Goal: Use online tool/utility: Utilize a website feature to perform a specific function

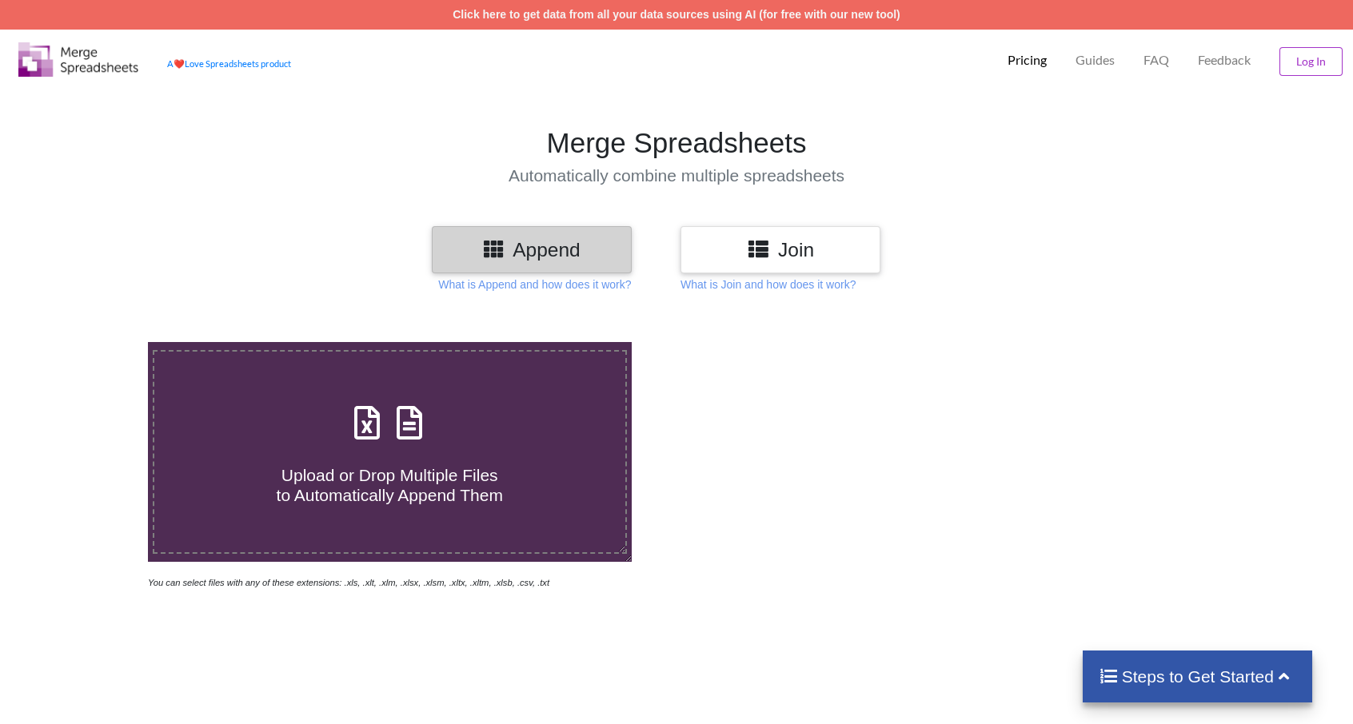
click at [540, 418] on div "Upload or Drop Multiple Files to Automatically Append Them" at bounding box center [389, 452] width 471 height 108
click at [94, 342] on input "Upload or Drop Multiple Files to Automatically Append Them" at bounding box center [94, 342] width 0 height 0
type input "C:\fakepath\Aberdeen.xlsx"
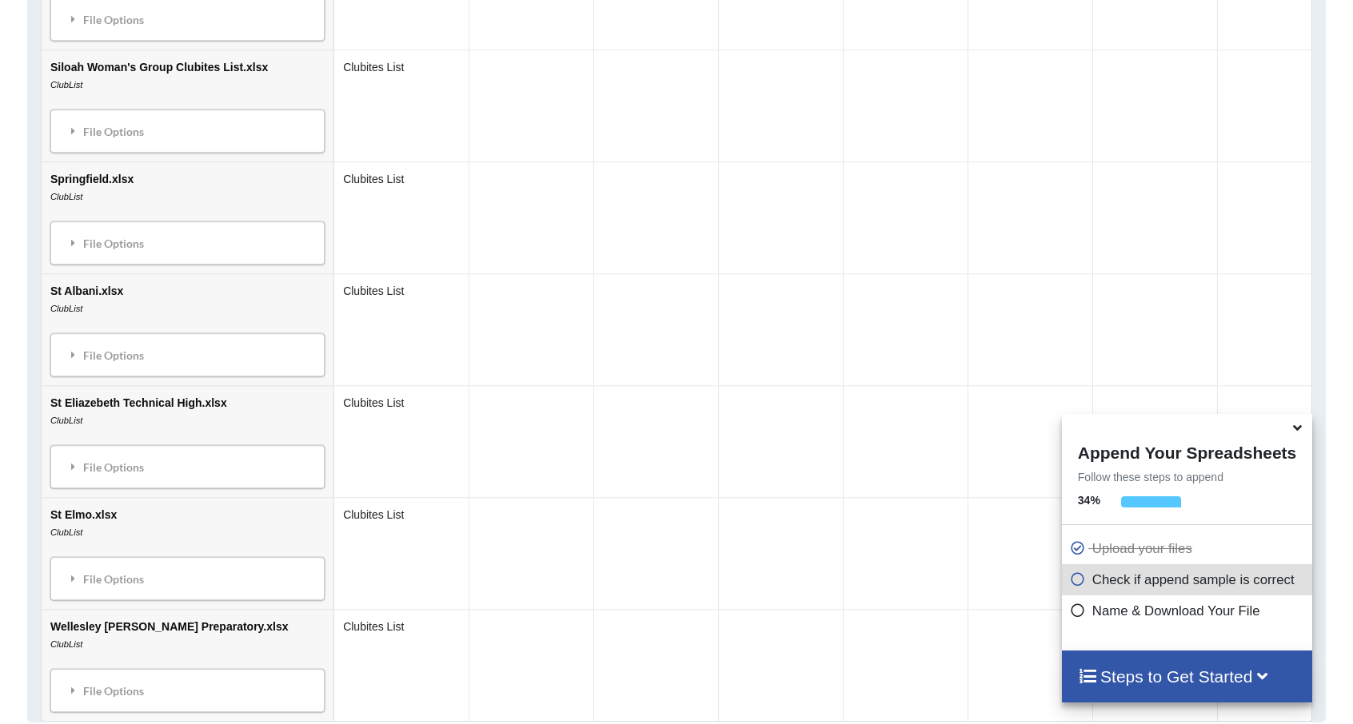
scroll to position [3888, 0]
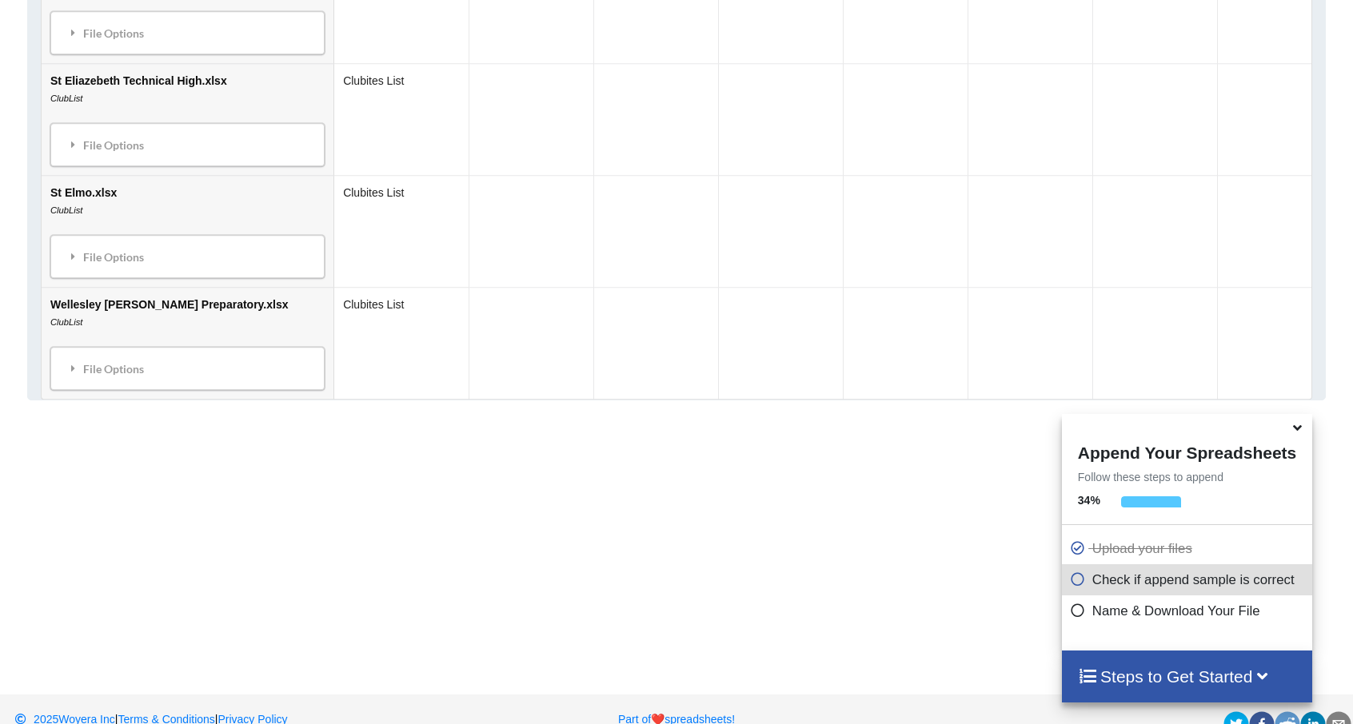
click at [1071, 584] on icon at bounding box center [1078, 577] width 16 height 14
click at [1073, 610] on icon at bounding box center [1078, 608] width 16 height 14
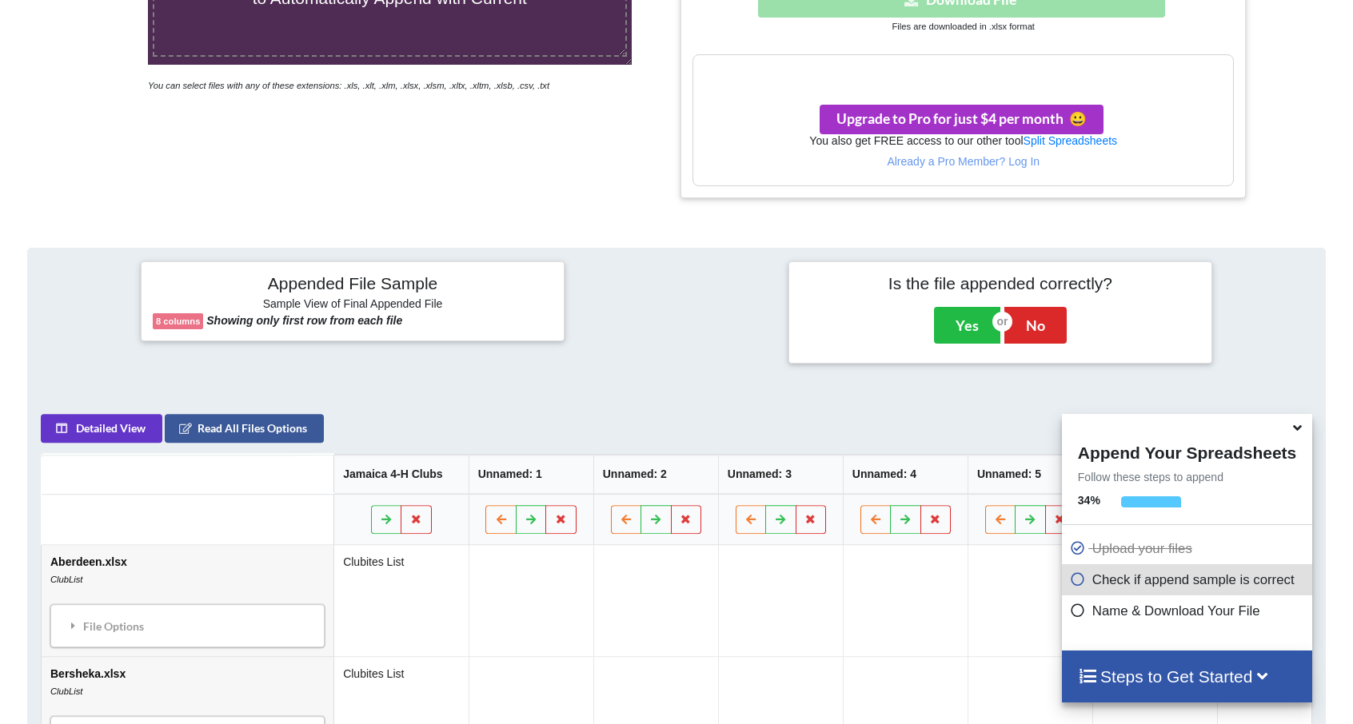
scroll to position [801, 0]
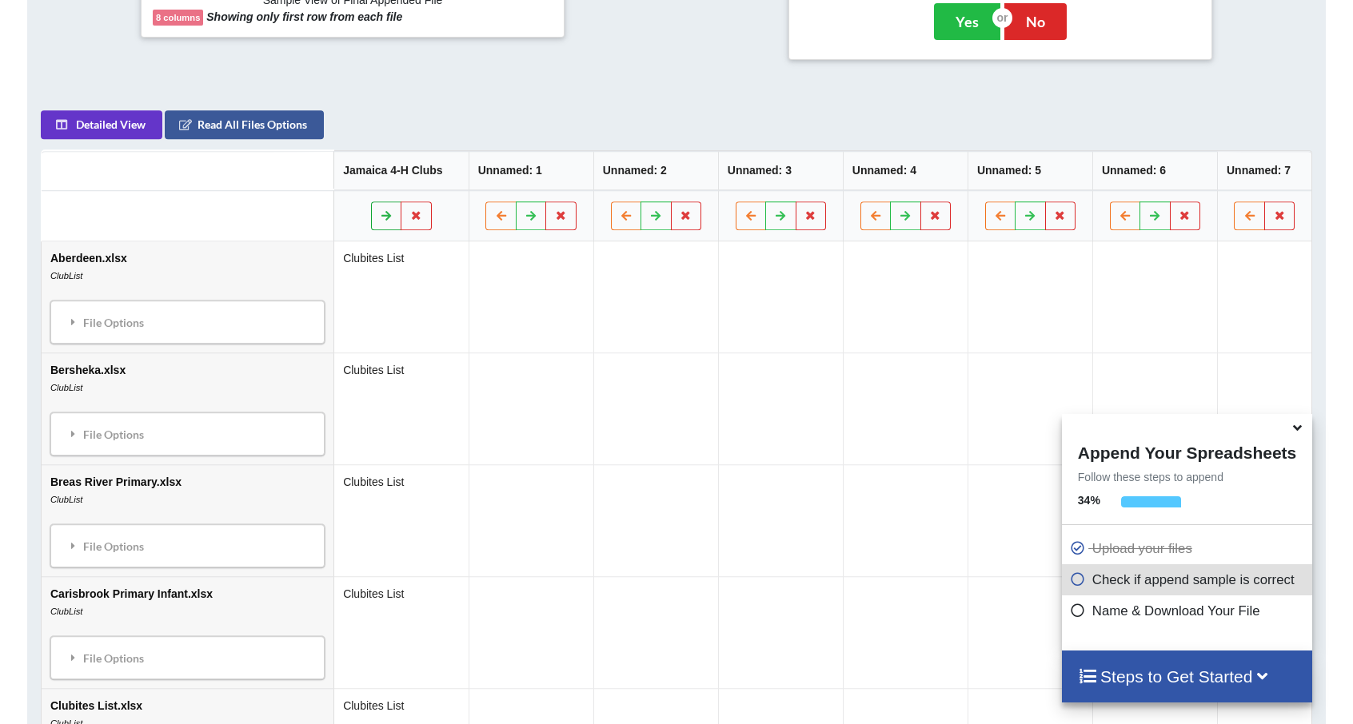
click at [380, 213] on icon at bounding box center [387, 215] width 14 height 10
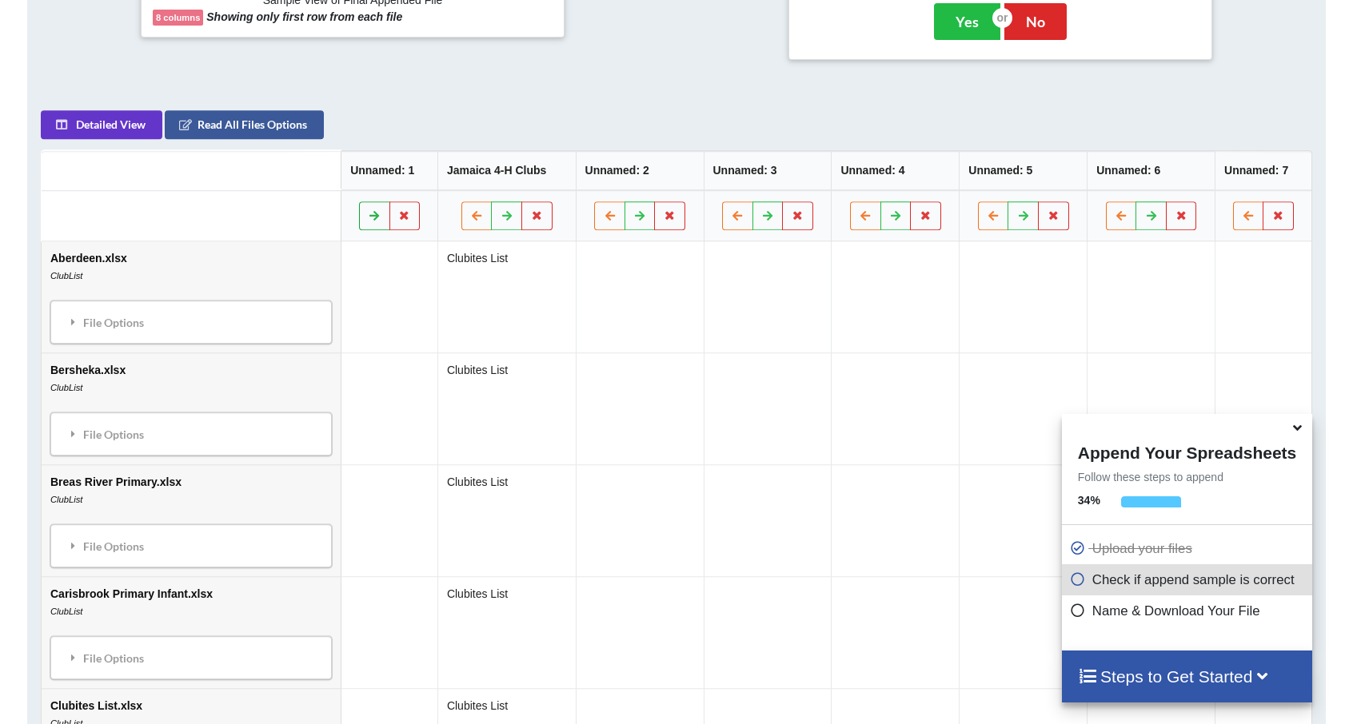
click at [361, 212] on button at bounding box center [374, 215] width 31 height 29
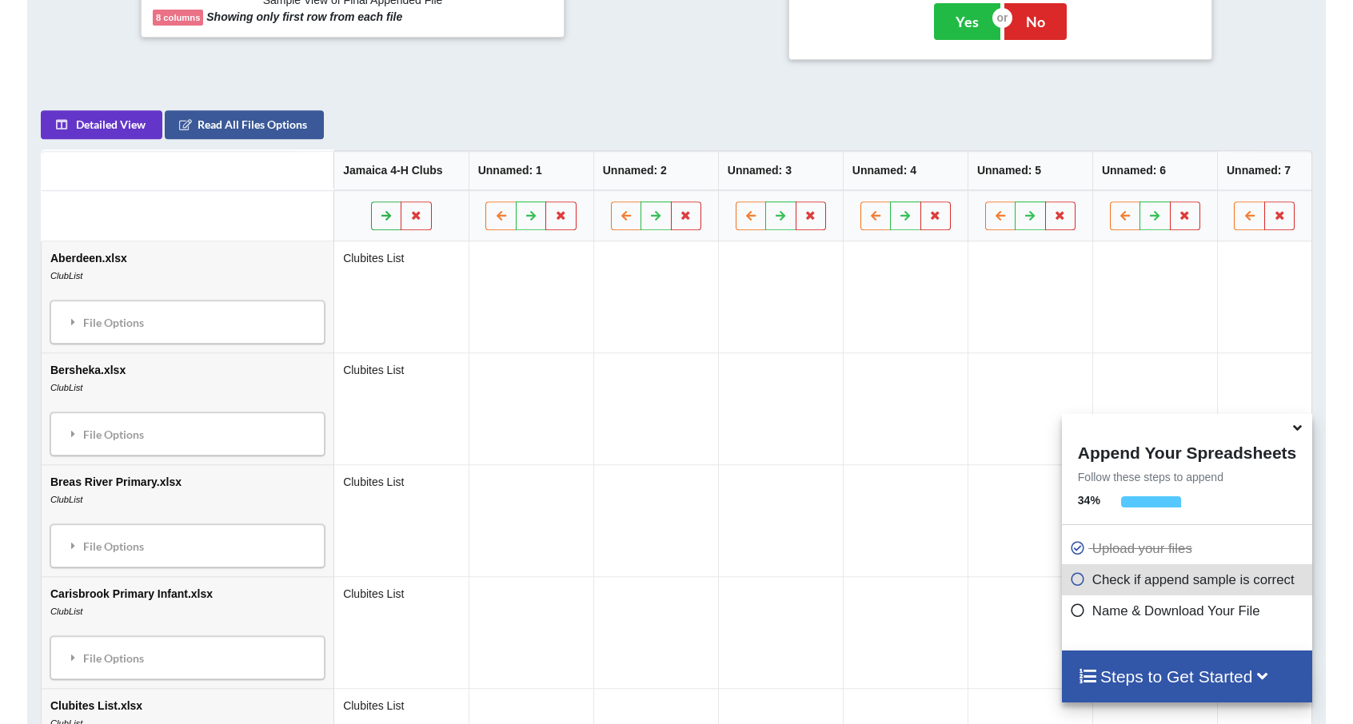
click at [380, 212] on icon at bounding box center [387, 215] width 14 height 10
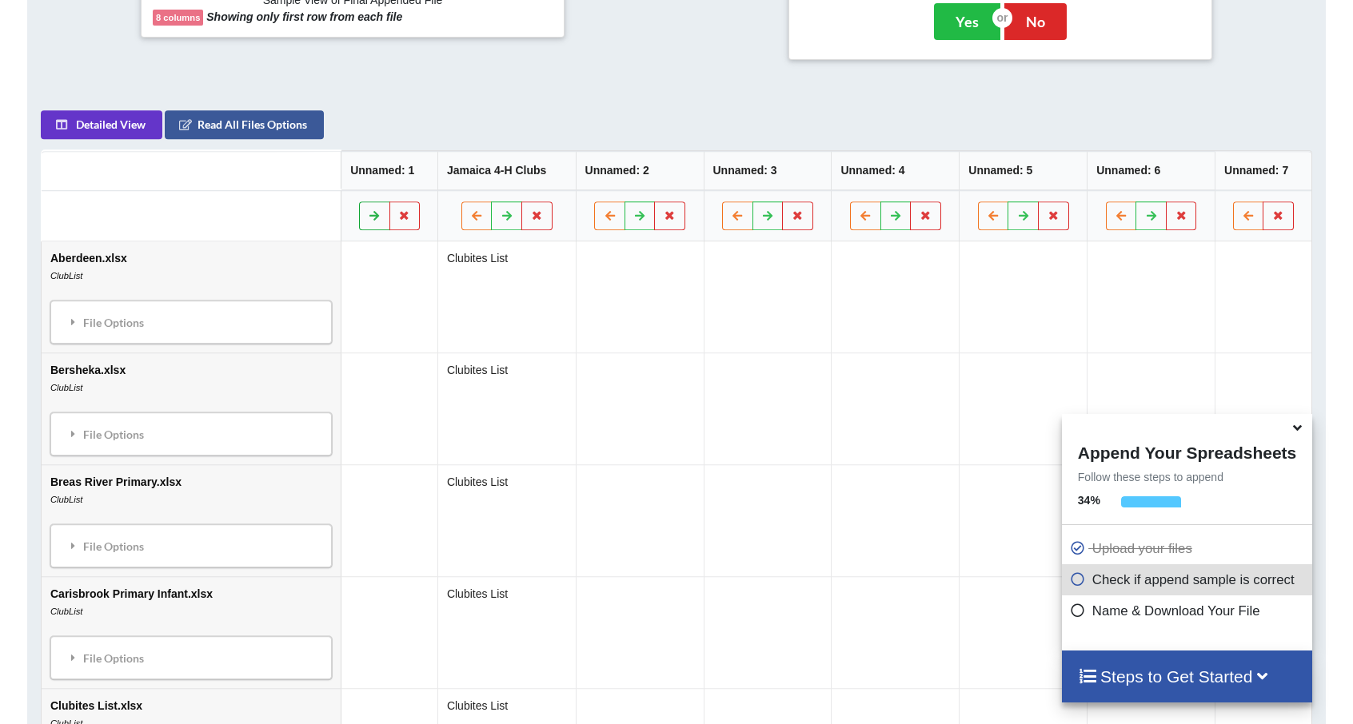
click at [361, 212] on button at bounding box center [374, 215] width 31 height 29
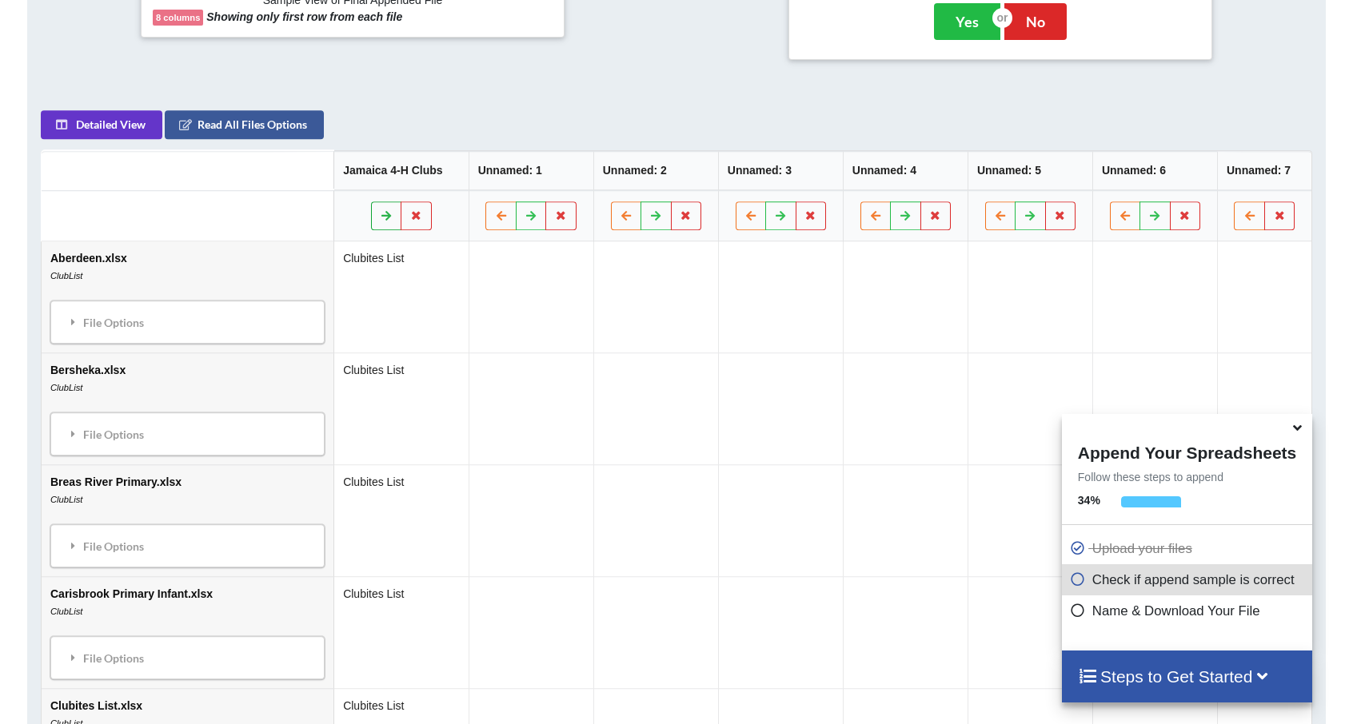
click at [380, 212] on icon at bounding box center [387, 215] width 14 height 10
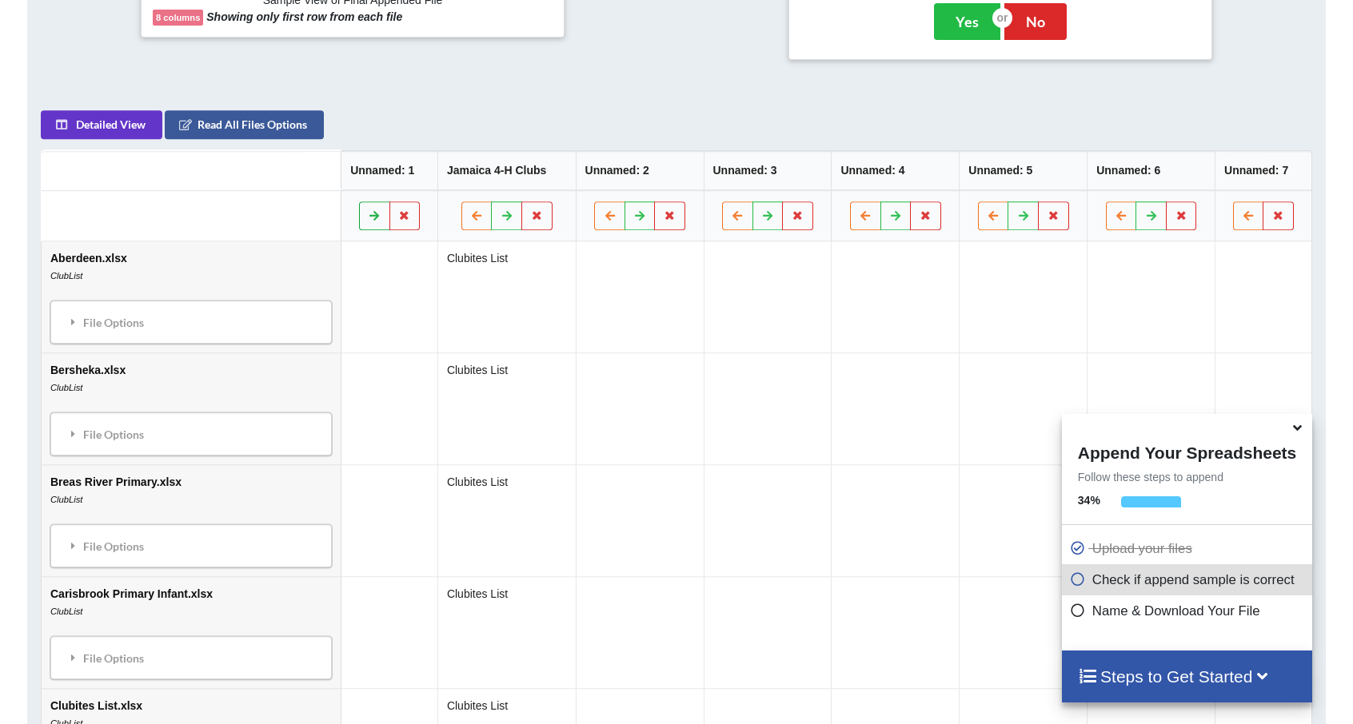
click at [359, 212] on button at bounding box center [374, 215] width 31 height 29
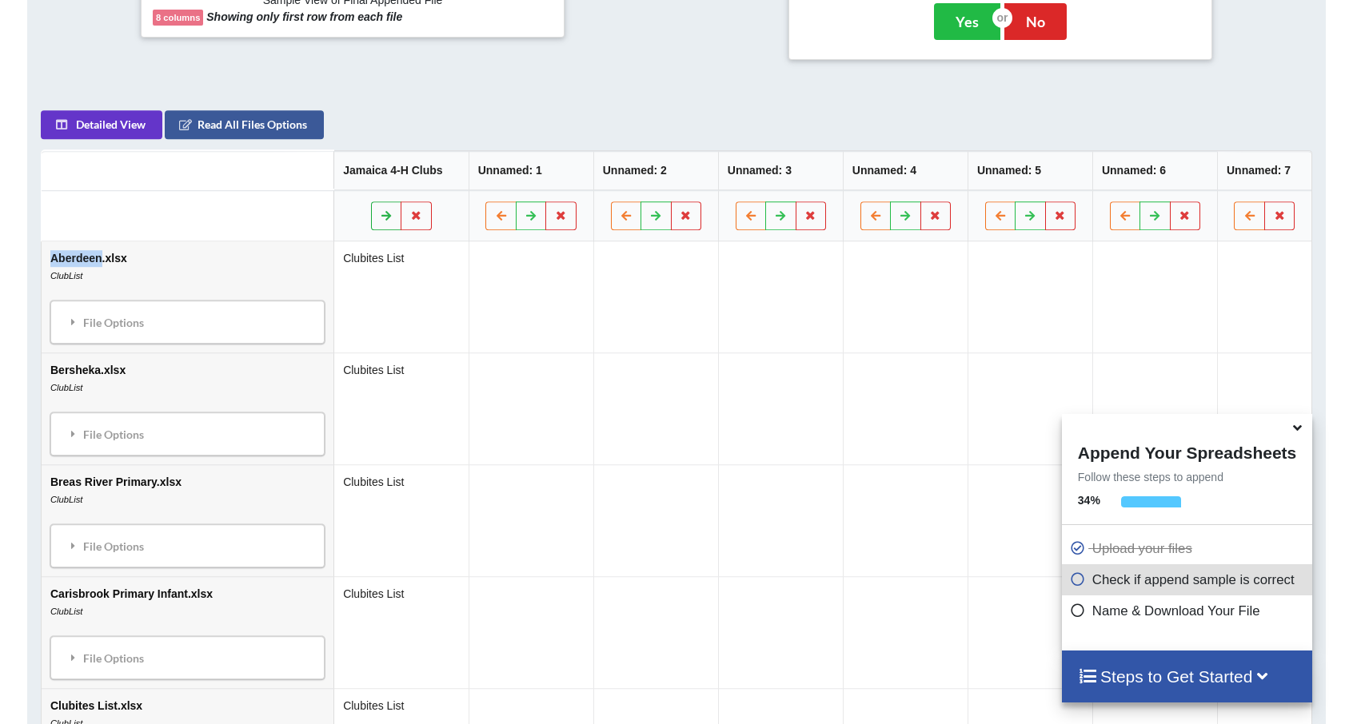
click at [343, 212] on div at bounding box center [401, 215] width 117 height 29
click at [371, 214] on button at bounding box center [386, 215] width 31 height 29
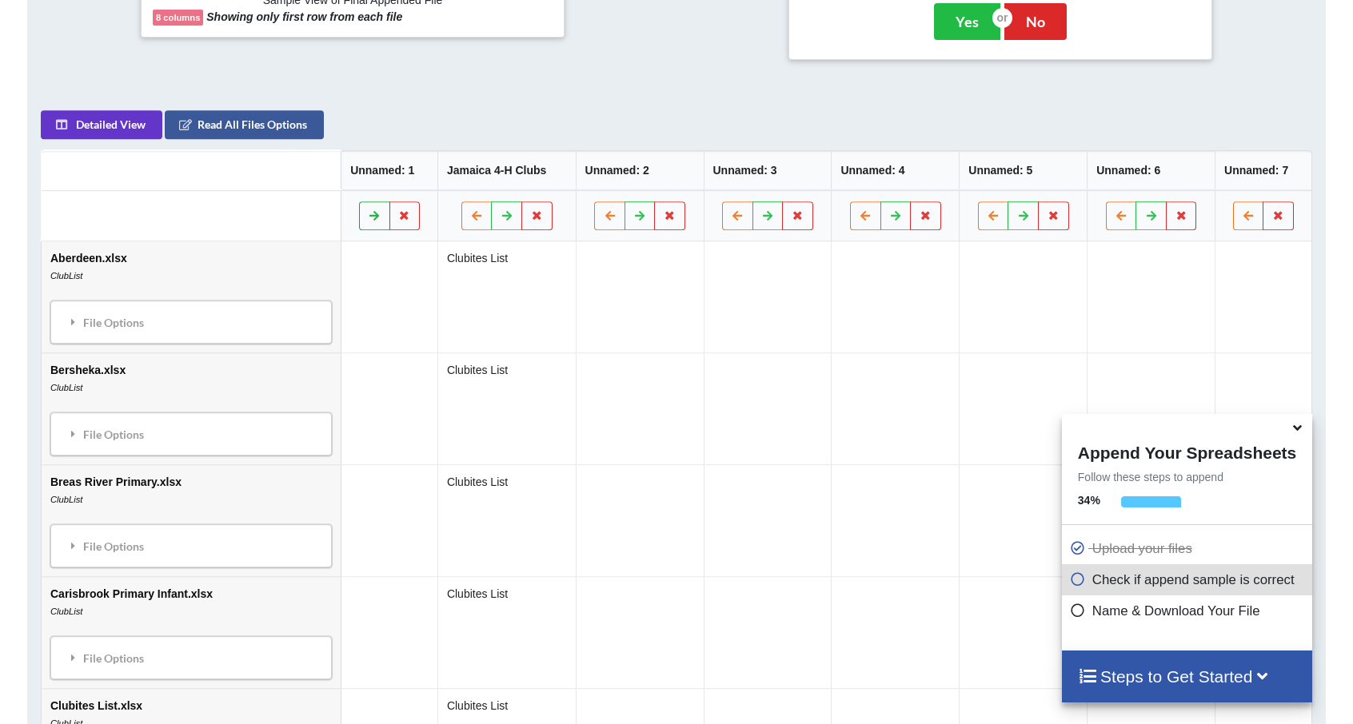
click at [368, 214] on icon at bounding box center [375, 215] width 14 height 10
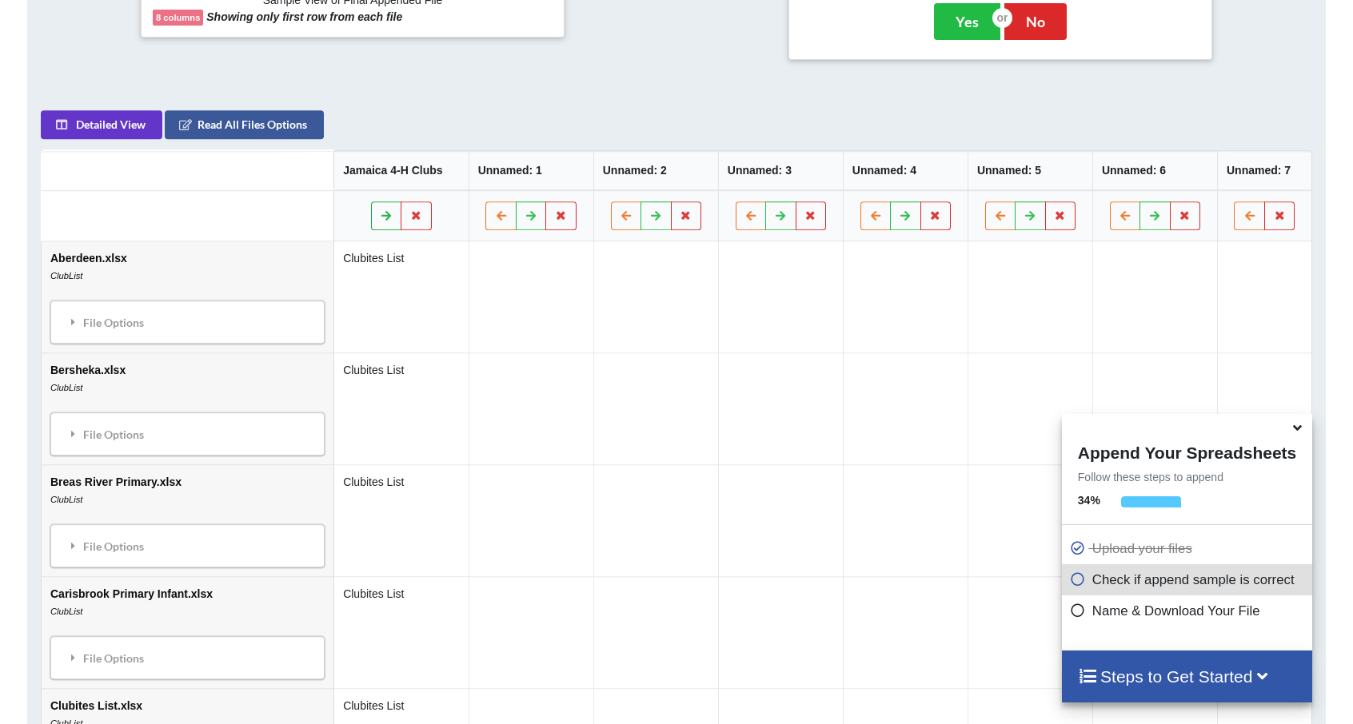
click at [371, 214] on button at bounding box center [386, 215] width 31 height 29
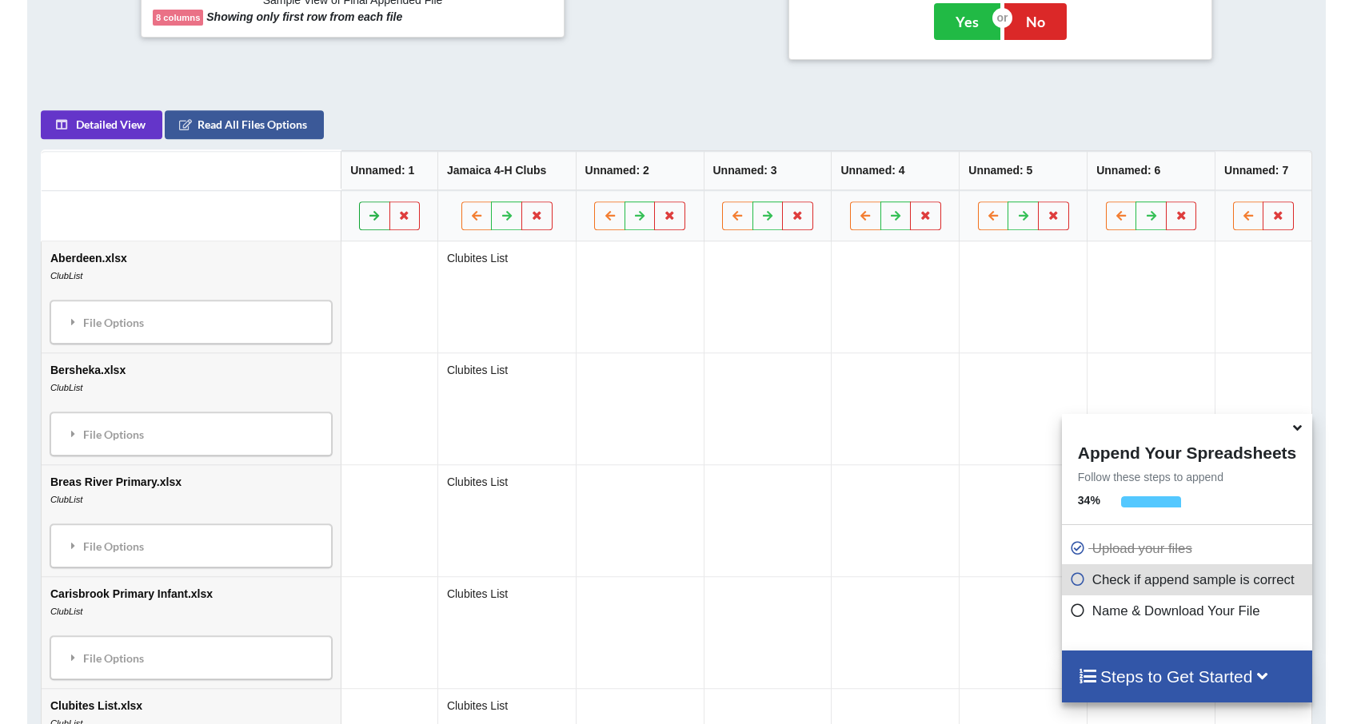
click at [368, 214] on icon at bounding box center [375, 215] width 14 height 10
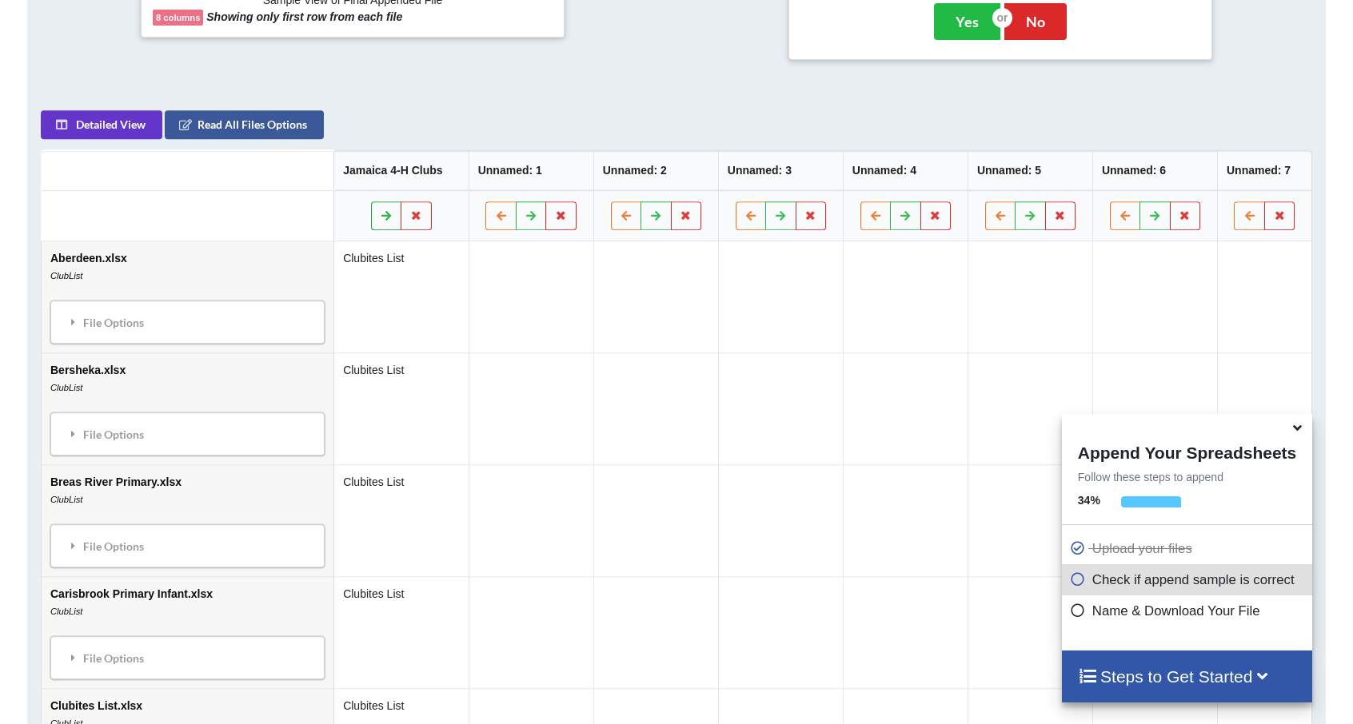
click at [371, 214] on button at bounding box center [386, 215] width 31 height 29
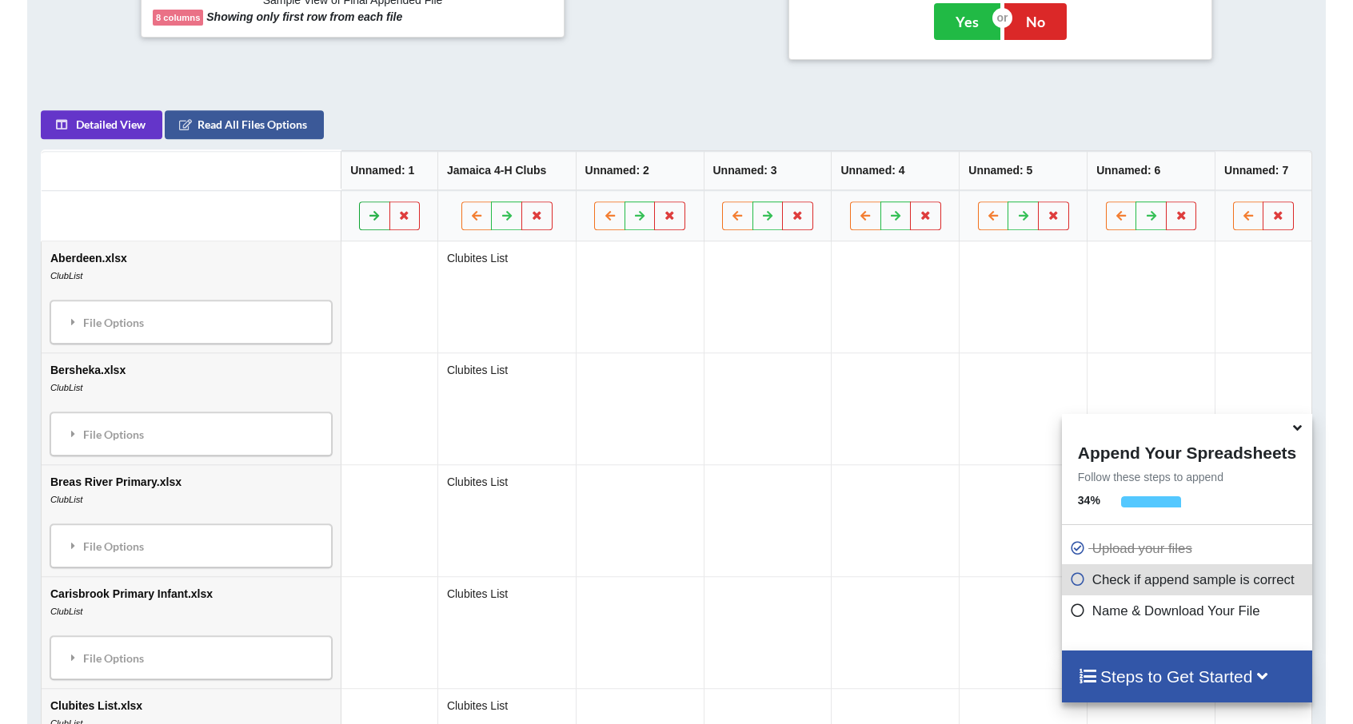
click at [368, 214] on icon at bounding box center [375, 215] width 14 height 10
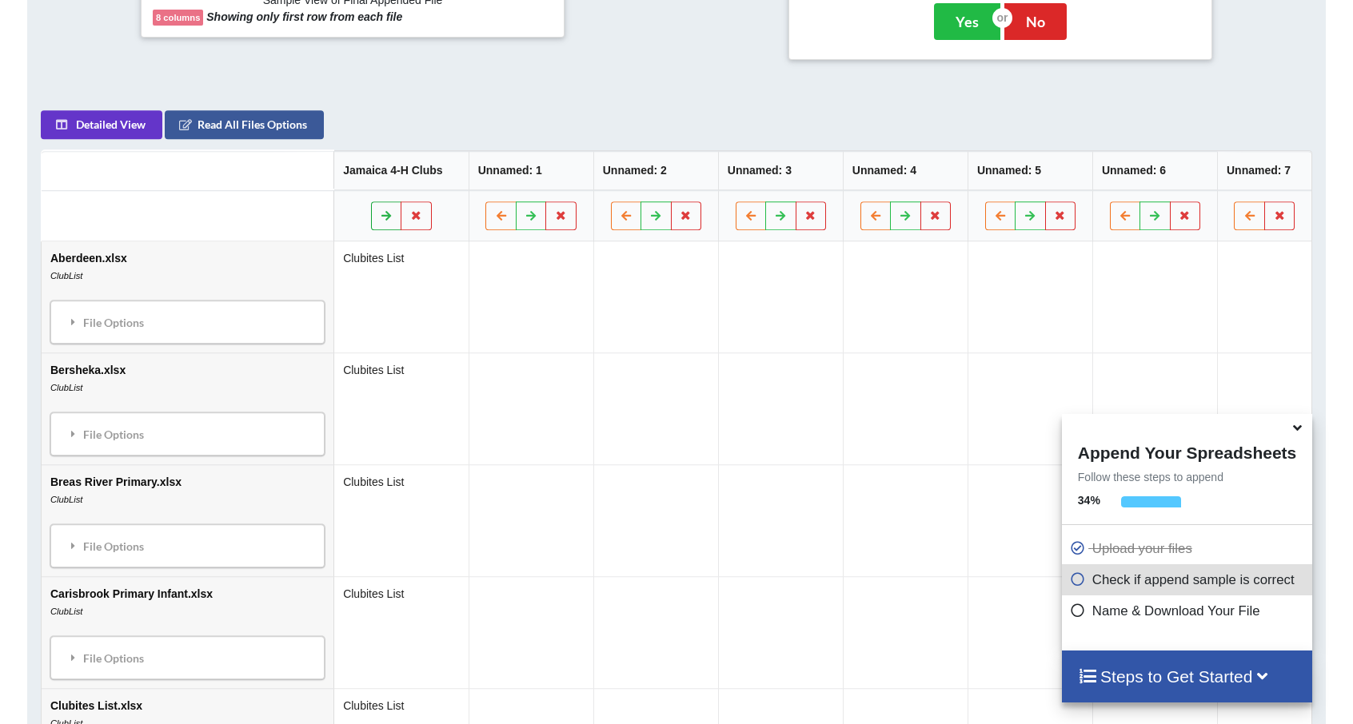
click at [371, 214] on button at bounding box center [386, 215] width 31 height 29
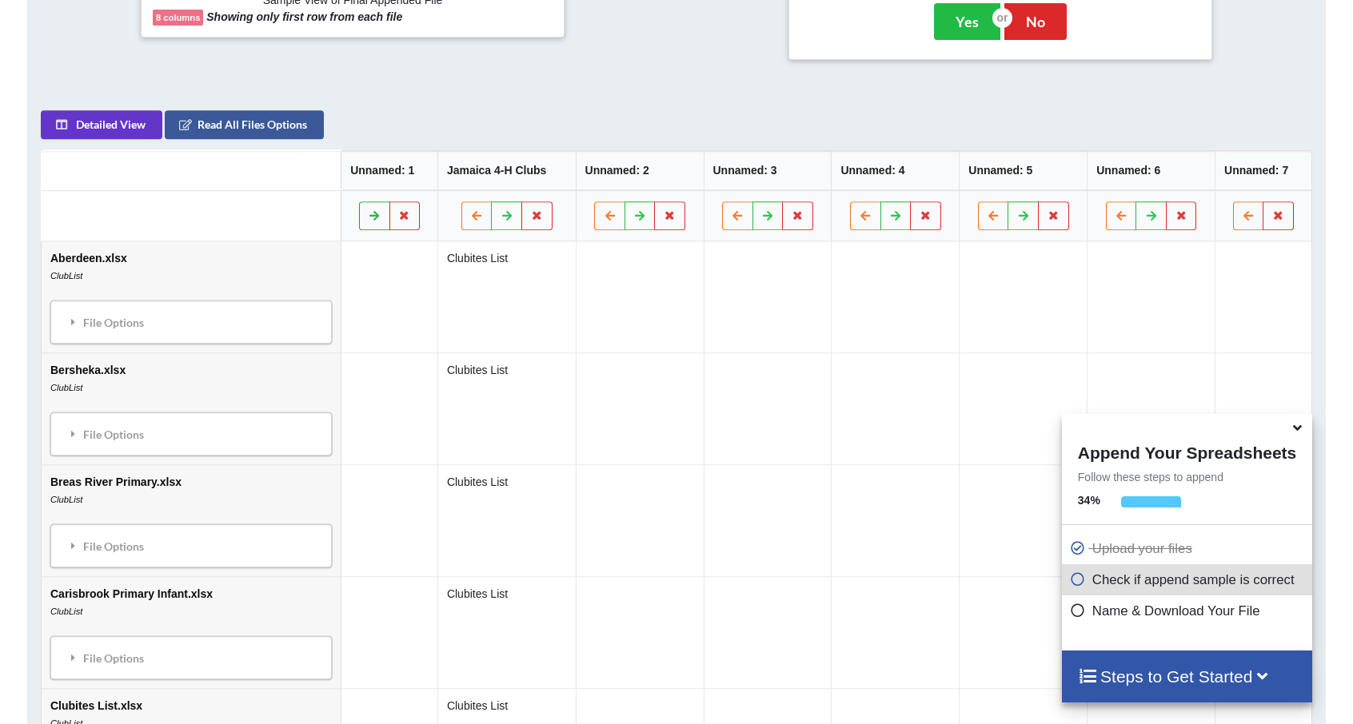
click at [368, 214] on icon at bounding box center [375, 215] width 14 height 10
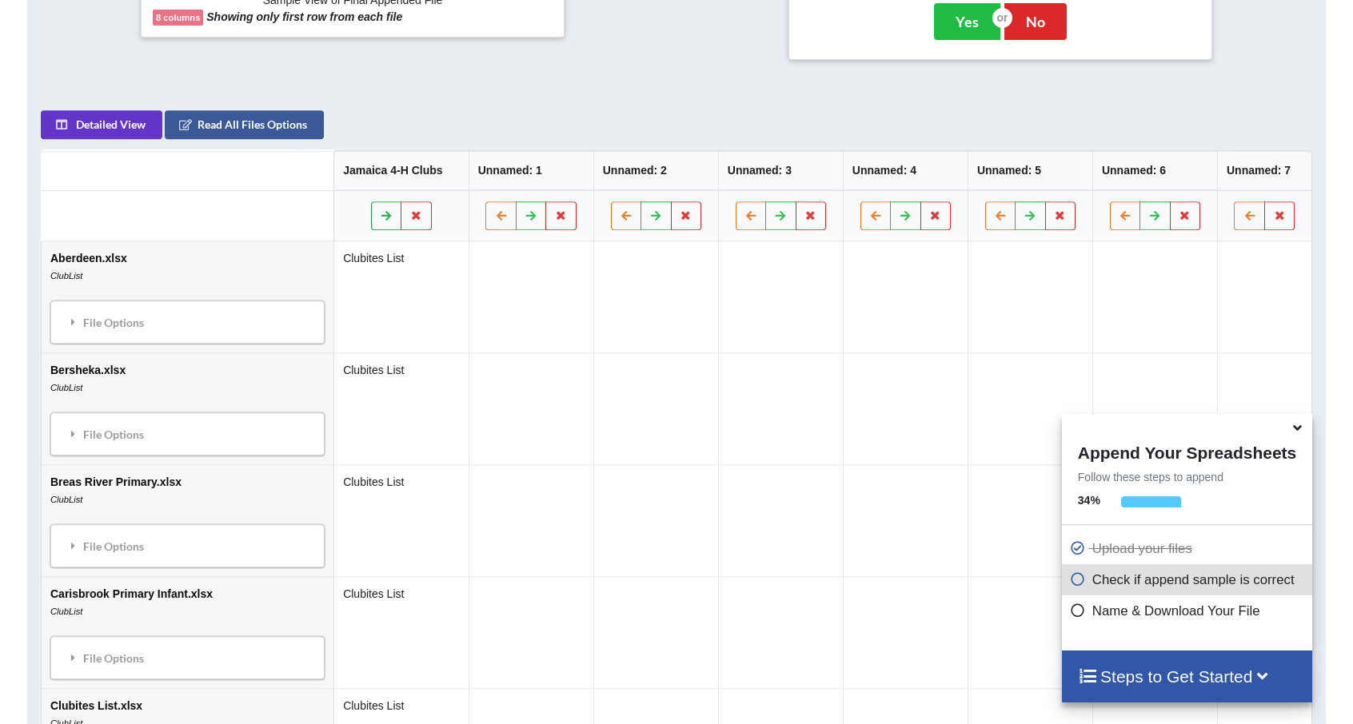
click at [371, 214] on button at bounding box center [386, 215] width 31 height 29
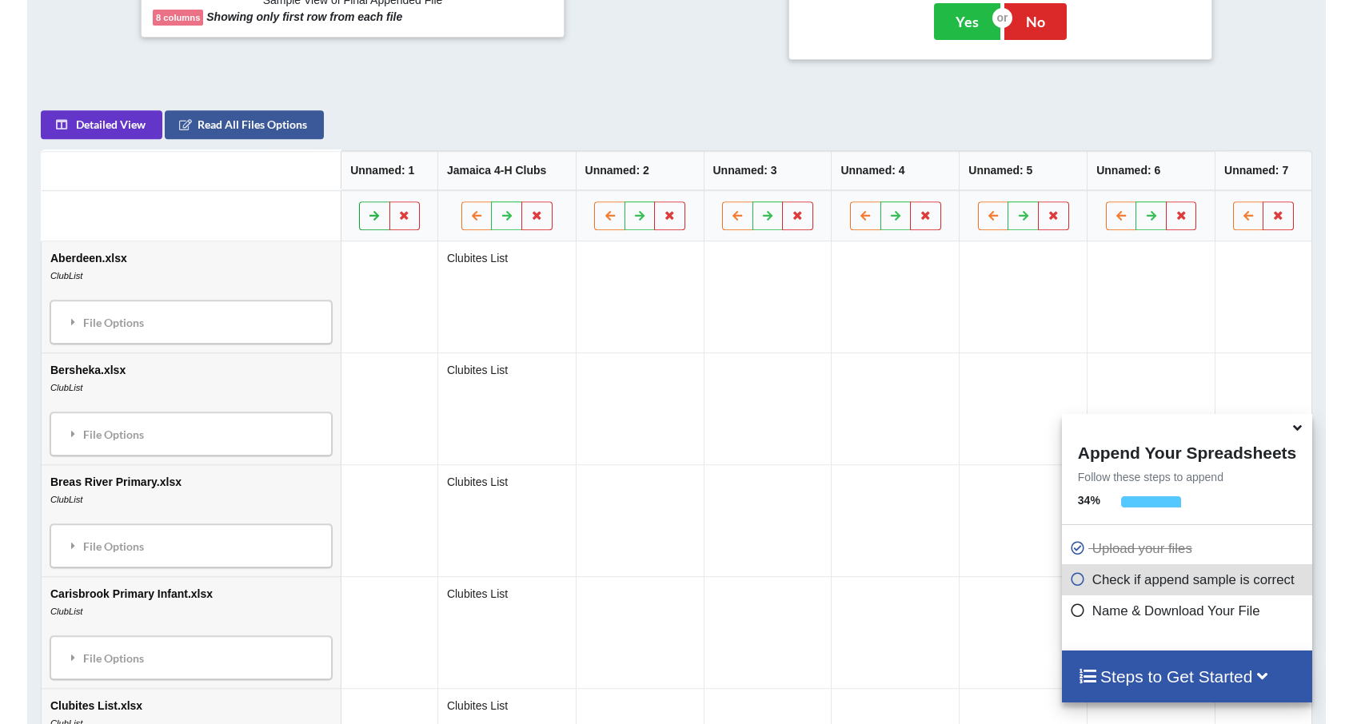
click at [368, 214] on icon at bounding box center [375, 215] width 14 height 10
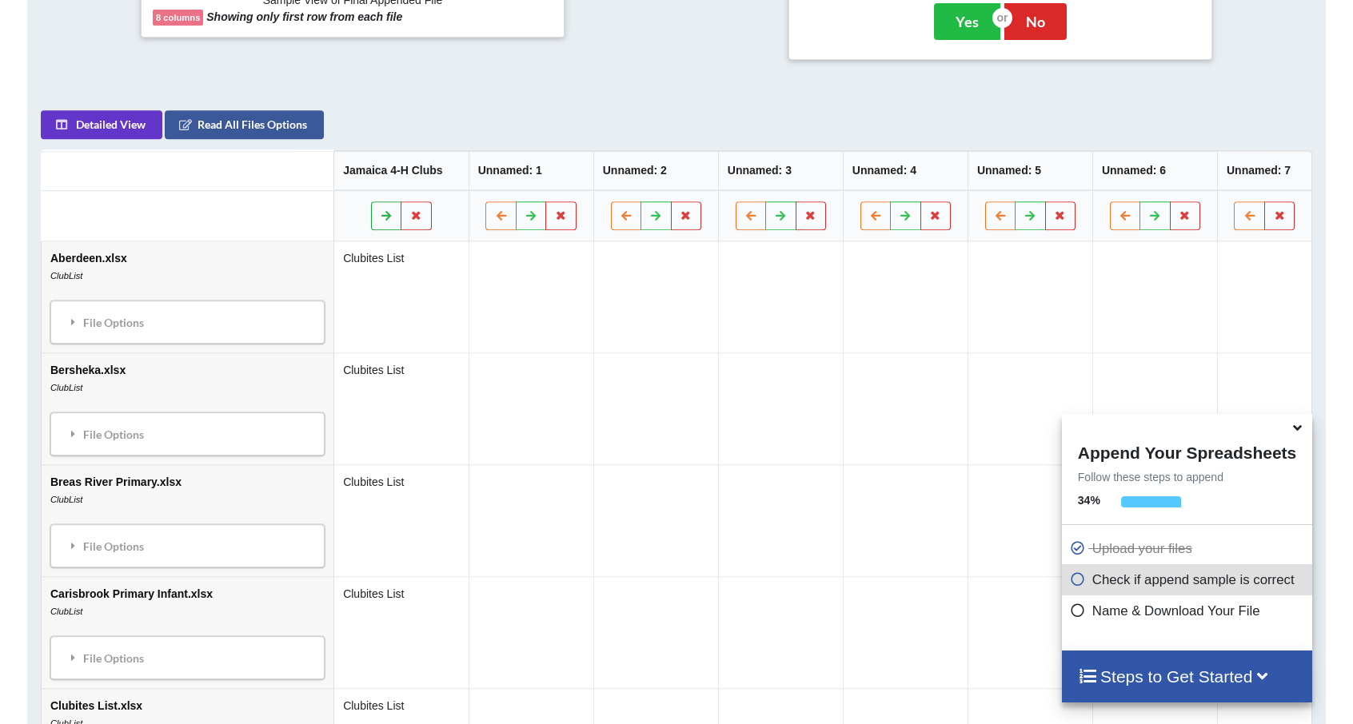
click at [371, 214] on button at bounding box center [386, 215] width 31 height 29
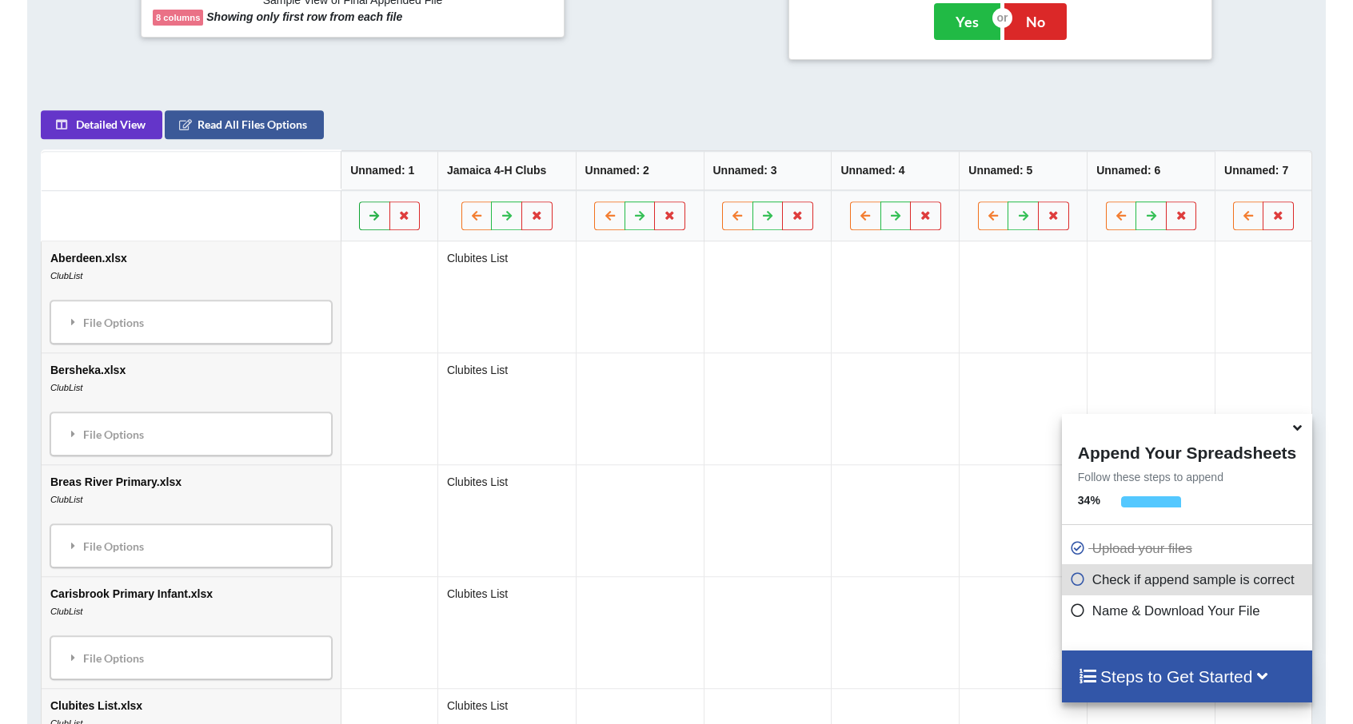
click at [368, 214] on icon at bounding box center [375, 215] width 14 height 10
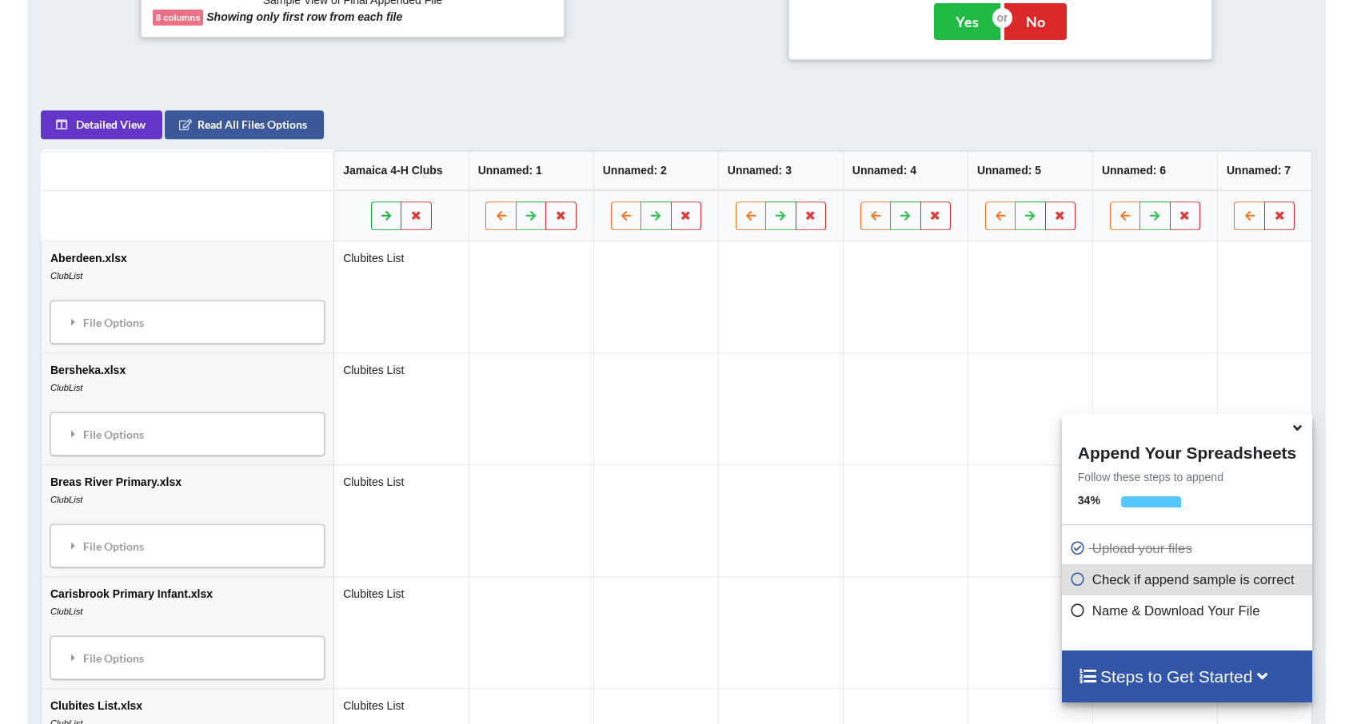
click at [371, 214] on button at bounding box center [386, 215] width 31 height 29
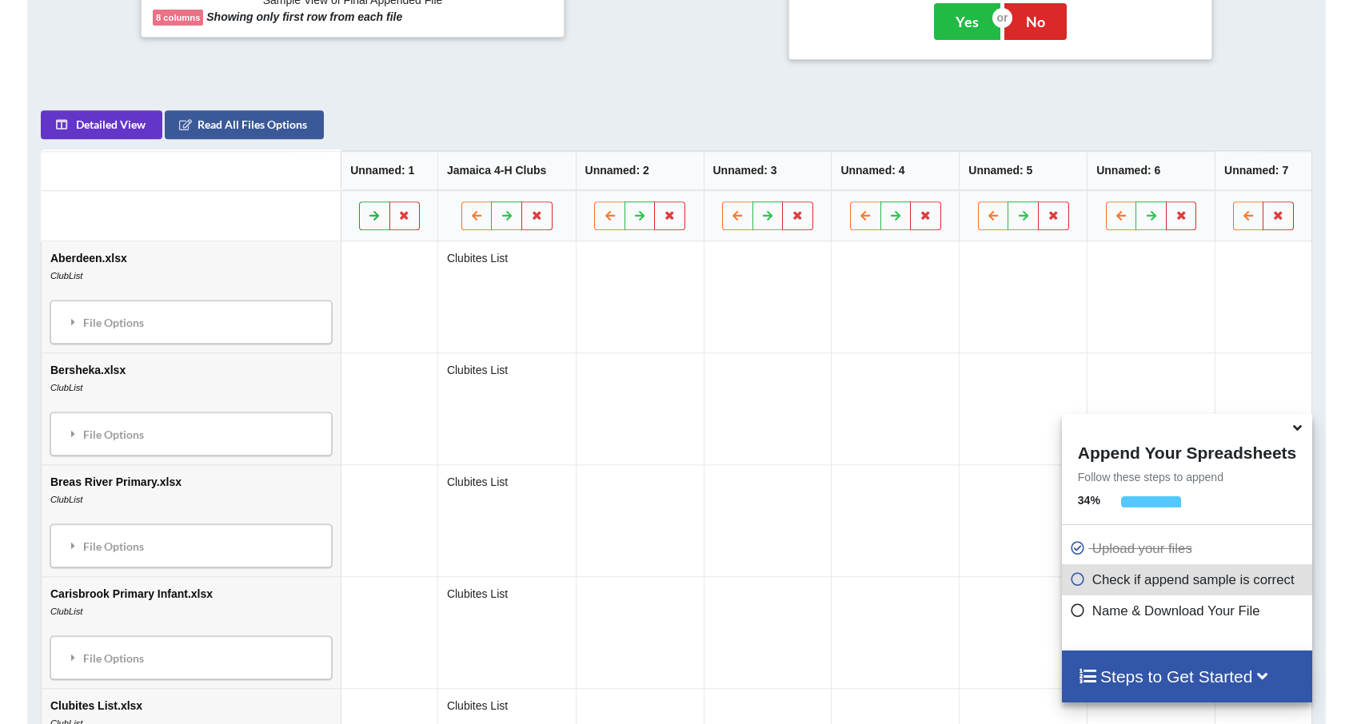
click at [368, 214] on icon at bounding box center [375, 215] width 14 height 10
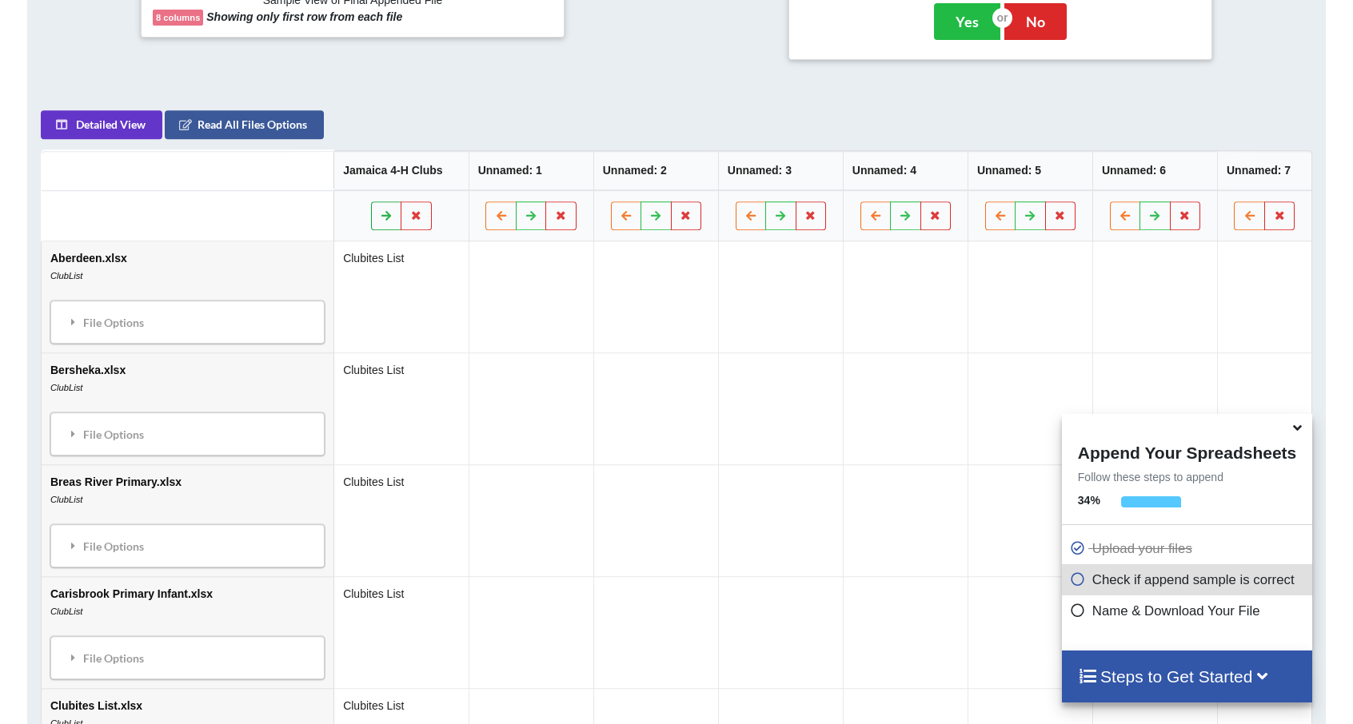
click at [371, 214] on button at bounding box center [386, 215] width 31 height 29
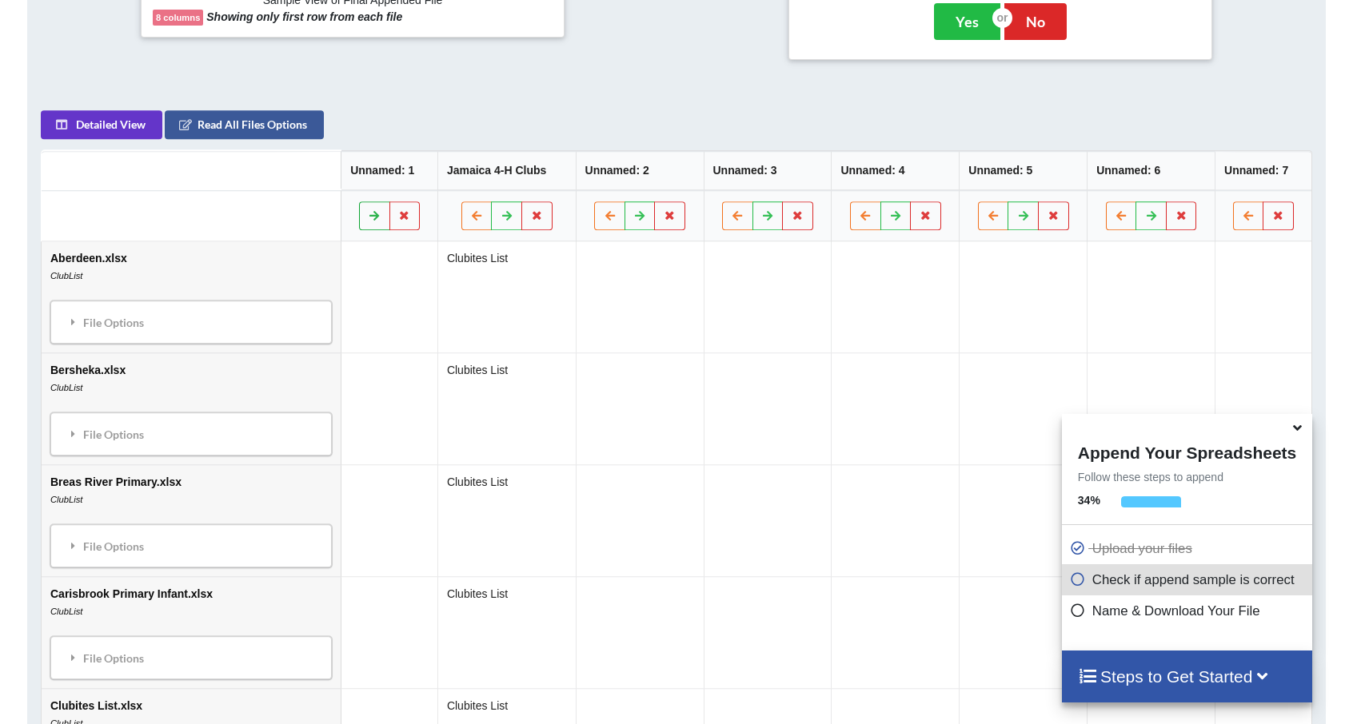
click at [368, 214] on icon at bounding box center [375, 215] width 14 height 10
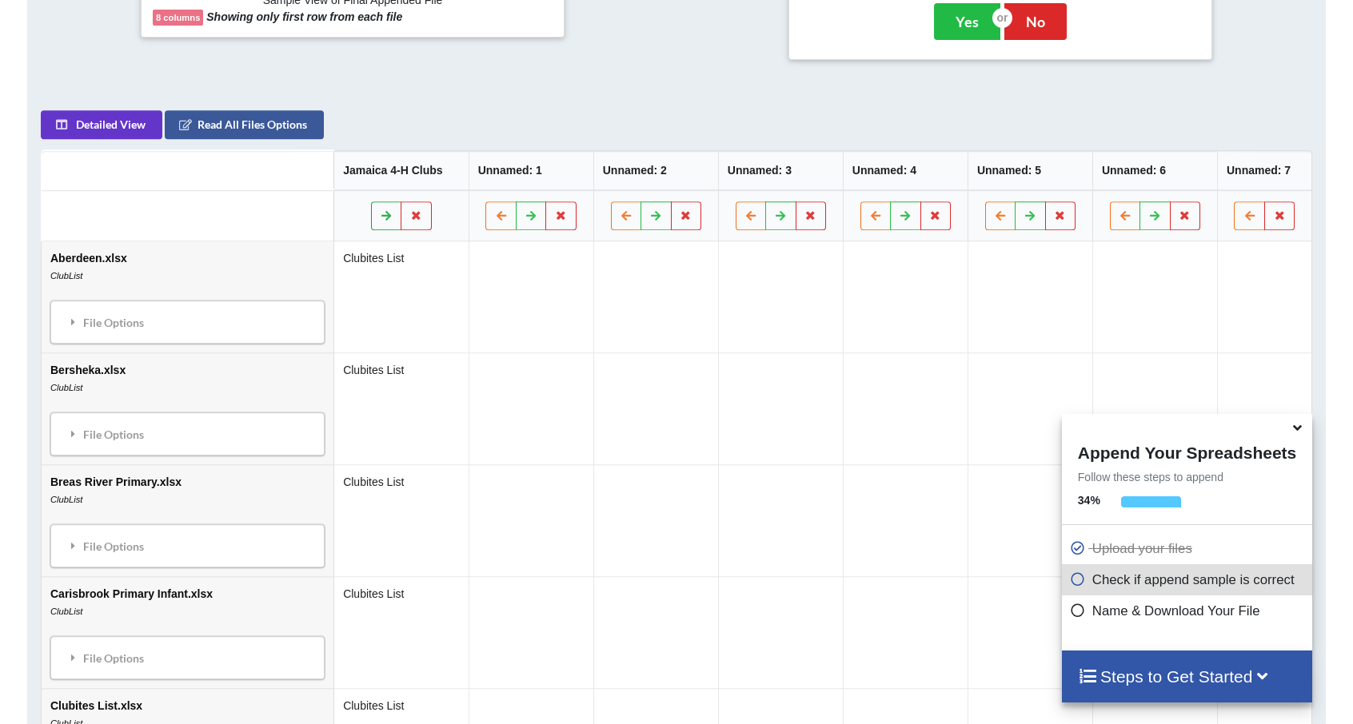
click at [371, 214] on button at bounding box center [386, 215] width 31 height 29
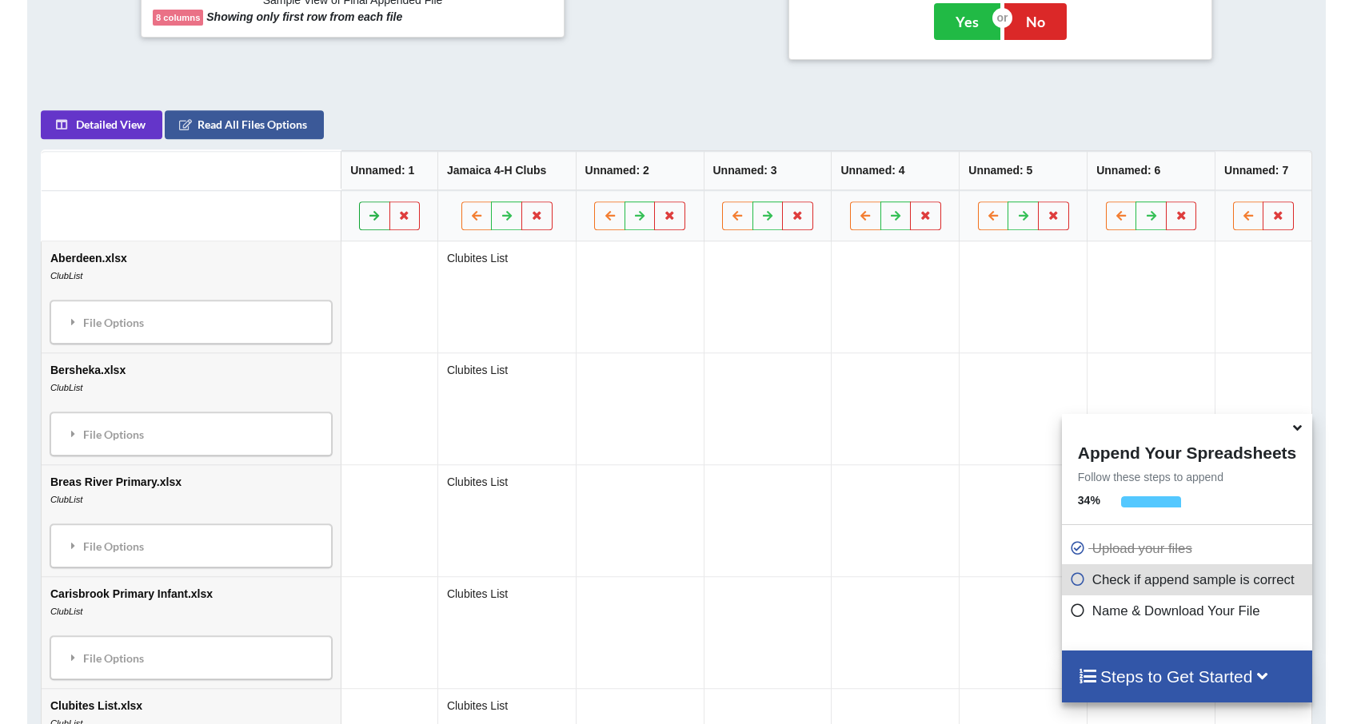
click at [368, 214] on icon at bounding box center [375, 215] width 14 height 10
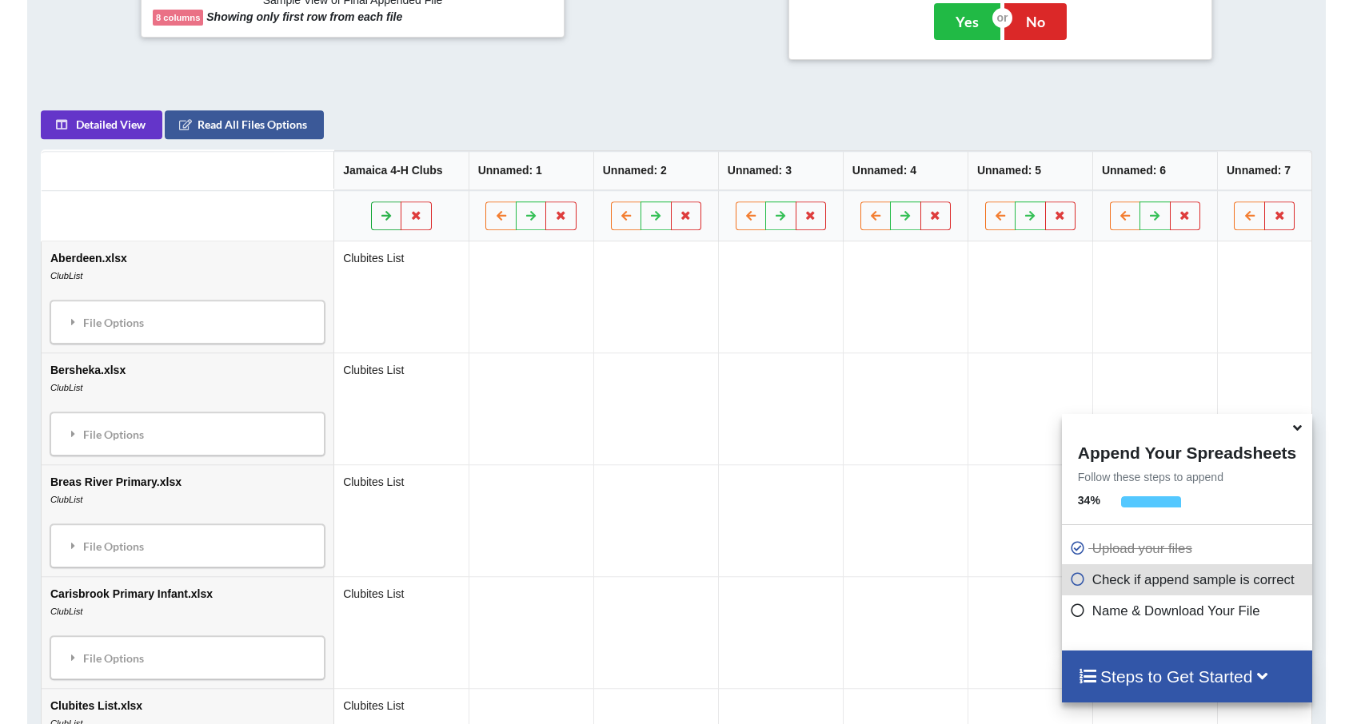
click at [371, 214] on button at bounding box center [386, 215] width 31 height 29
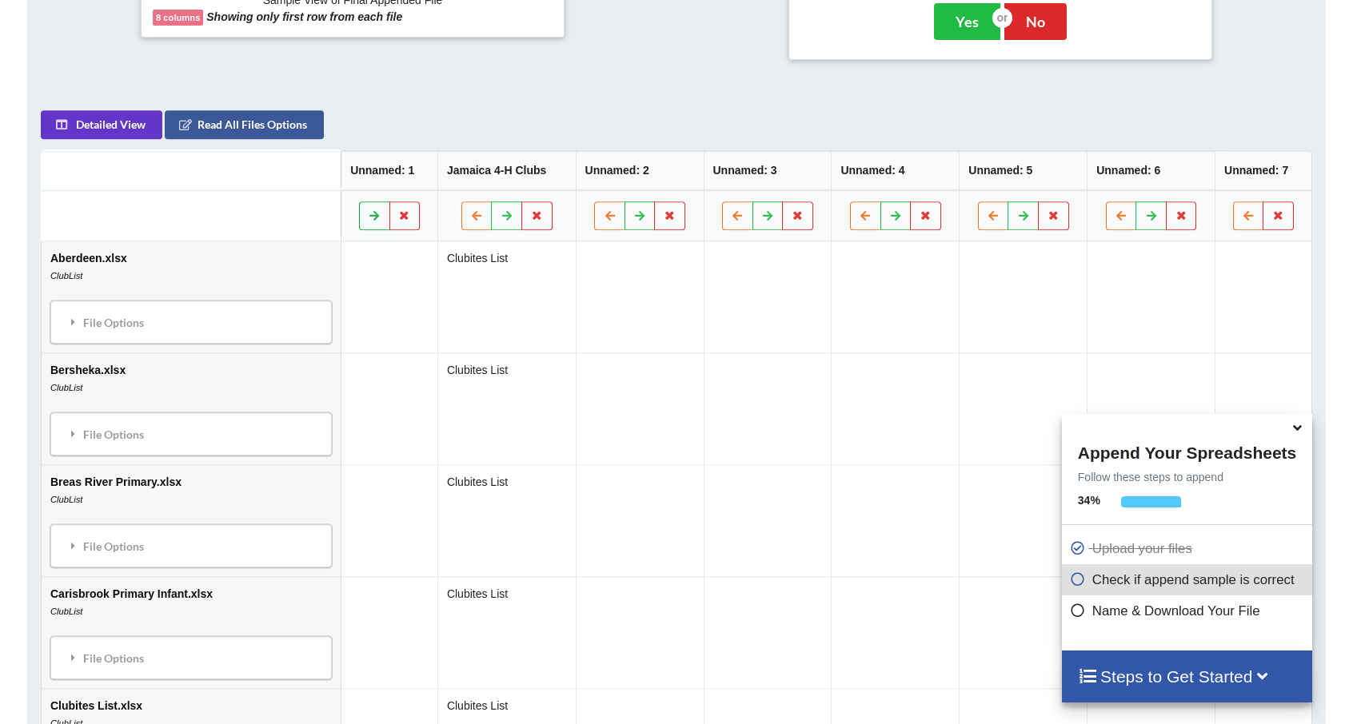
click at [368, 214] on icon at bounding box center [375, 215] width 14 height 10
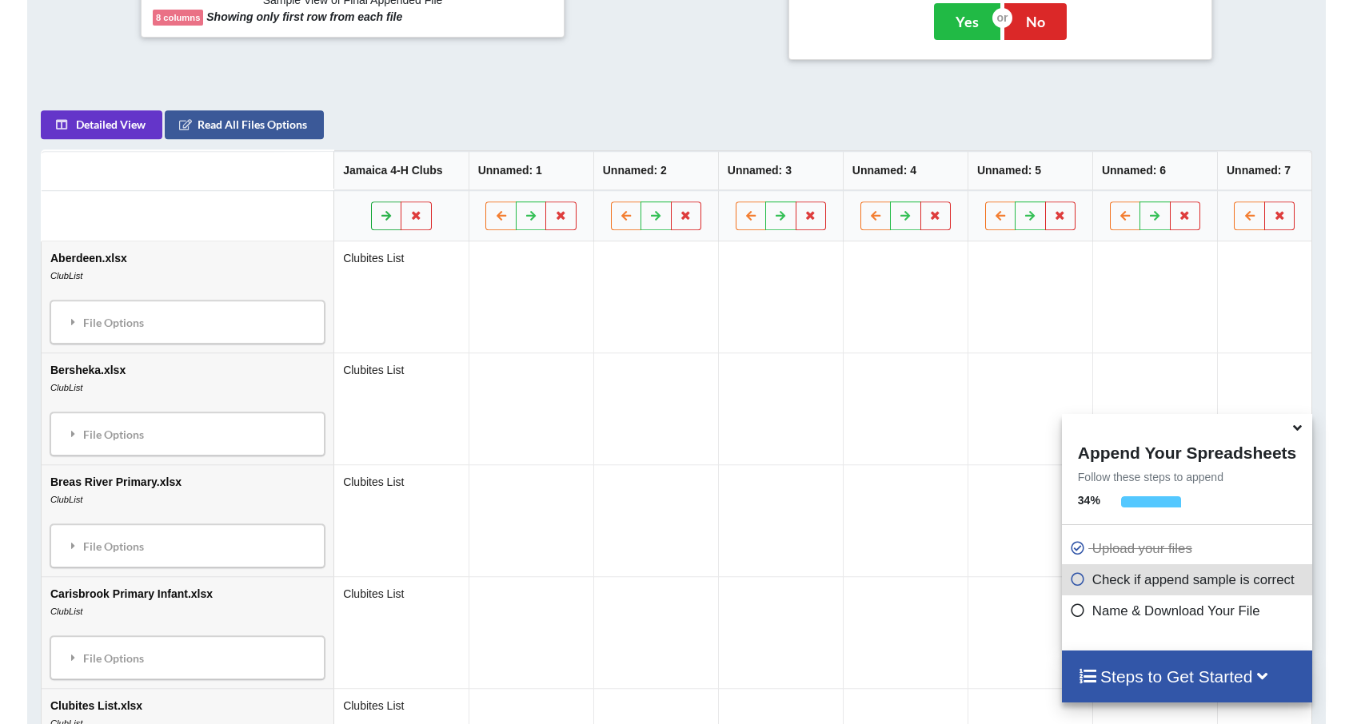
click at [371, 214] on button at bounding box center [386, 215] width 31 height 29
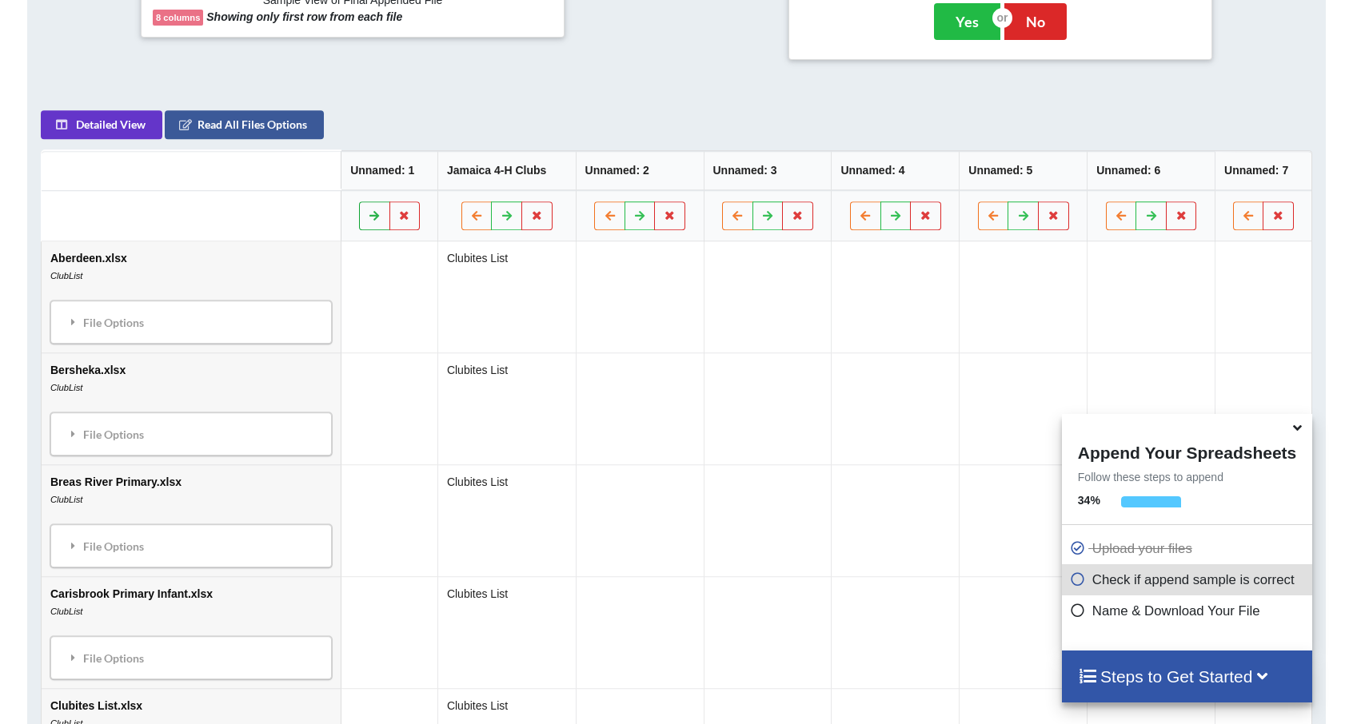
click at [368, 214] on icon at bounding box center [375, 215] width 14 height 10
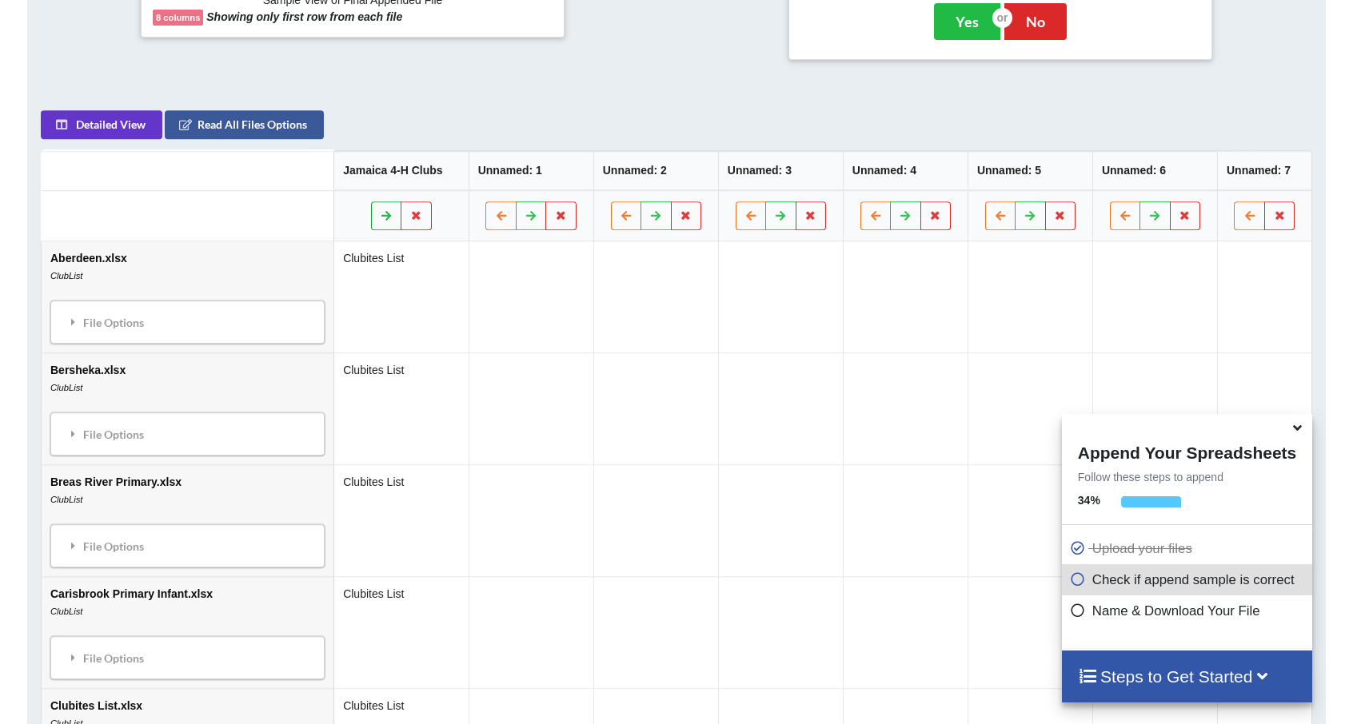
click at [371, 214] on button at bounding box center [386, 215] width 31 height 29
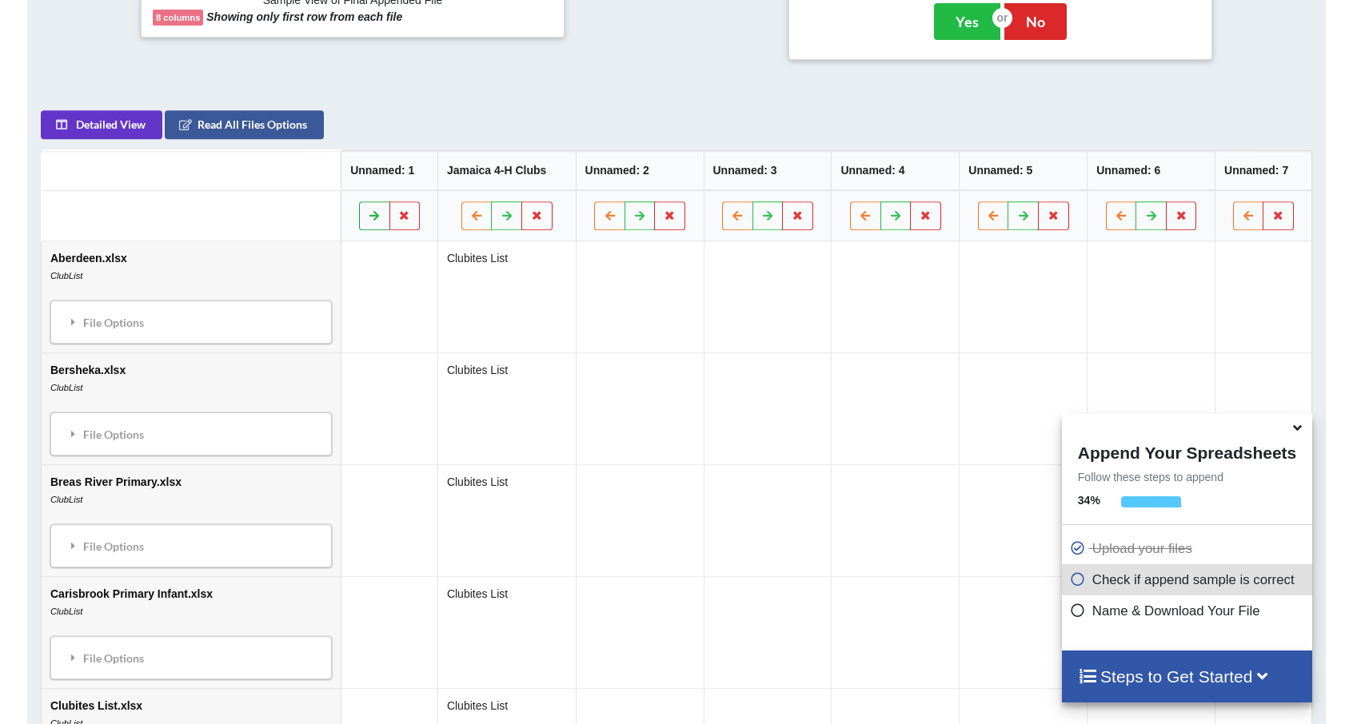
click at [368, 214] on icon at bounding box center [375, 215] width 14 height 10
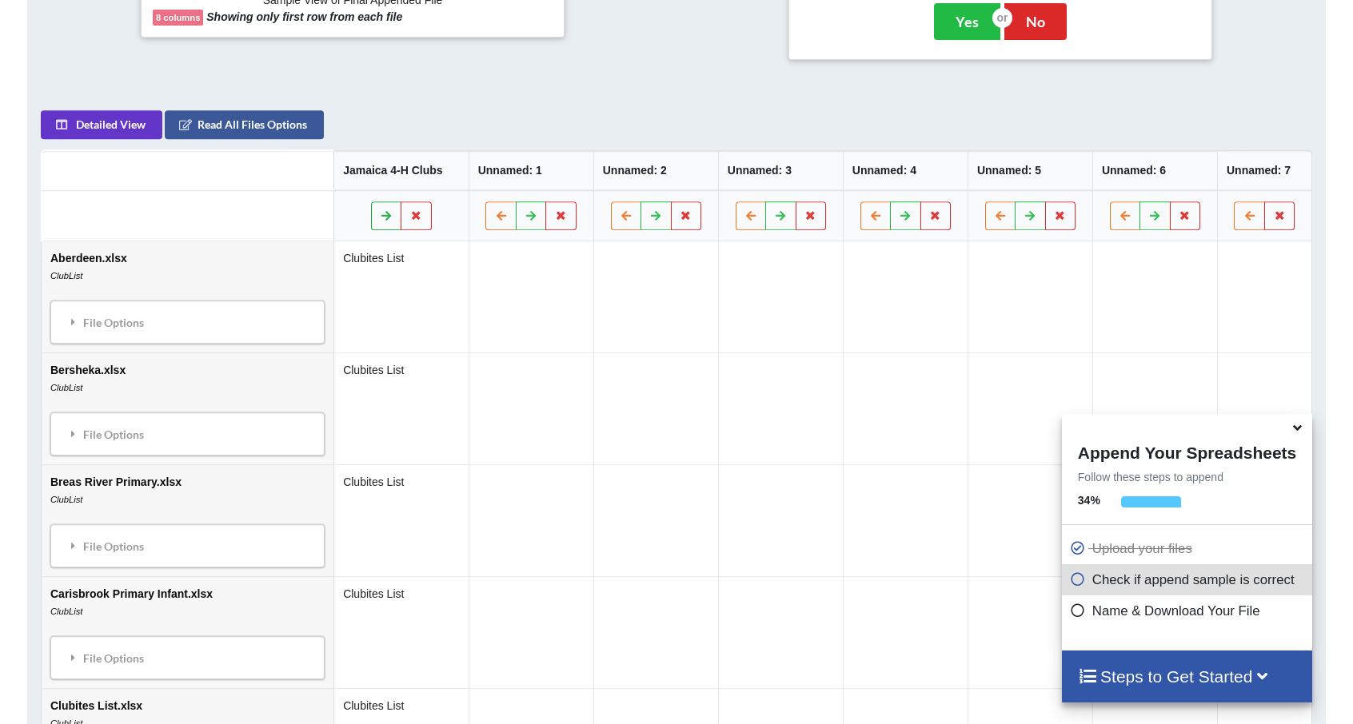
click at [371, 214] on button at bounding box center [386, 215] width 31 height 29
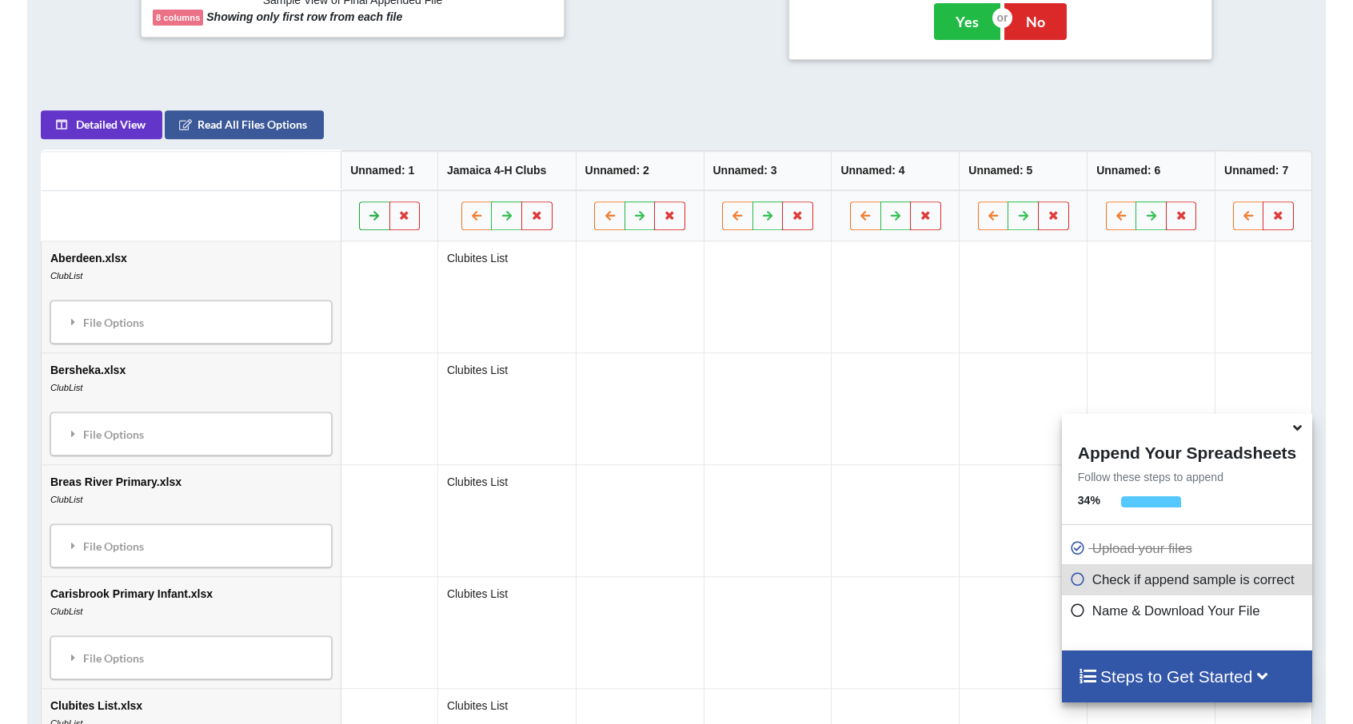
click at [368, 214] on icon at bounding box center [375, 215] width 14 height 10
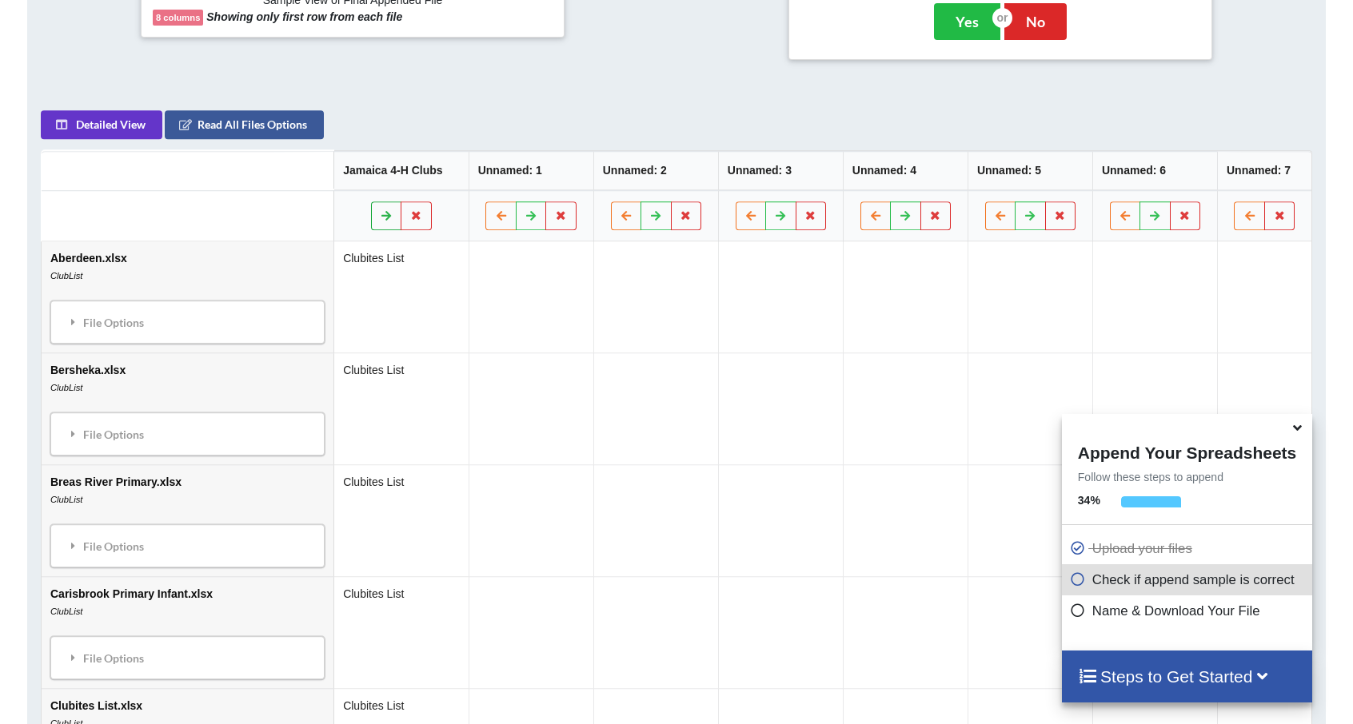
click at [371, 214] on button at bounding box center [386, 215] width 31 height 29
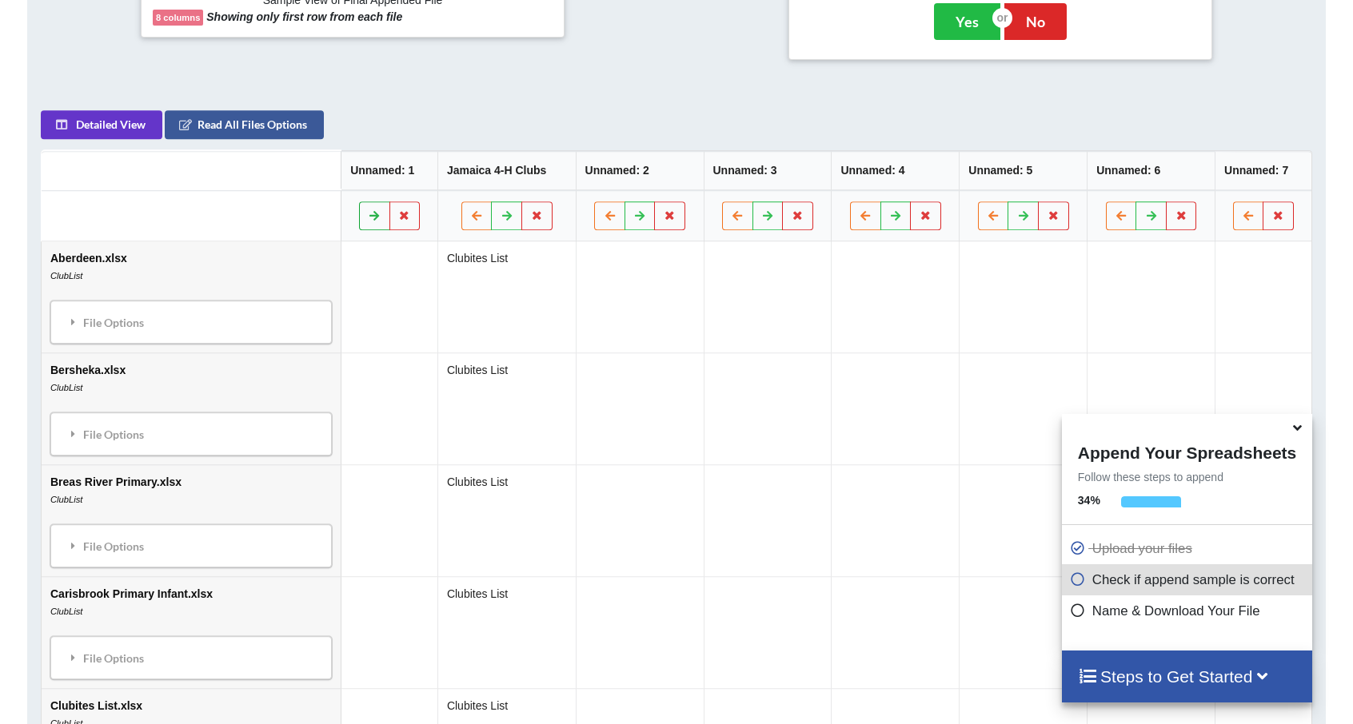
click at [368, 214] on icon at bounding box center [375, 215] width 14 height 10
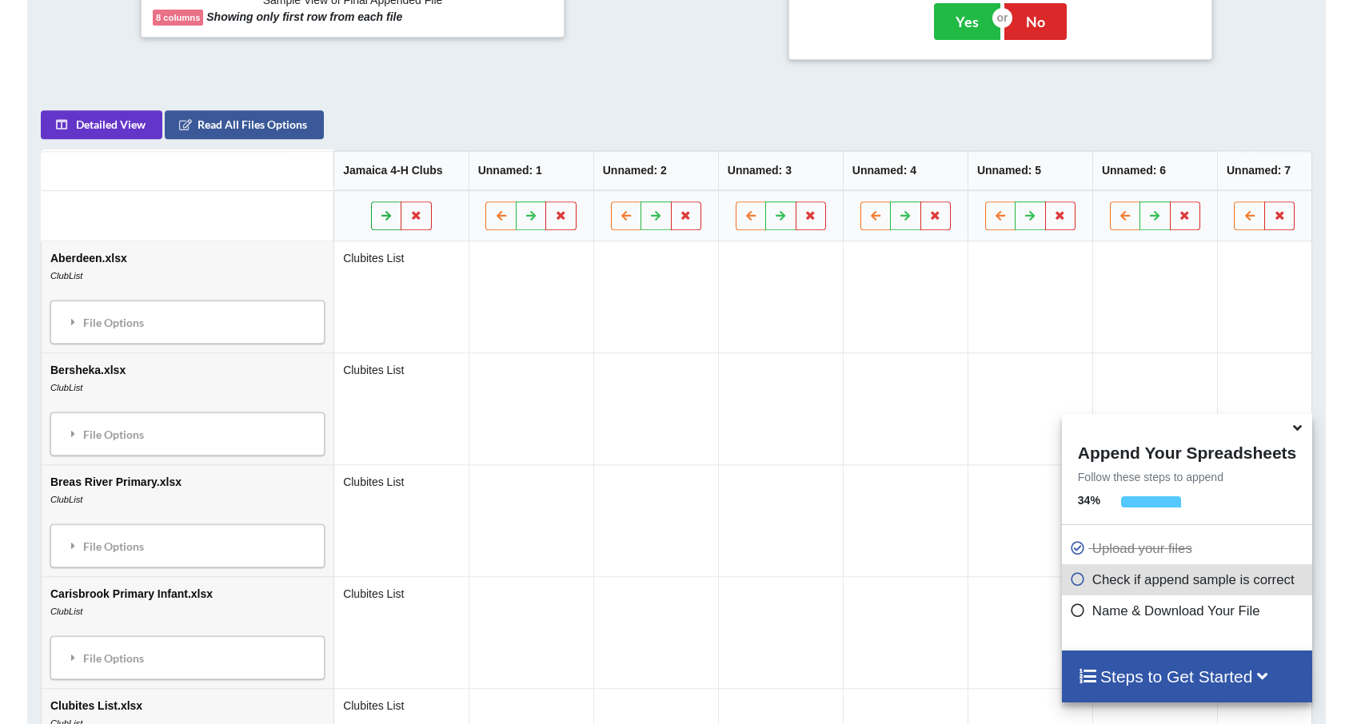
click at [371, 214] on button at bounding box center [386, 215] width 31 height 29
click at [380, 214] on icon at bounding box center [387, 215] width 14 height 10
click at [371, 214] on button at bounding box center [386, 215] width 31 height 29
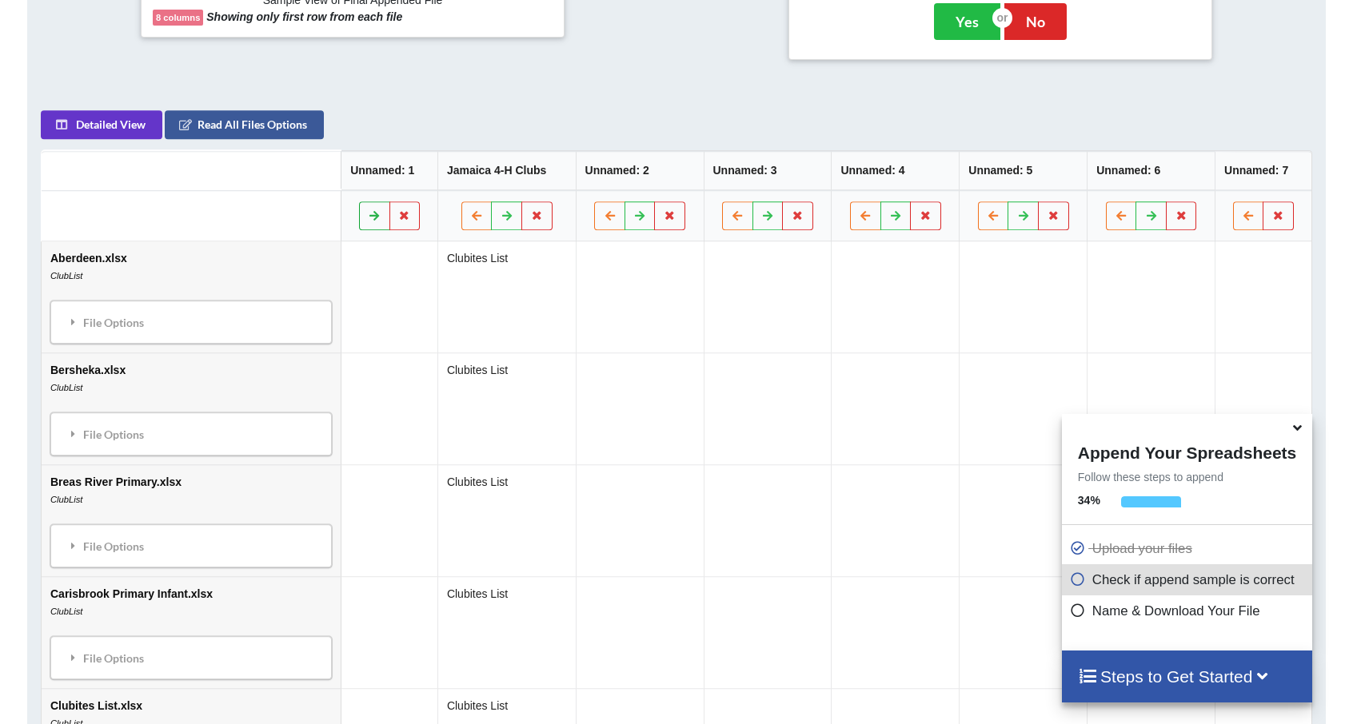
click at [368, 214] on icon at bounding box center [375, 215] width 14 height 10
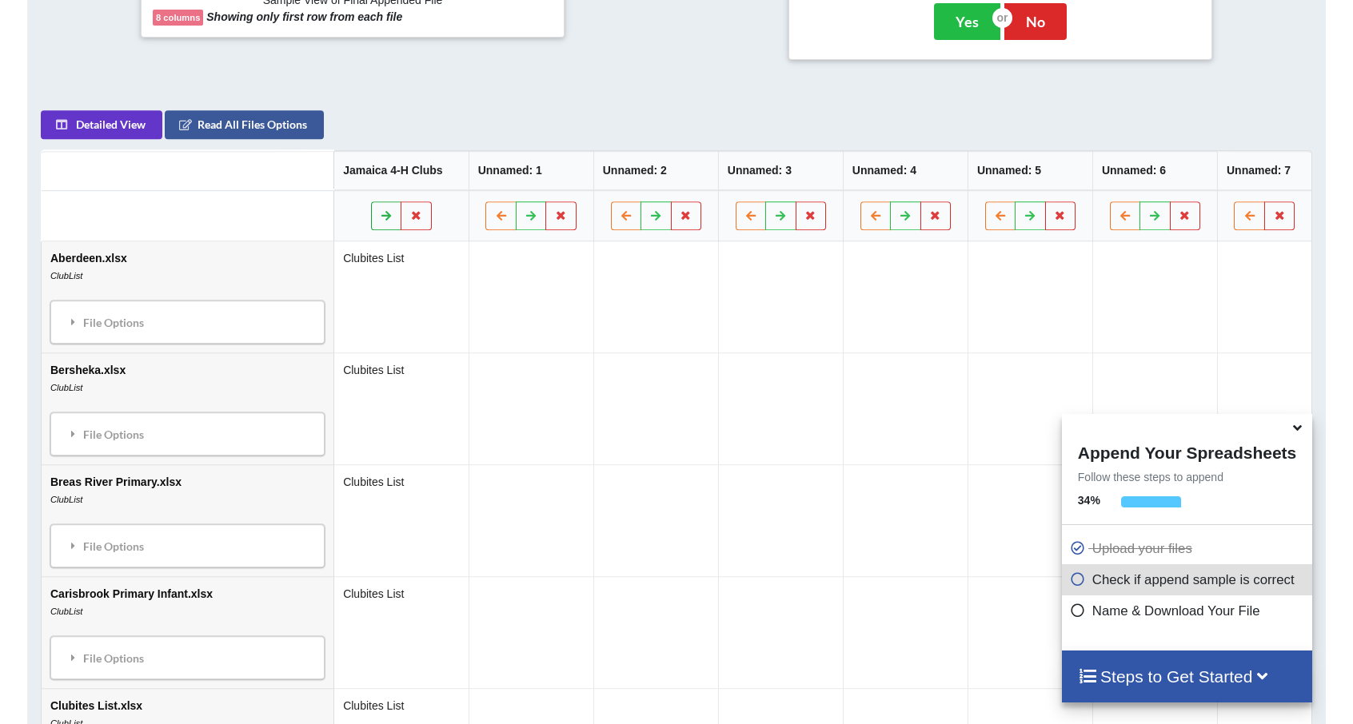
click at [371, 214] on button at bounding box center [386, 215] width 31 height 29
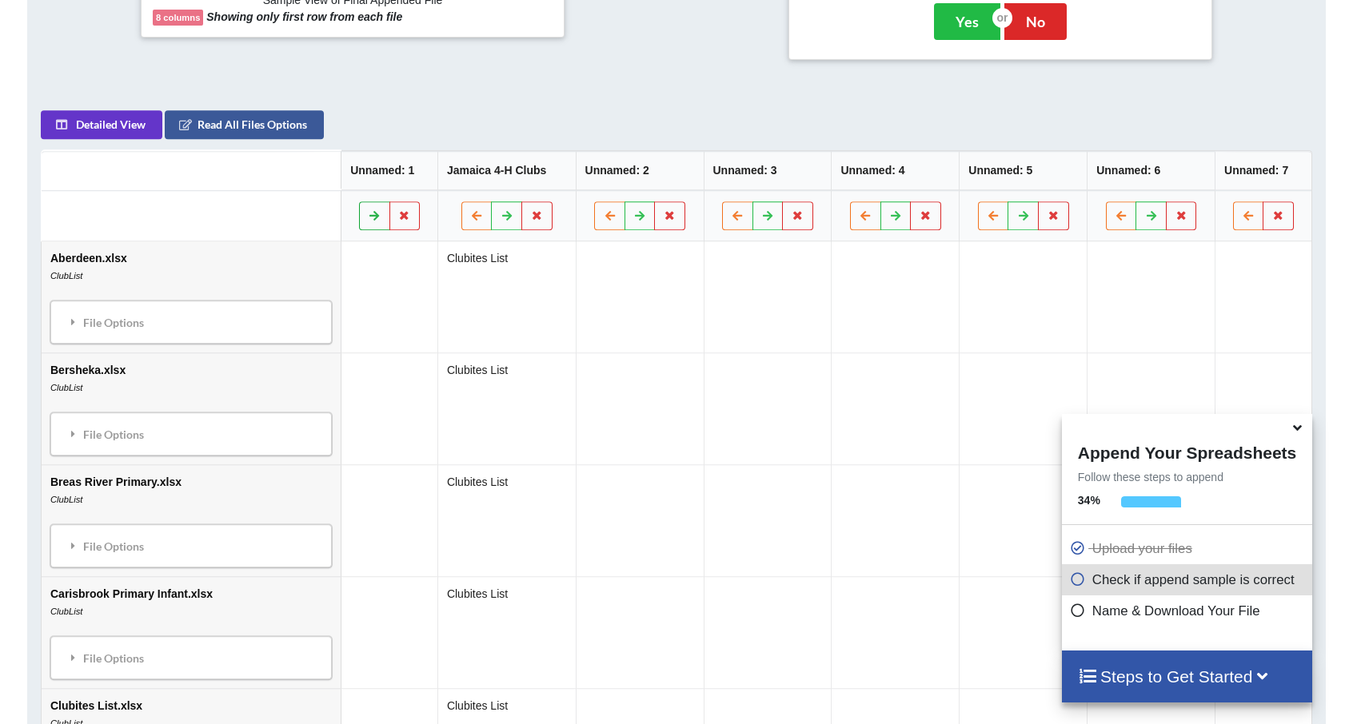
click at [368, 214] on icon at bounding box center [375, 215] width 14 height 10
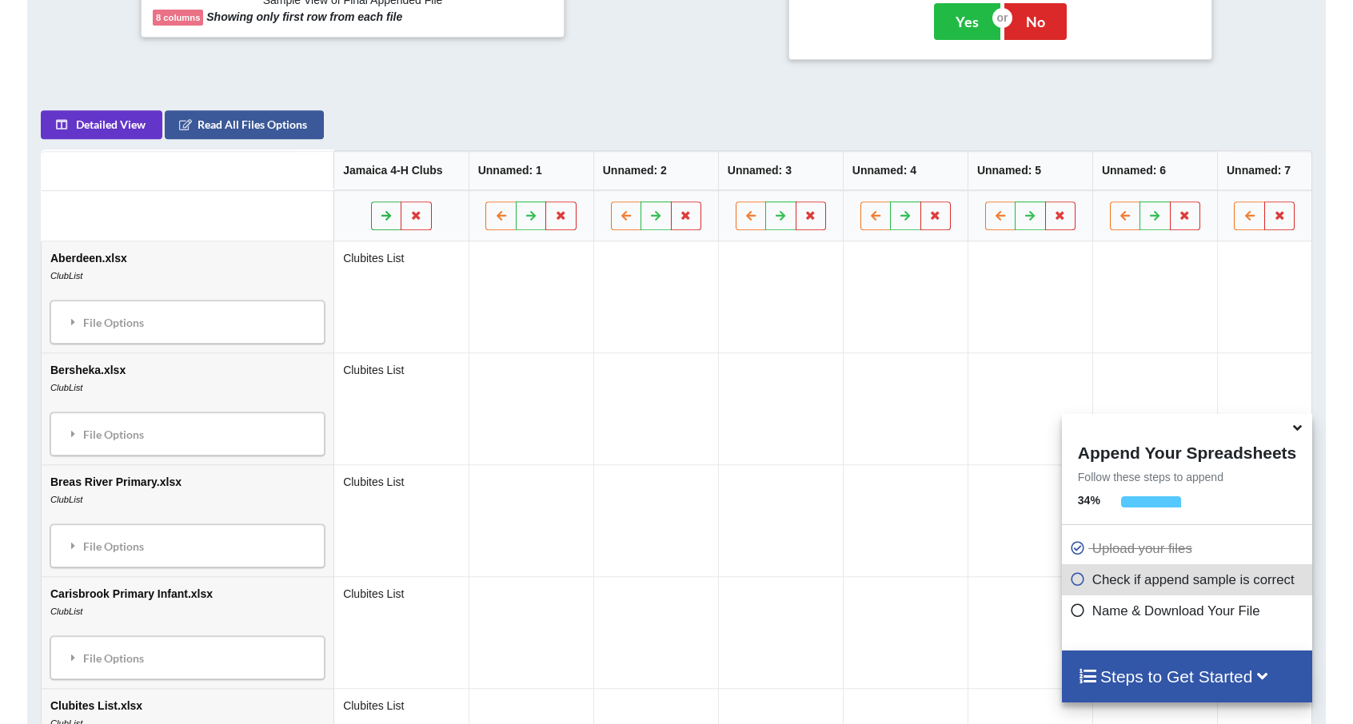
click at [371, 214] on button at bounding box center [386, 215] width 31 height 29
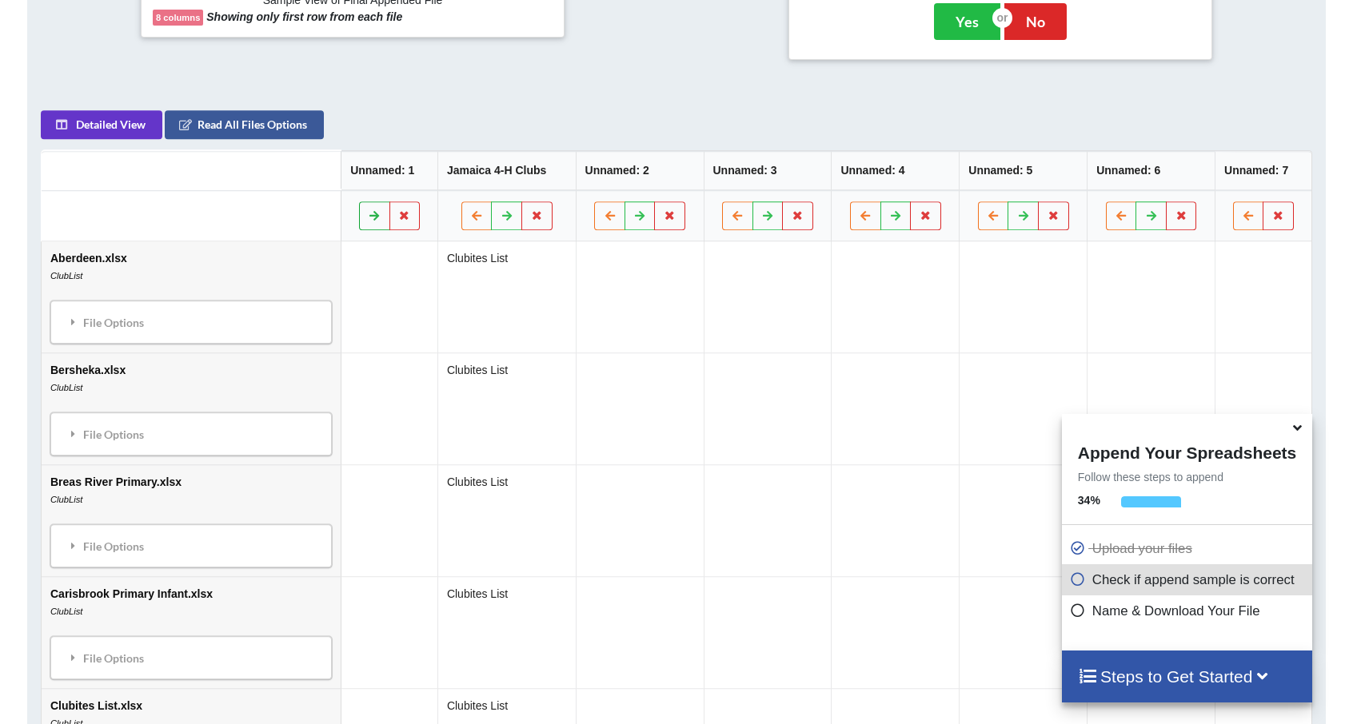
click at [368, 214] on icon at bounding box center [375, 215] width 14 height 10
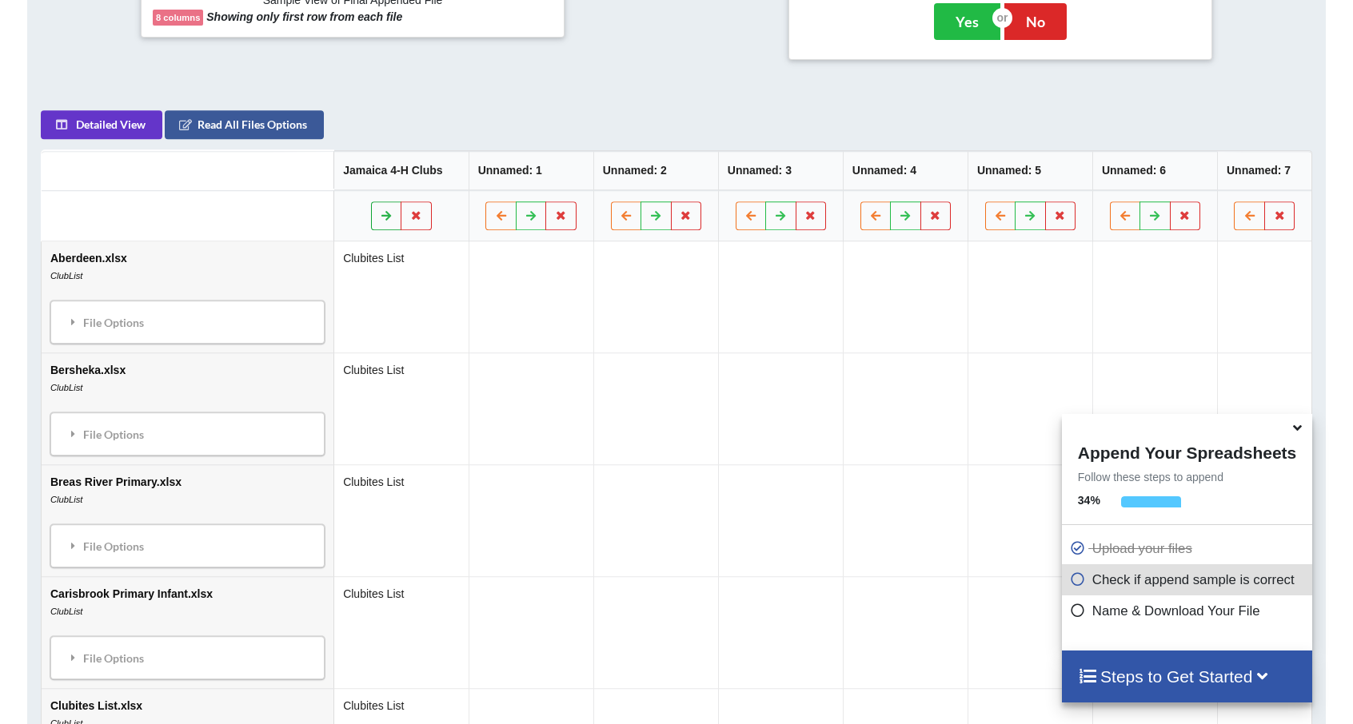
click at [371, 214] on button at bounding box center [386, 215] width 31 height 29
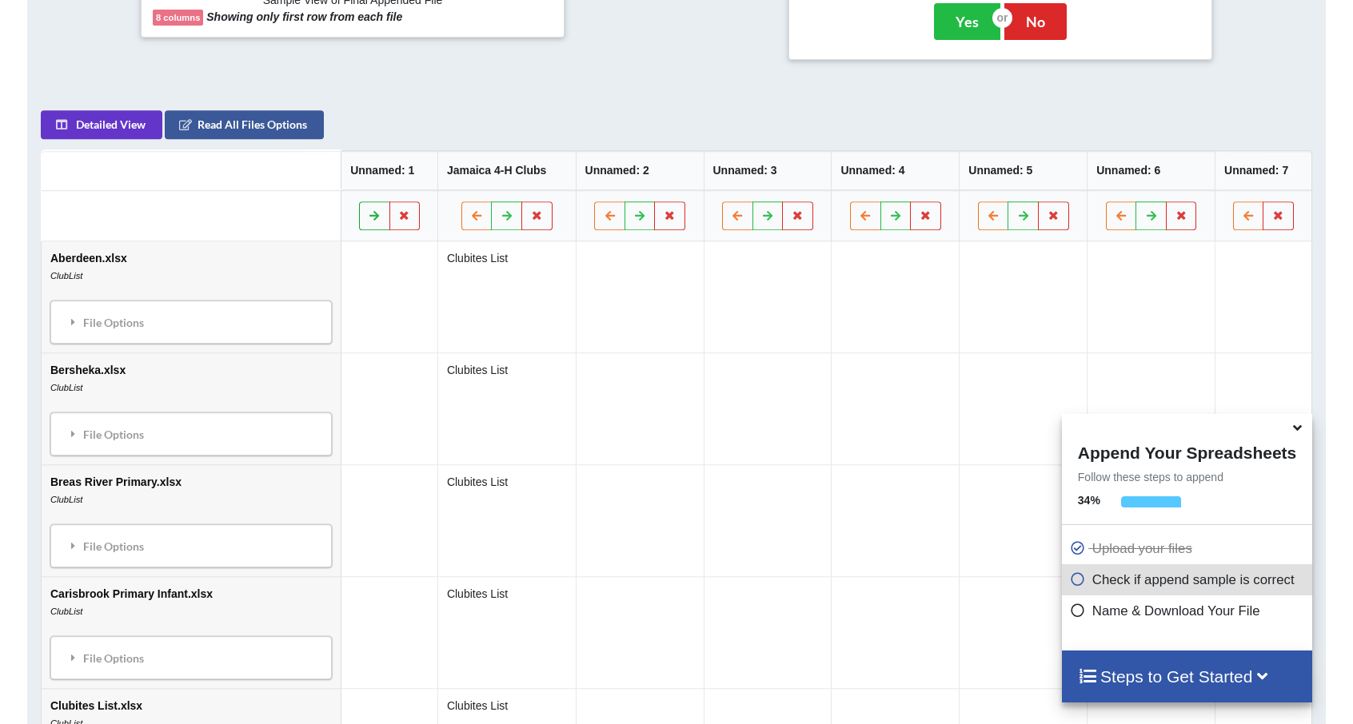
click at [368, 214] on icon at bounding box center [375, 215] width 14 height 10
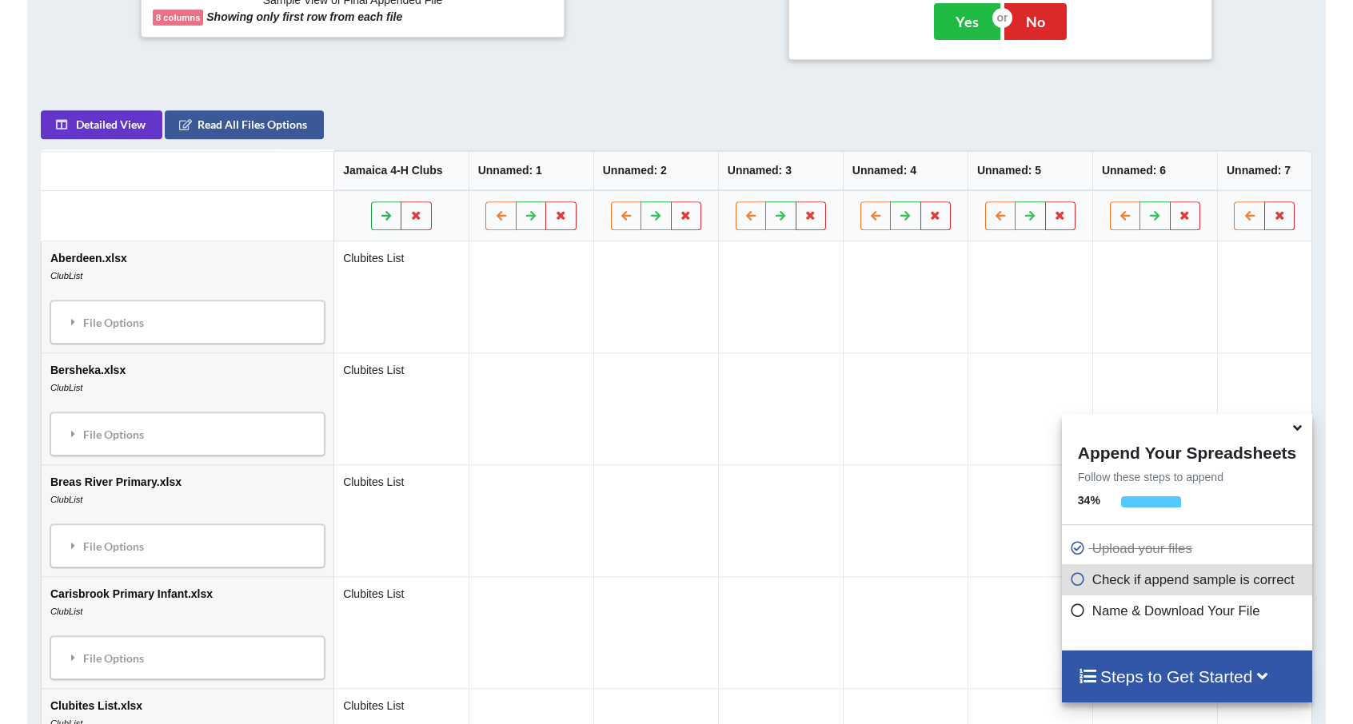
click at [371, 214] on button at bounding box center [386, 215] width 31 height 29
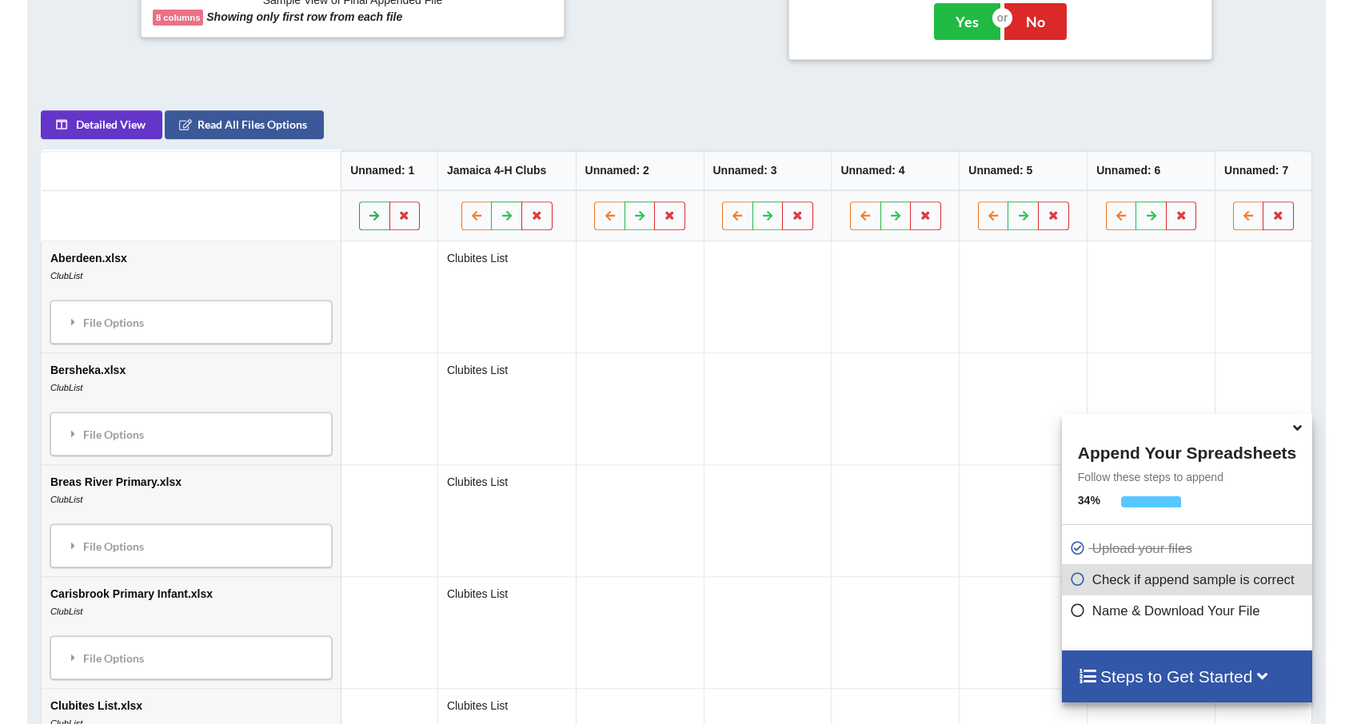
click at [368, 214] on icon at bounding box center [375, 215] width 14 height 10
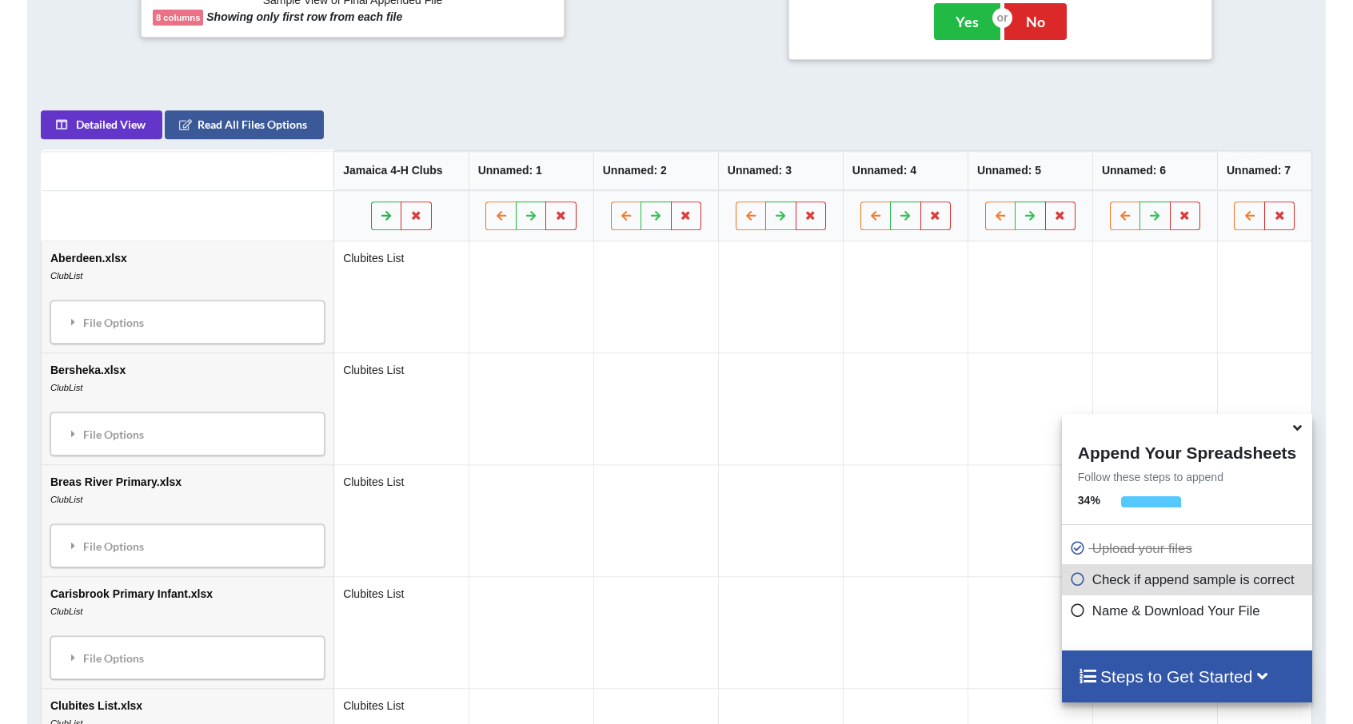
click at [371, 214] on button at bounding box center [386, 215] width 31 height 29
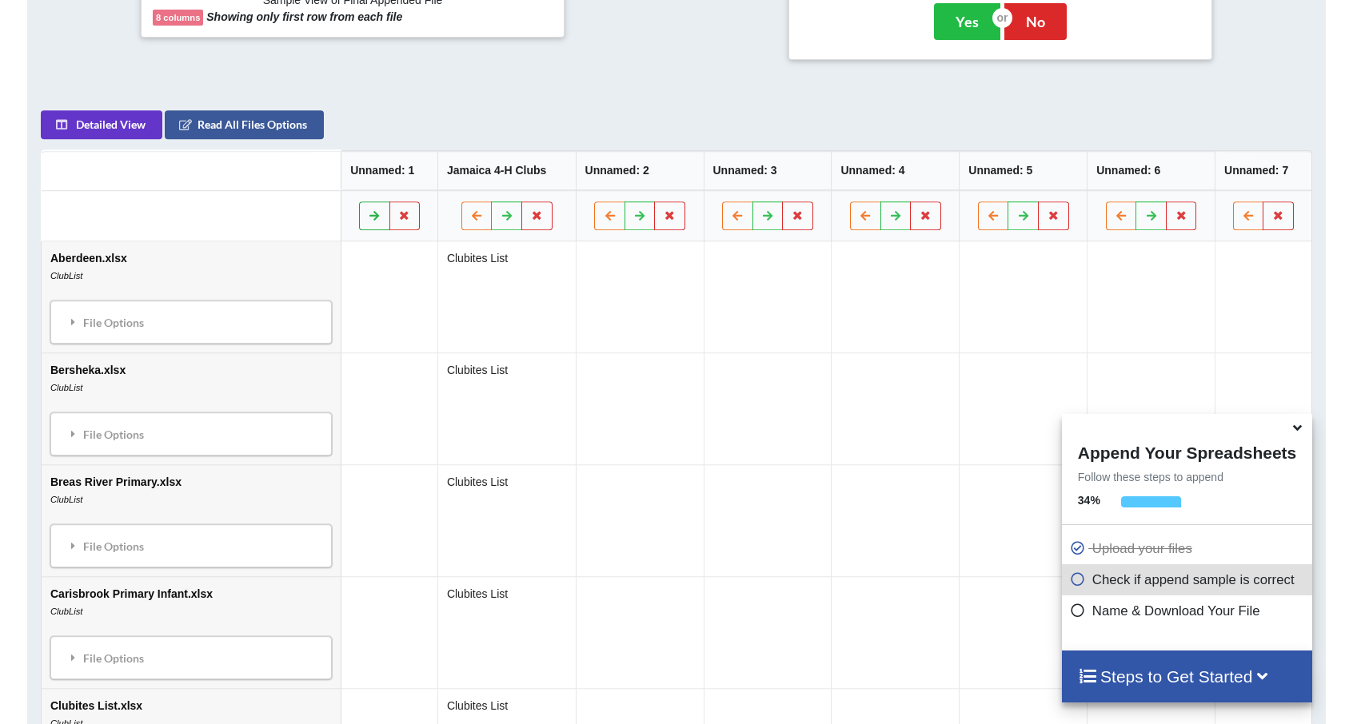
click at [368, 214] on icon at bounding box center [375, 215] width 14 height 10
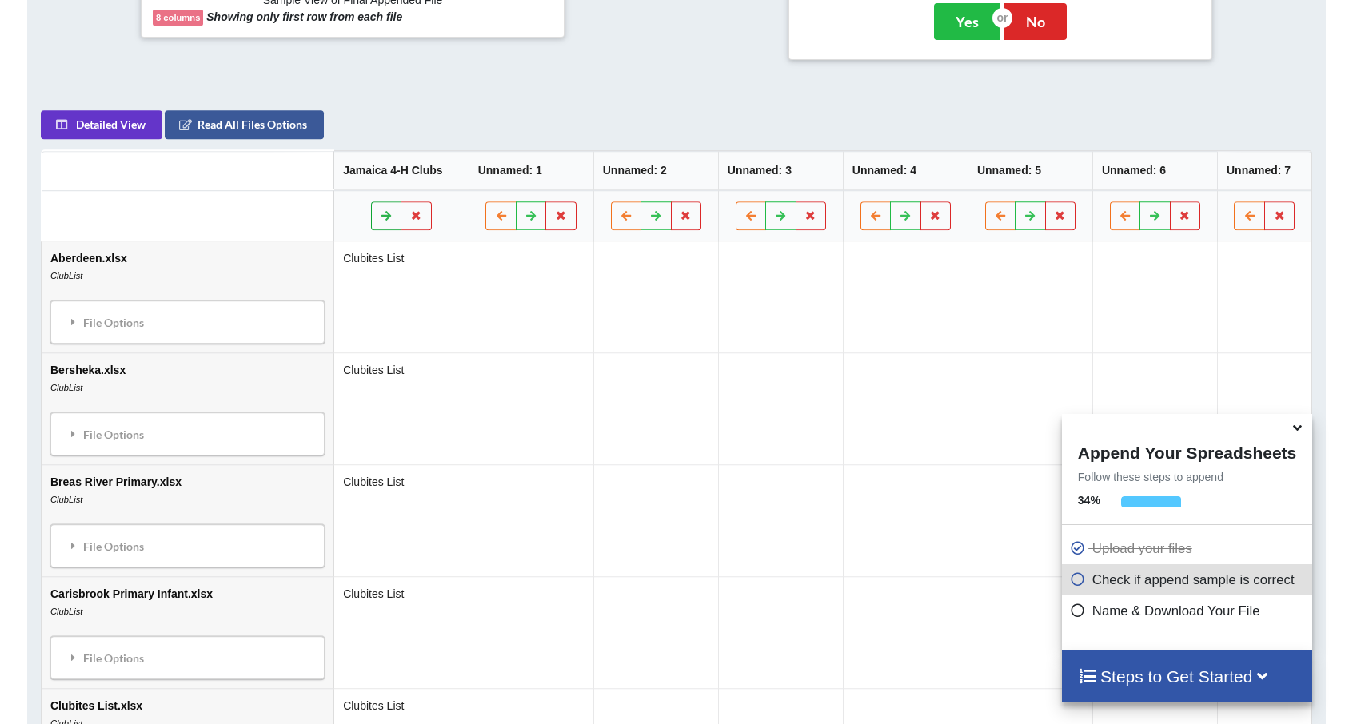
click at [371, 214] on button at bounding box center [386, 215] width 31 height 29
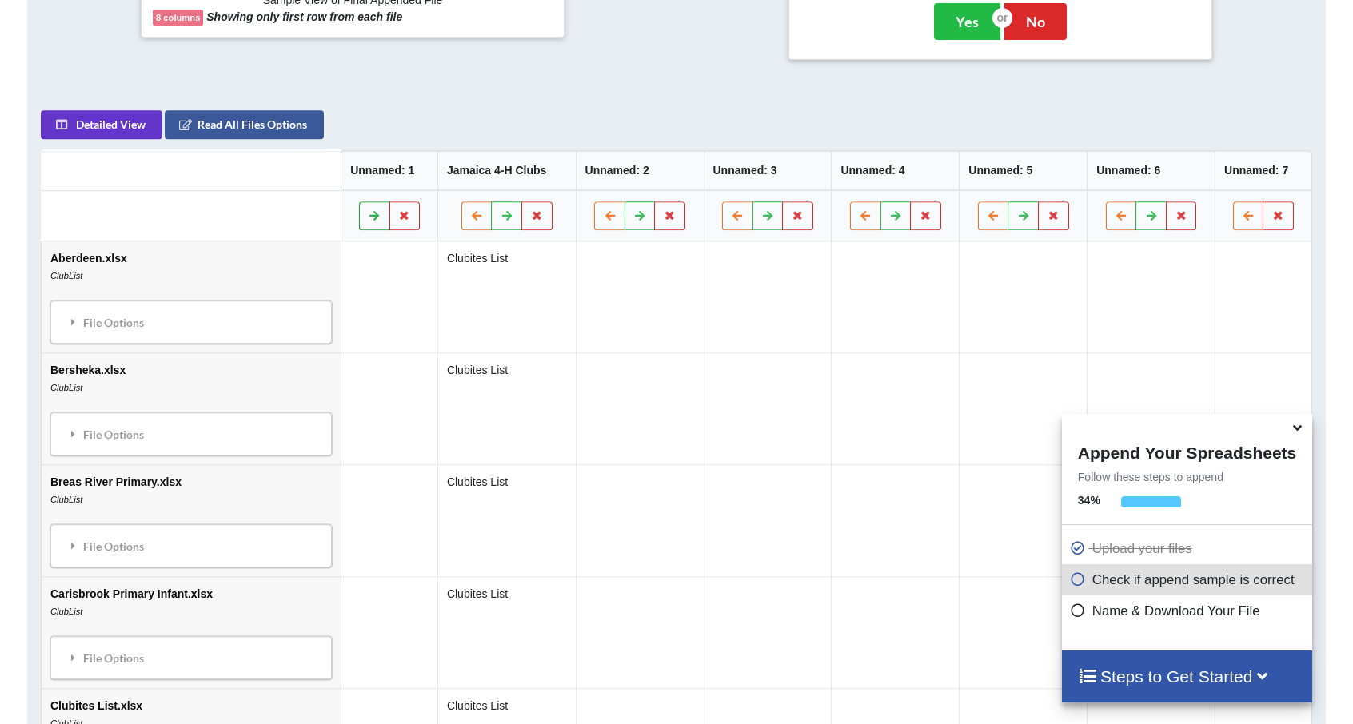
click at [368, 214] on icon at bounding box center [375, 215] width 14 height 10
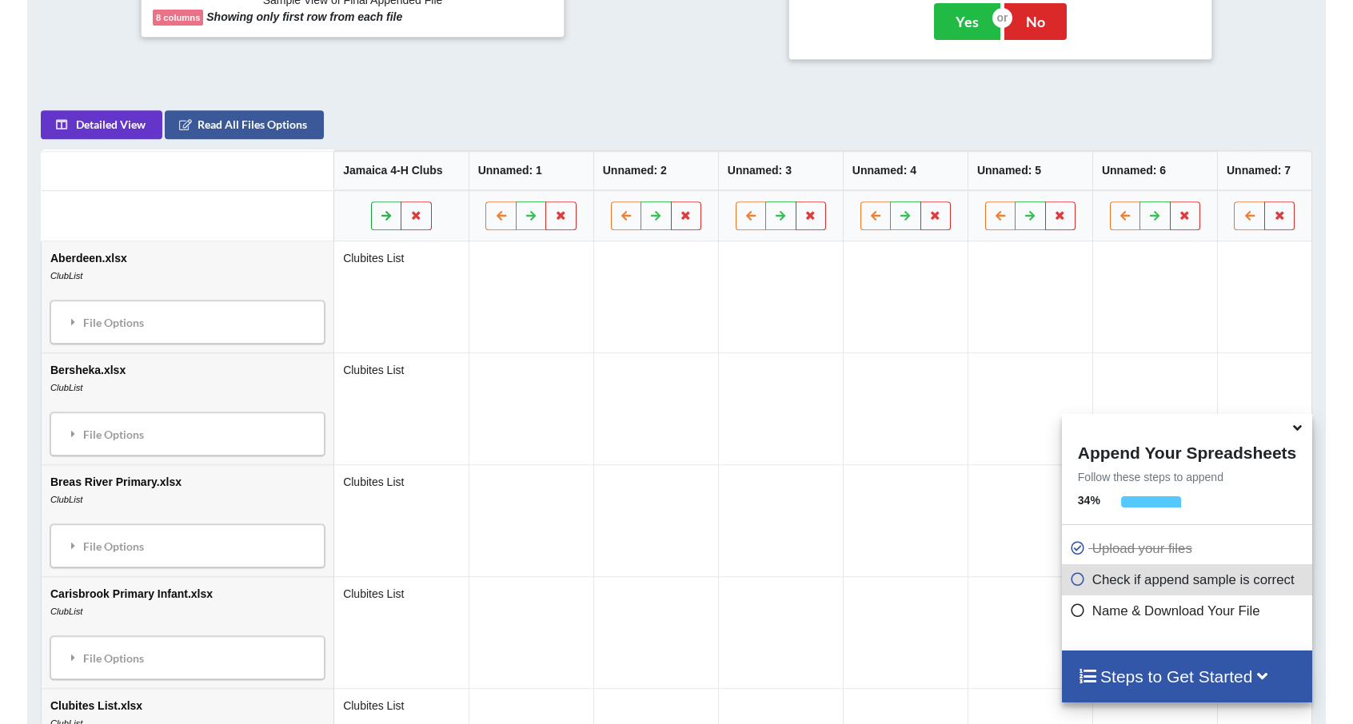
click at [371, 214] on button at bounding box center [386, 215] width 31 height 29
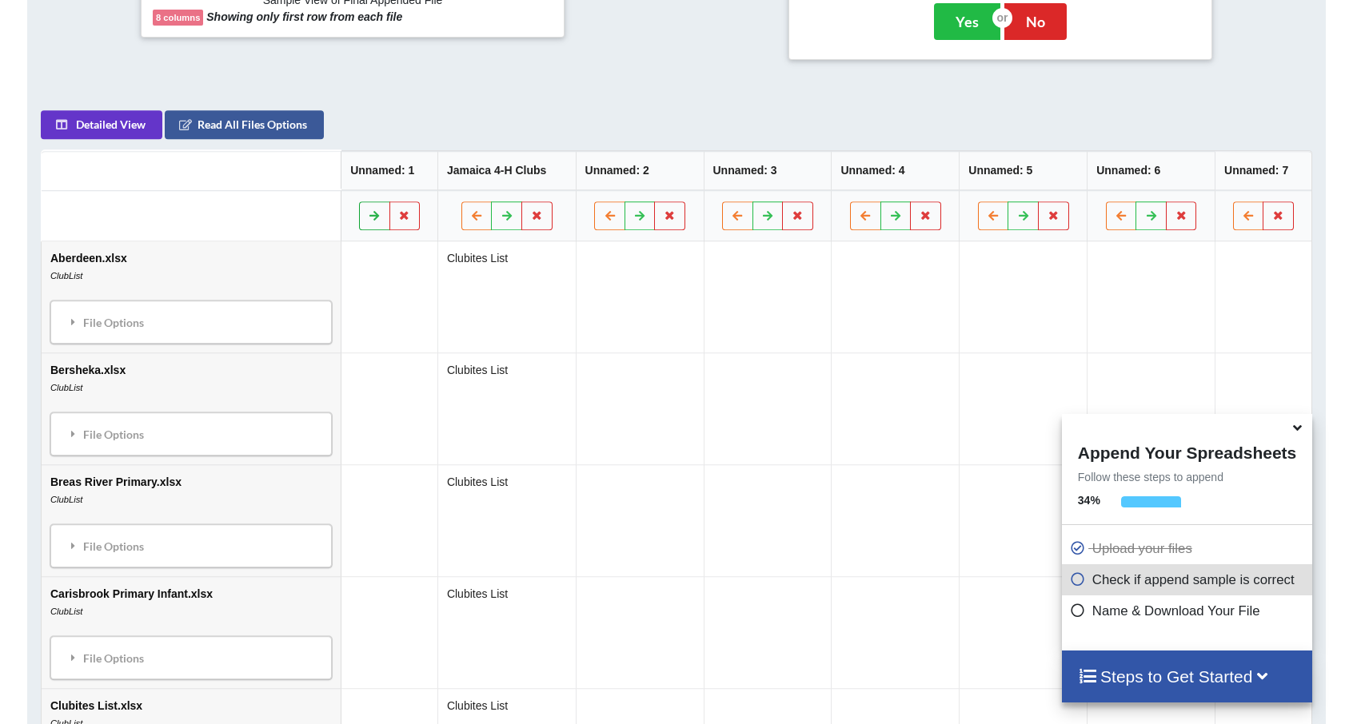
click at [368, 214] on icon at bounding box center [375, 215] width 14 height 10
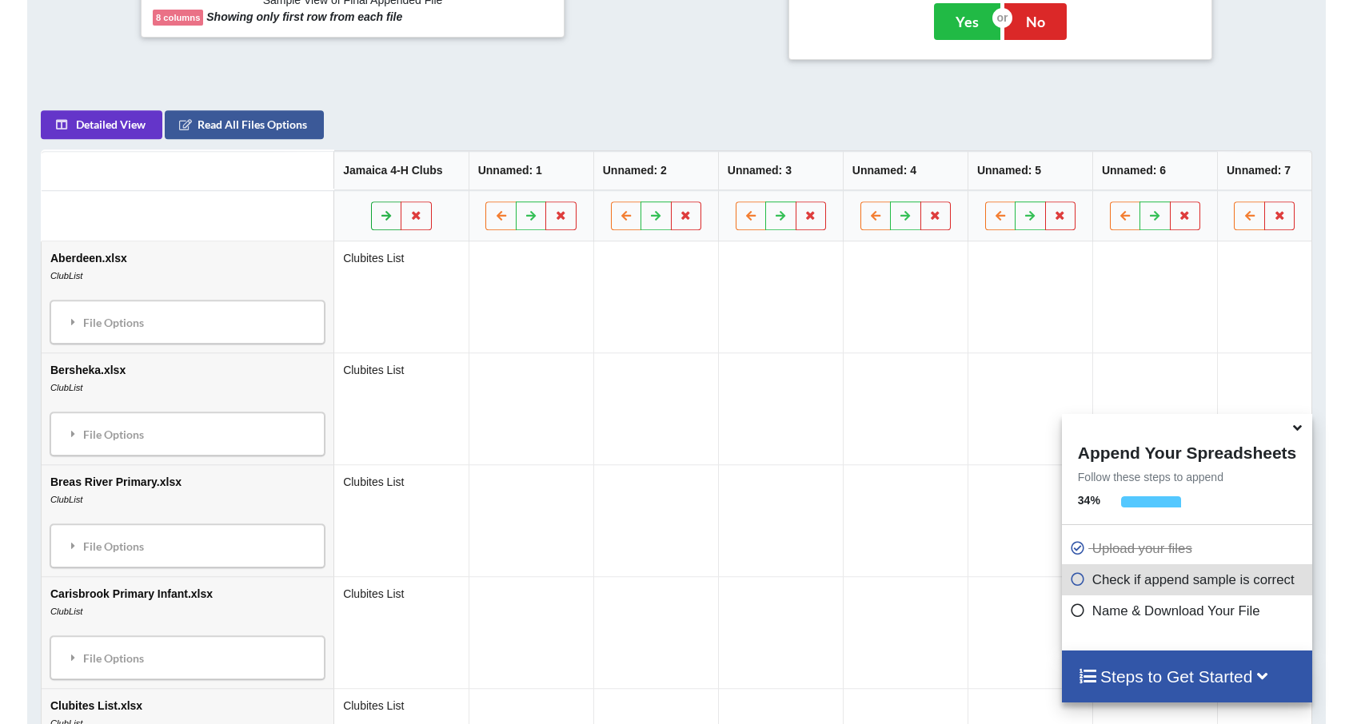
click at [371, 214] on button at bounding box center [386, 215] width 31 height 29
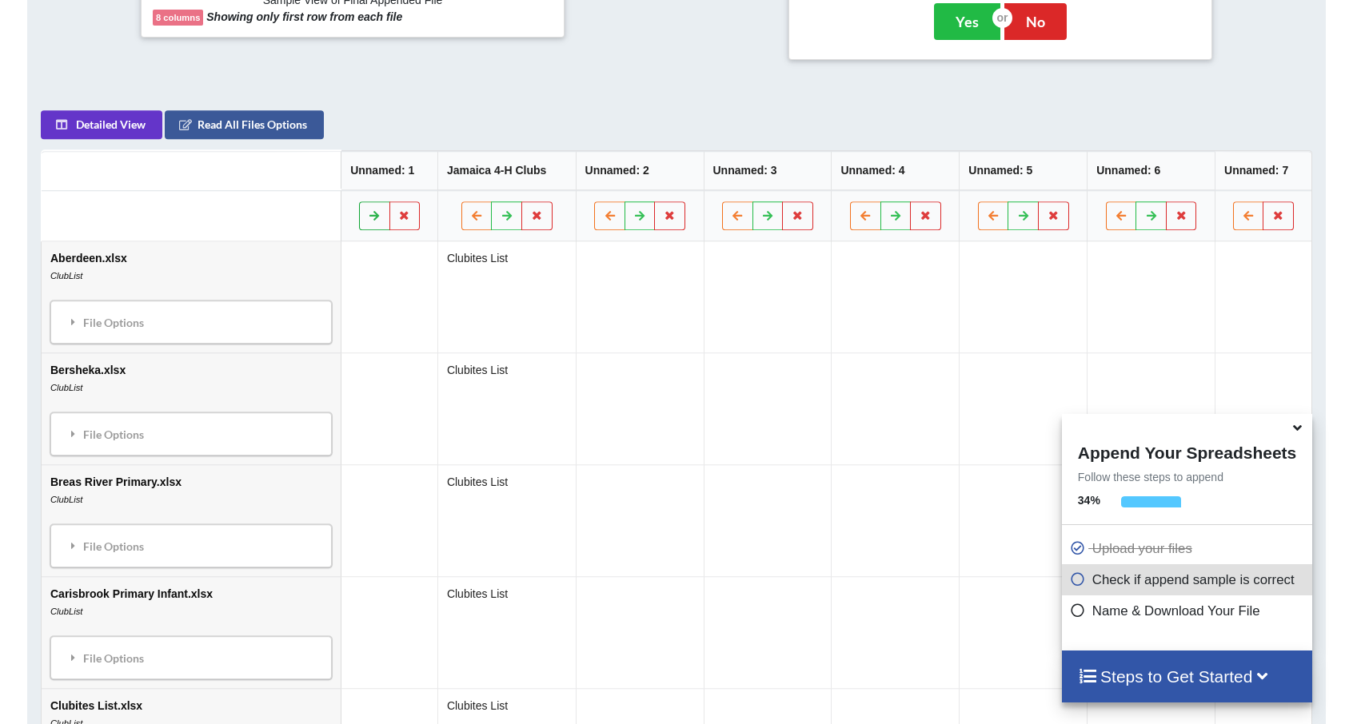
click at [368, 214] on icon at bounding box center [375, 215] width 14 height 10
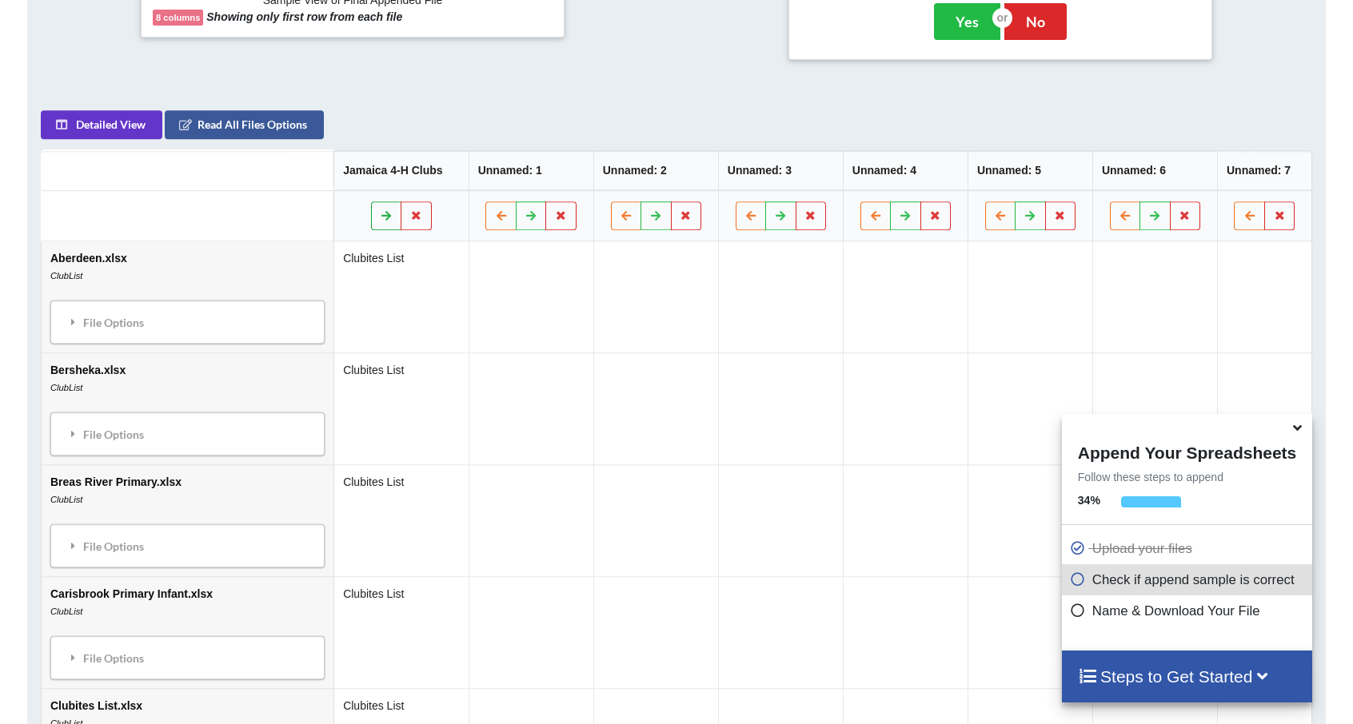
click at [371, 214] on button at bounding box center [386, 215] width 31 height 29
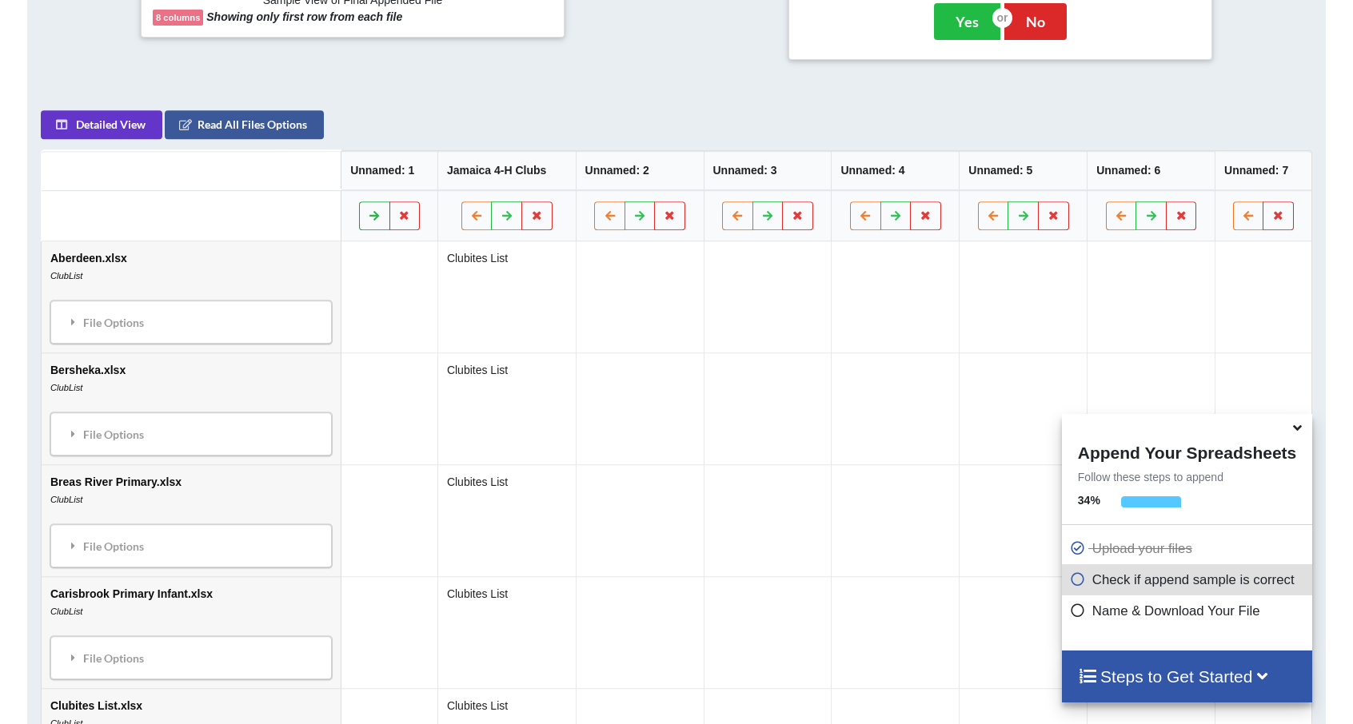
click at [368, 214] on icon at bounding box center [375, 215] width 14 height 10
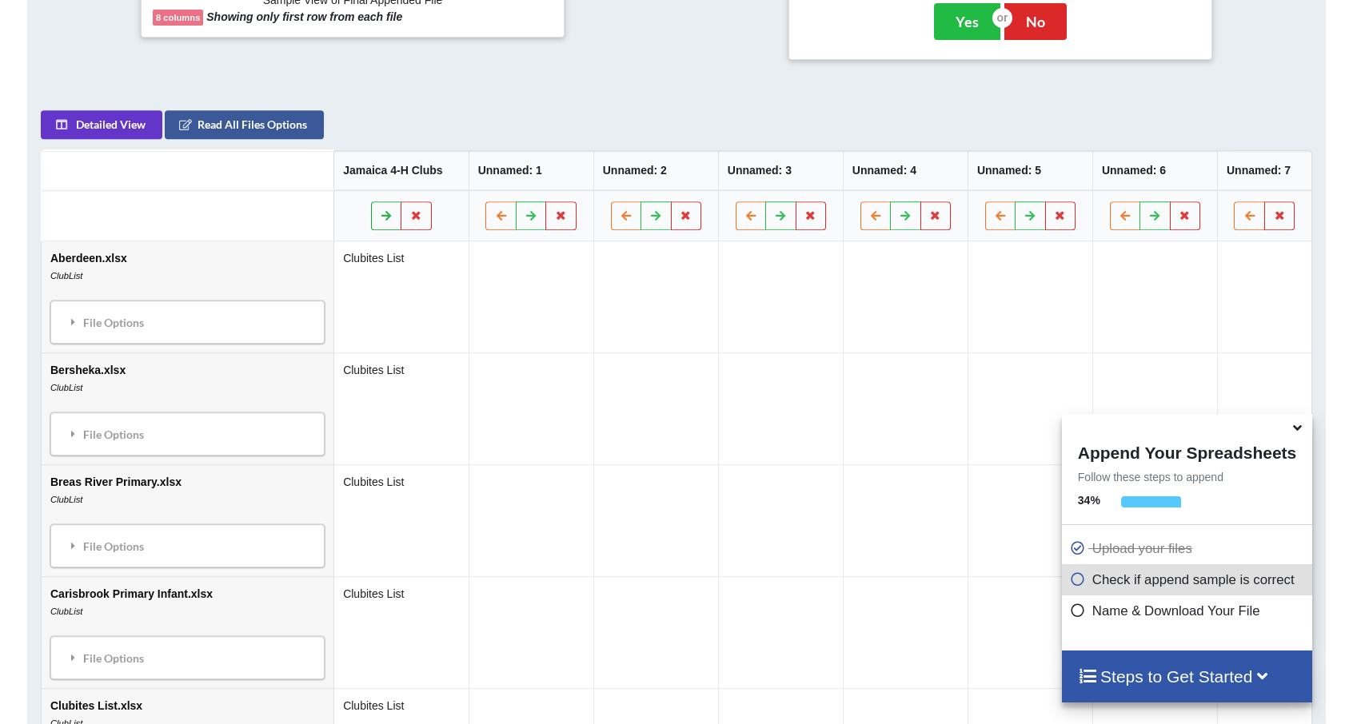
click at [371, 214] on button at bounding box center [386, 215] width 31 height 29
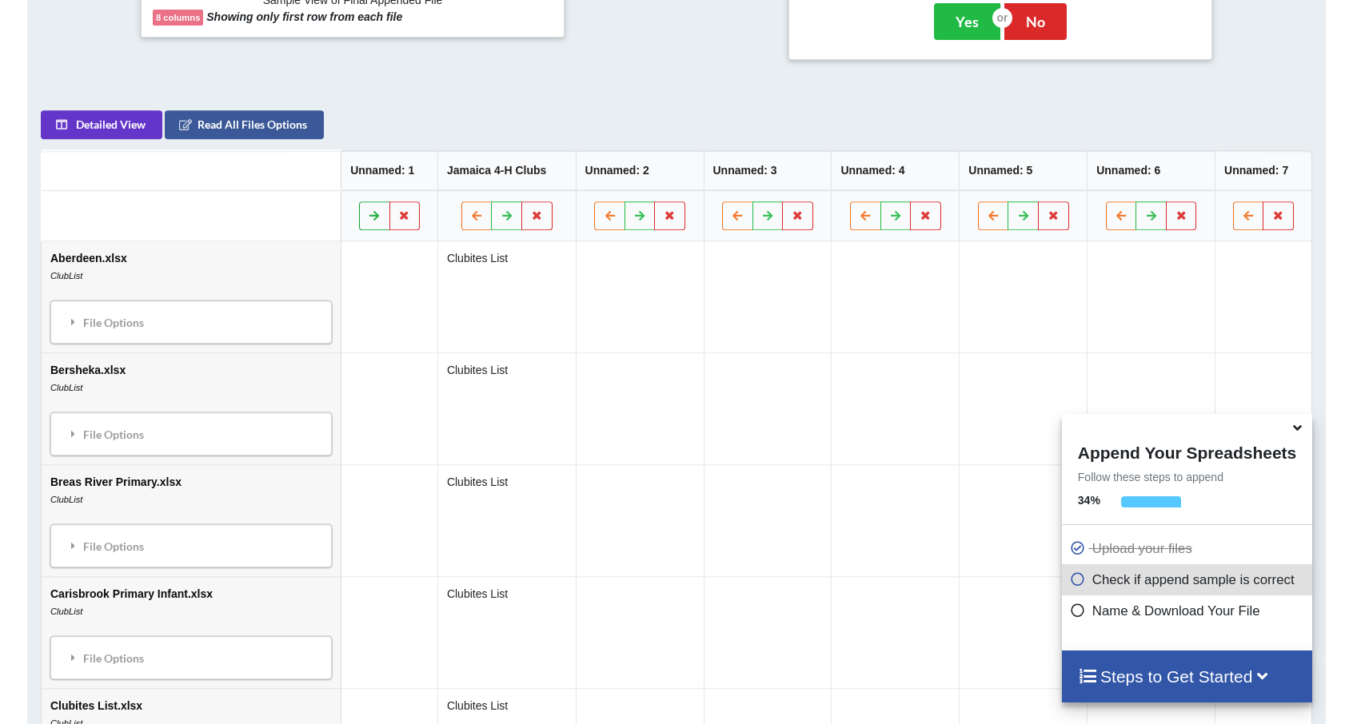
click at [368, 214] on icon at bounding box center [375, 215] width 14 height 10
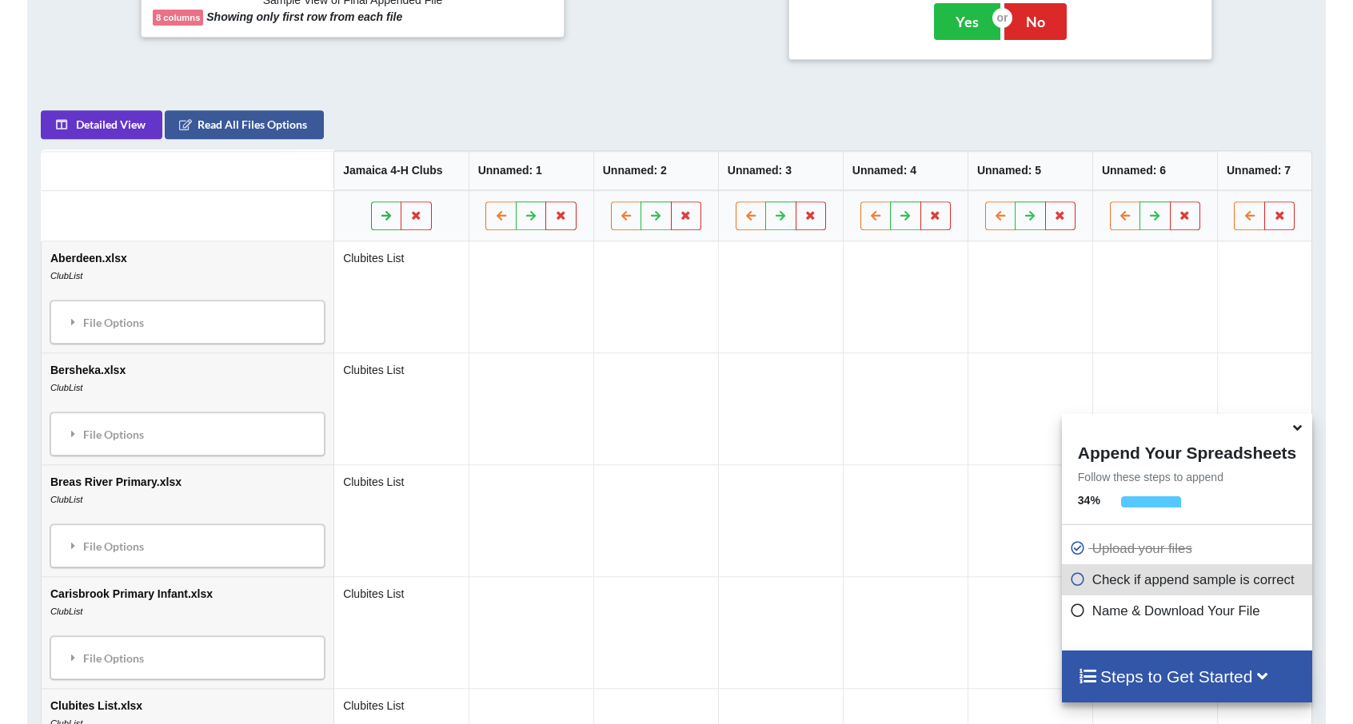
click at [371, 214] on button at bounding box center [386, 215] width 31 height 29
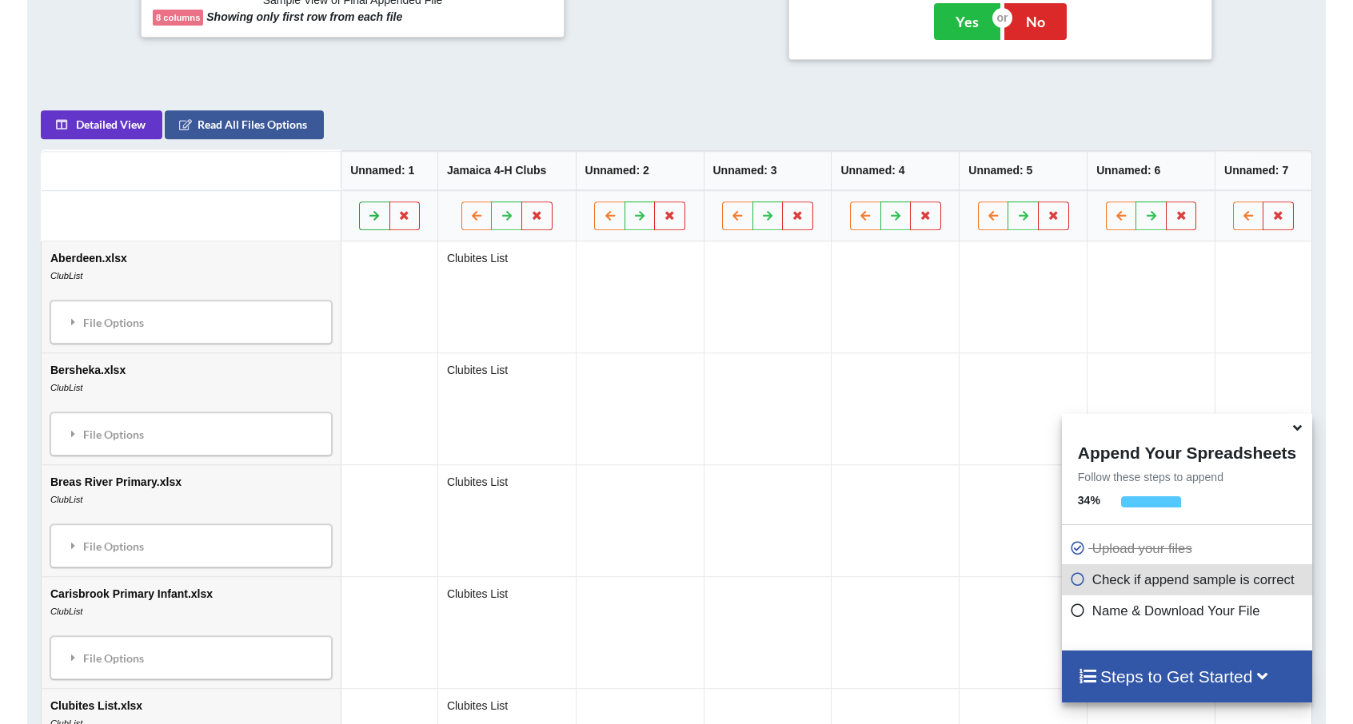
click at [368, 214] on icon at bounding box center [375, 215] width 14 height 10
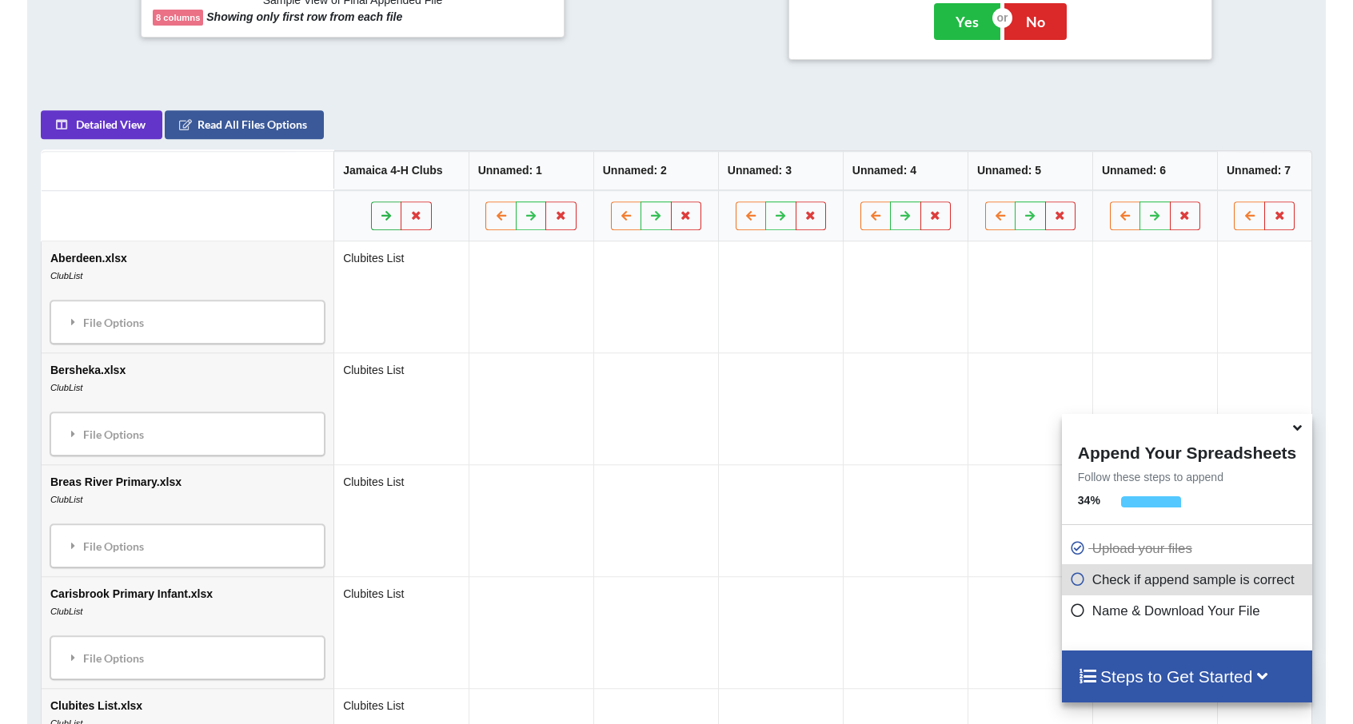
click at [371, 214] on button at bounding box center [386, 215] width 31 height 29
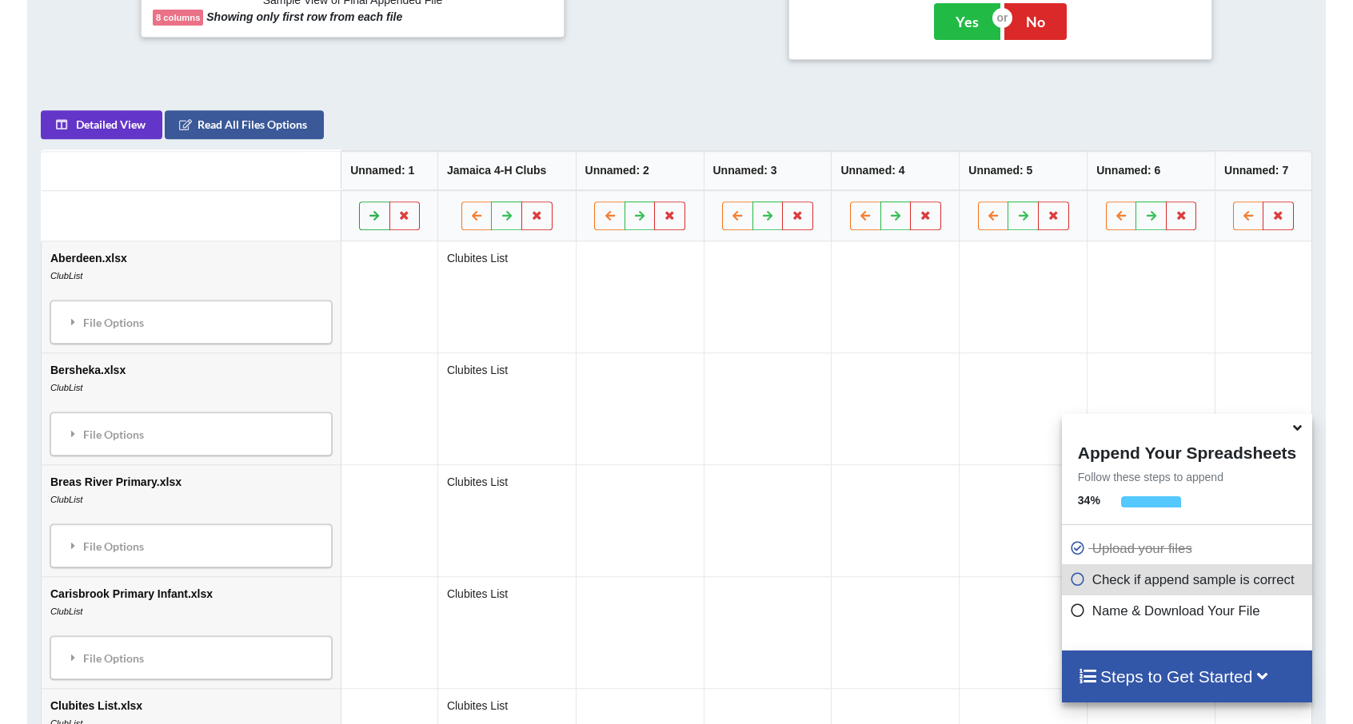
click at [368, 214] on icon at bounding box center [375, 215] width 14 height 10
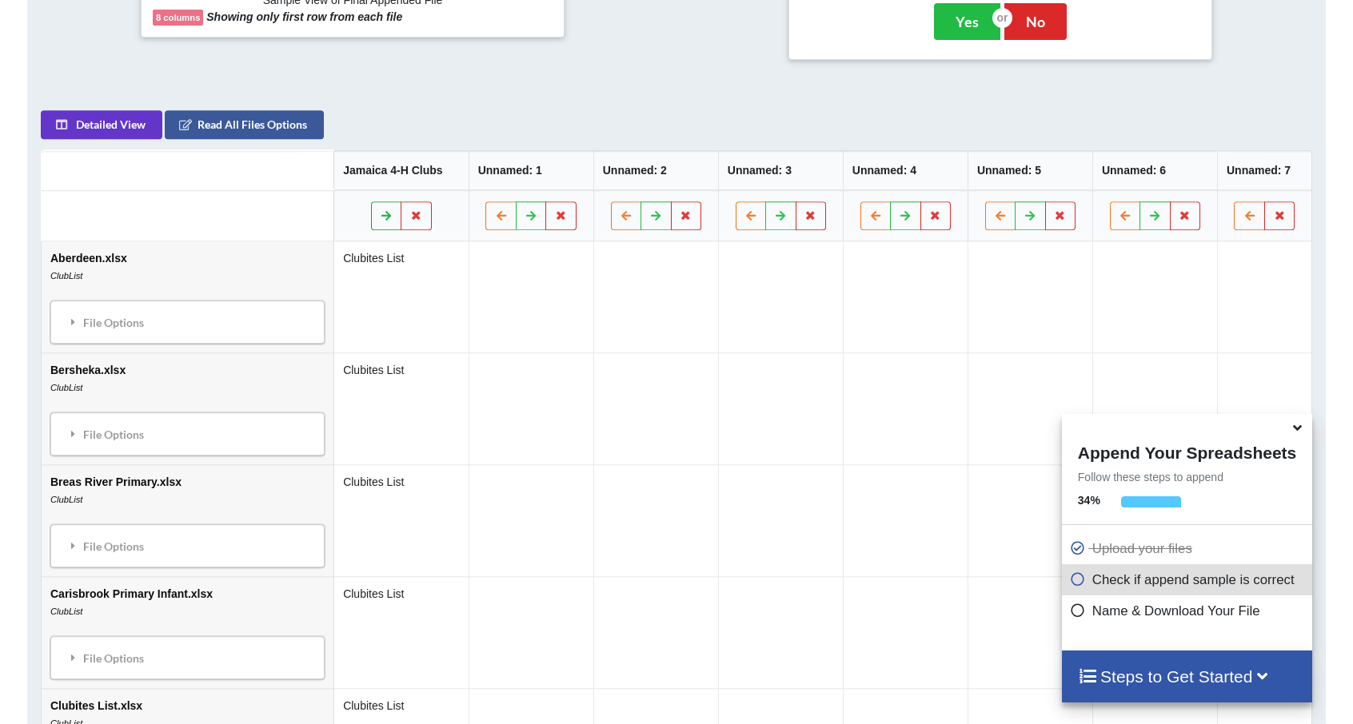
click at [371, 214] on button at bounding box center [386, 215] width 31 height 29
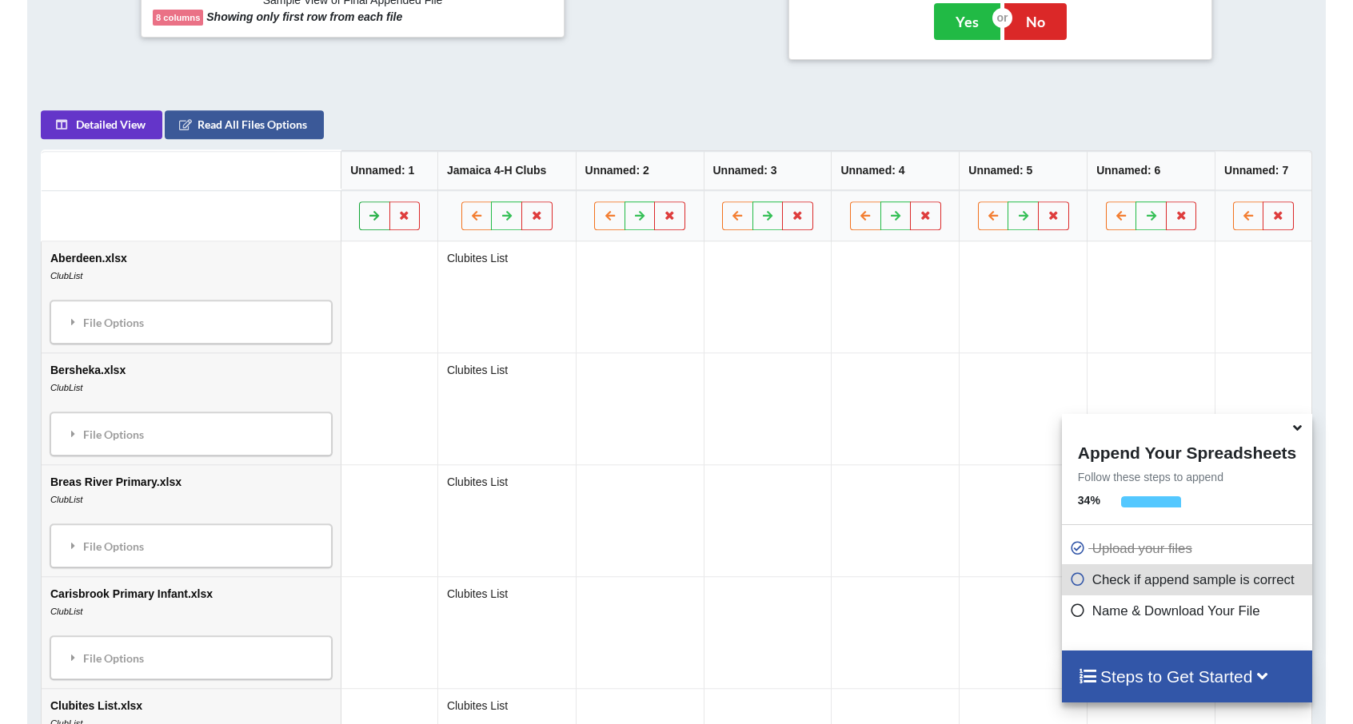
click at [368, 214] on icon at bounding box center [375, 215] width 14 height 10
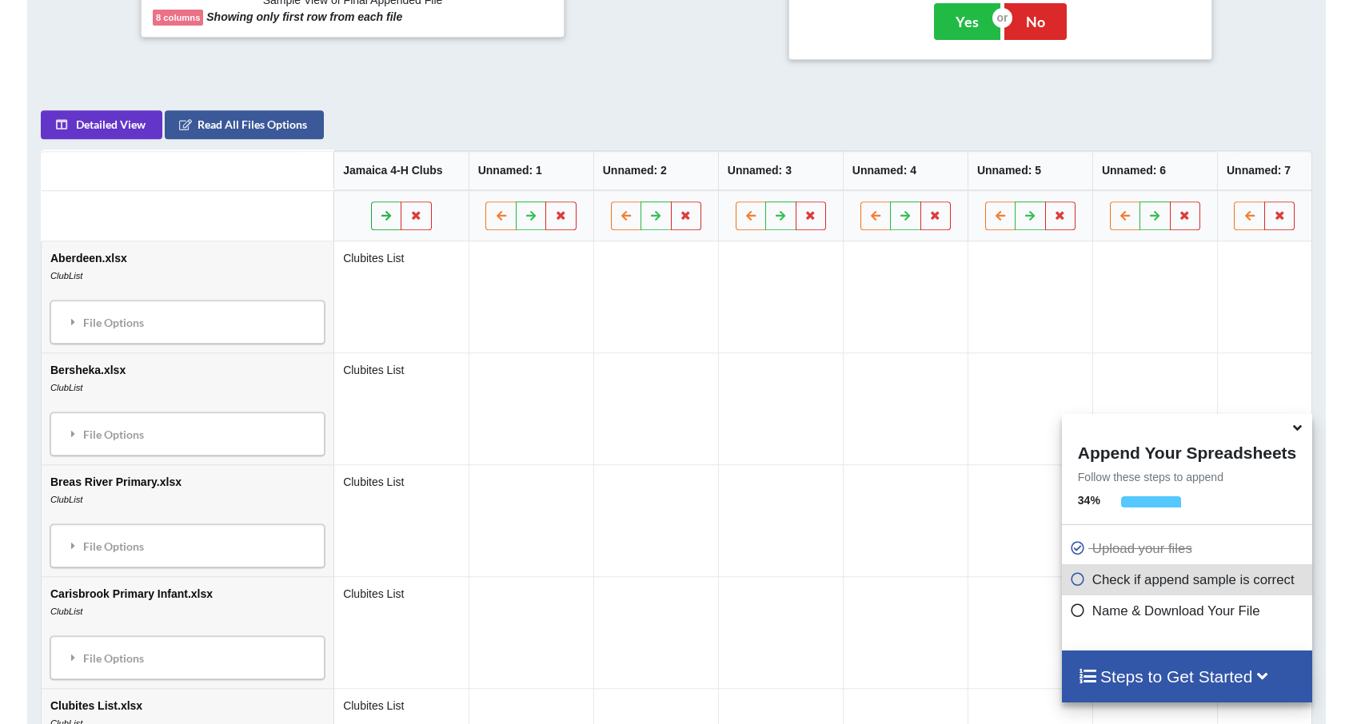
click at [371, 214] on button at bounding box center [386, 215] width 31 height 29
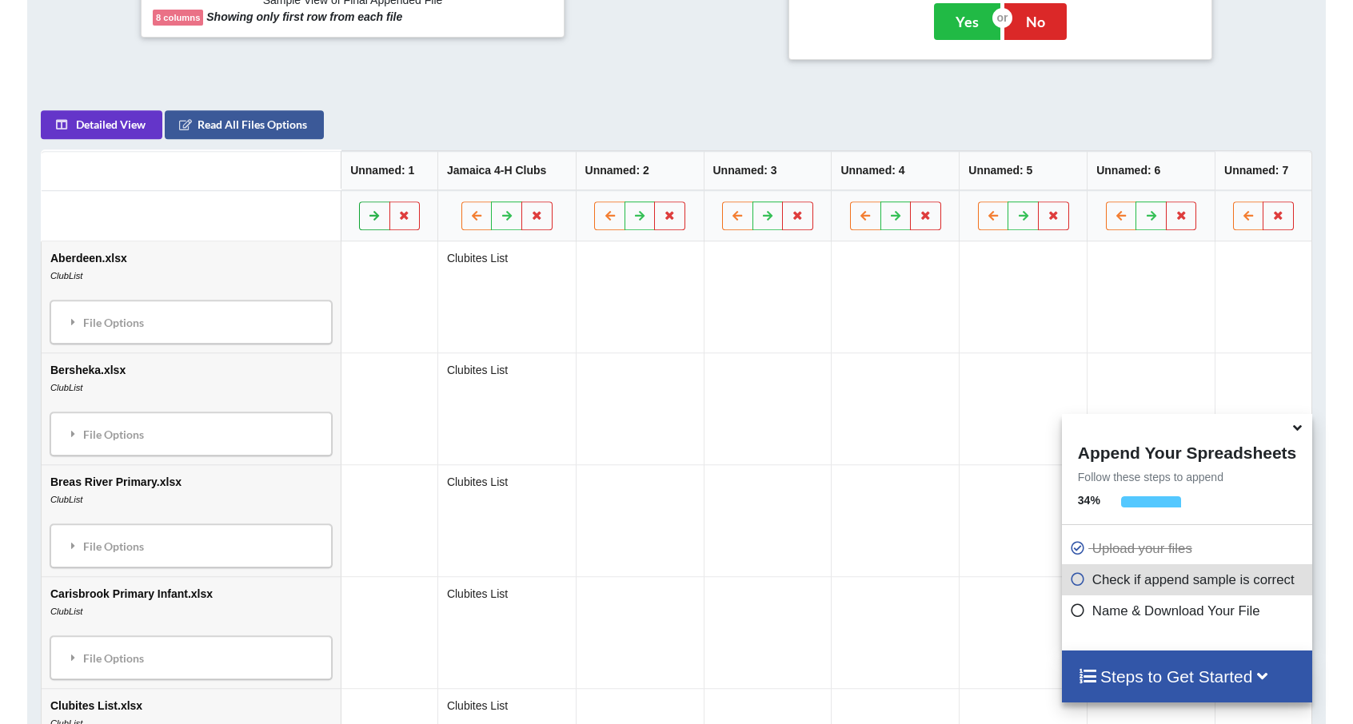
click at [368, 214] on icon at bounding box center [375, 215] width 14 height 10
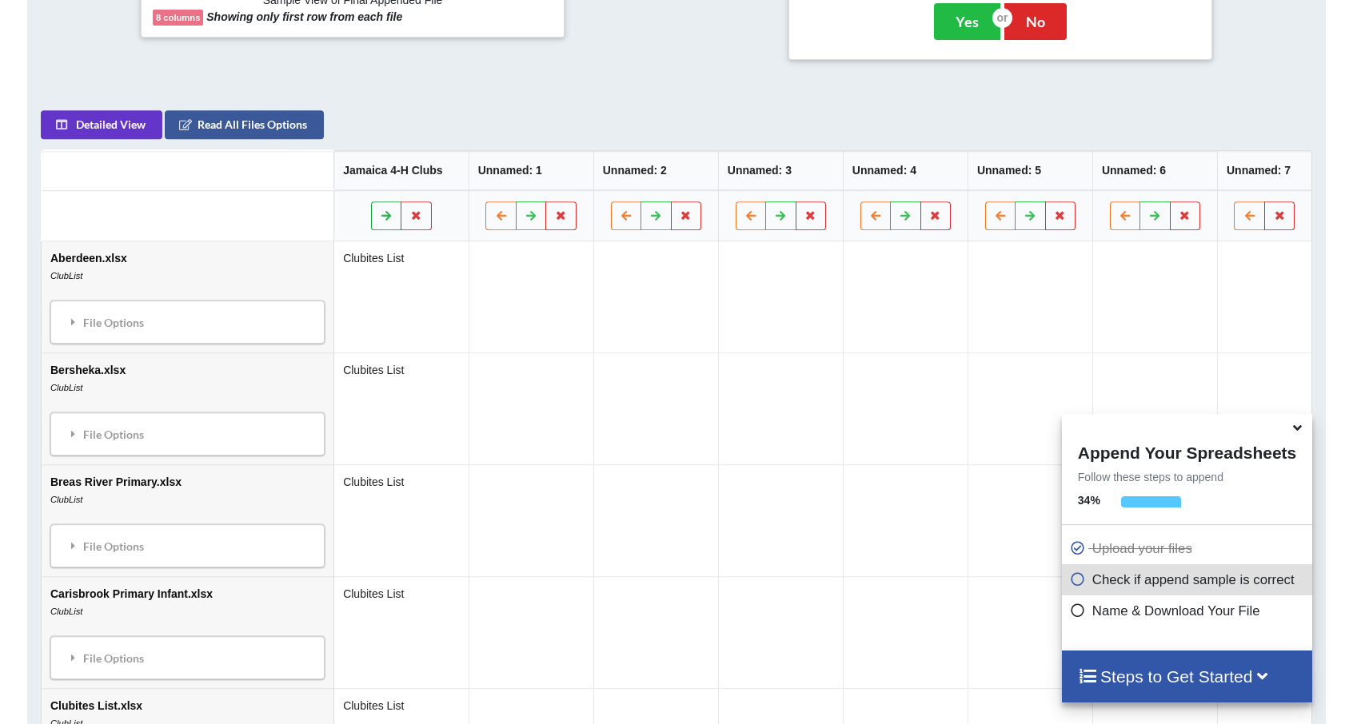
click at [371, 214] on button at bounding box center [386, 215] width 31 height 29
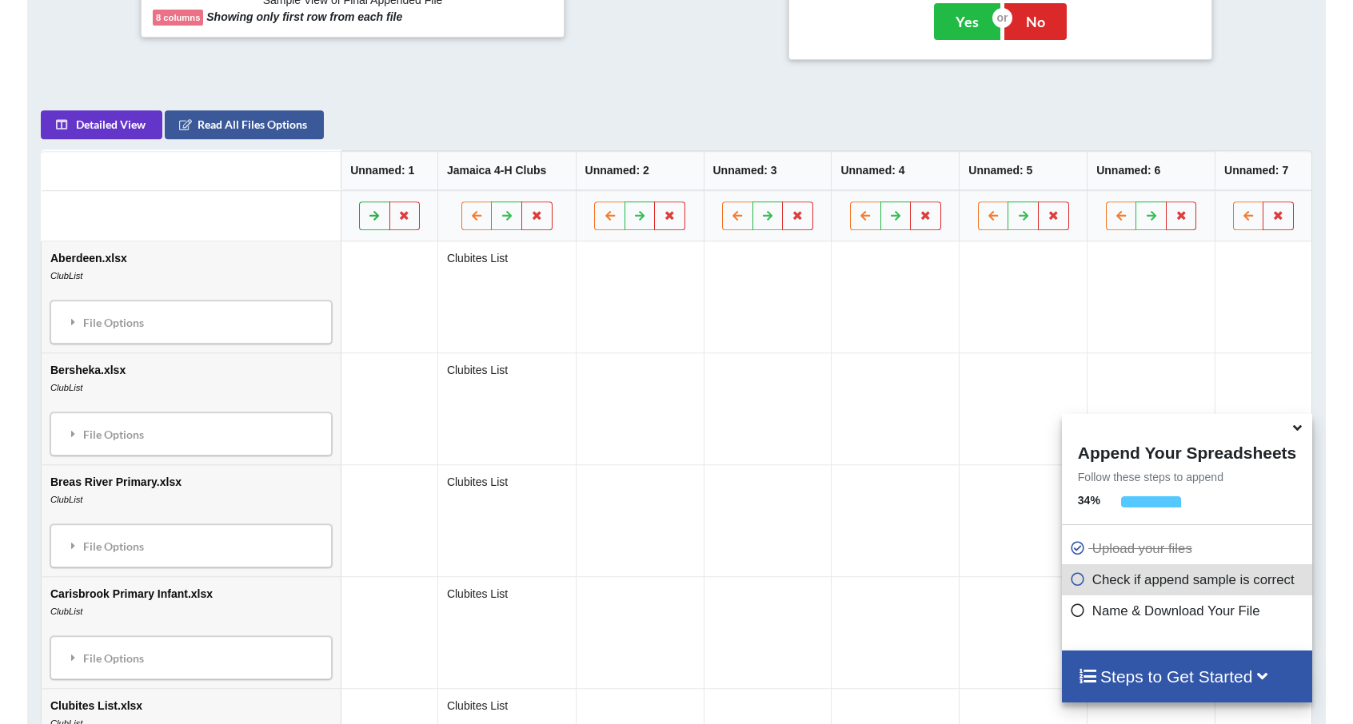
click at [368, 214] on icon at bounding box center [375, 215] width 14 height 10
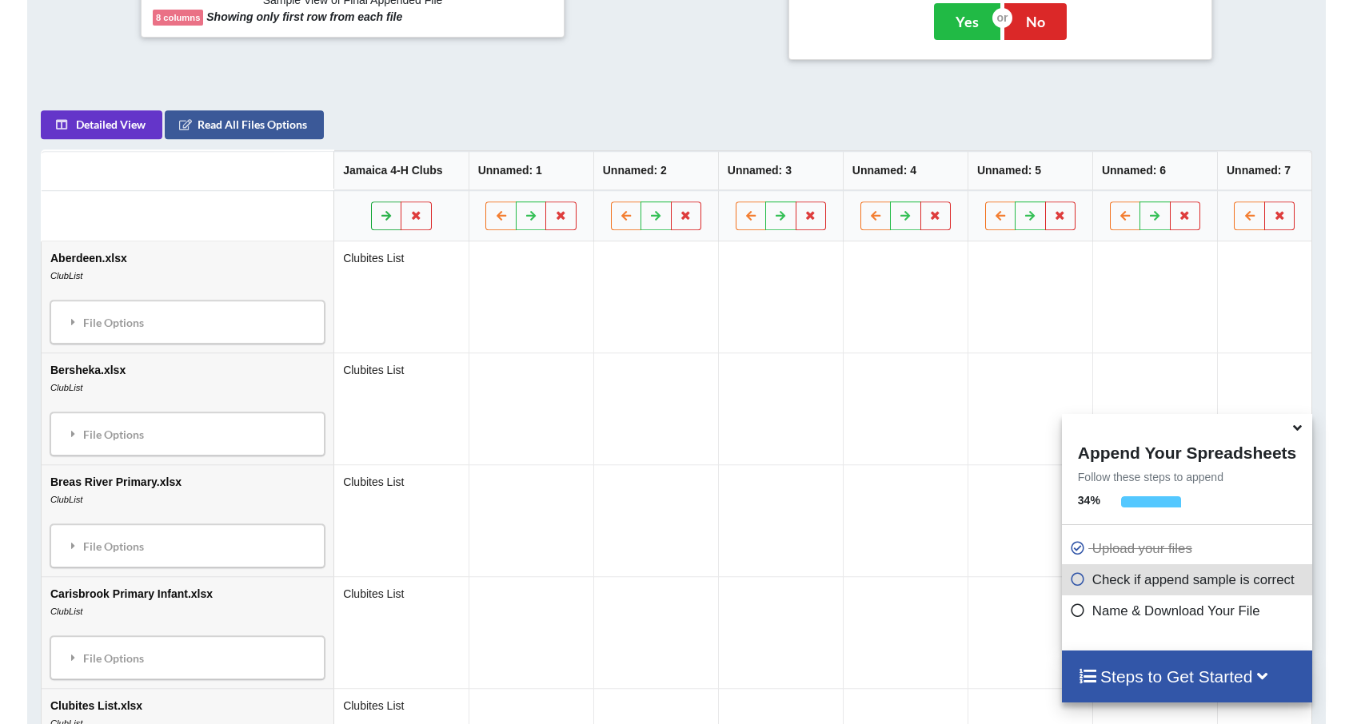
click at [371, 214] on button at bounding box center [386, 215] width 31 height 29
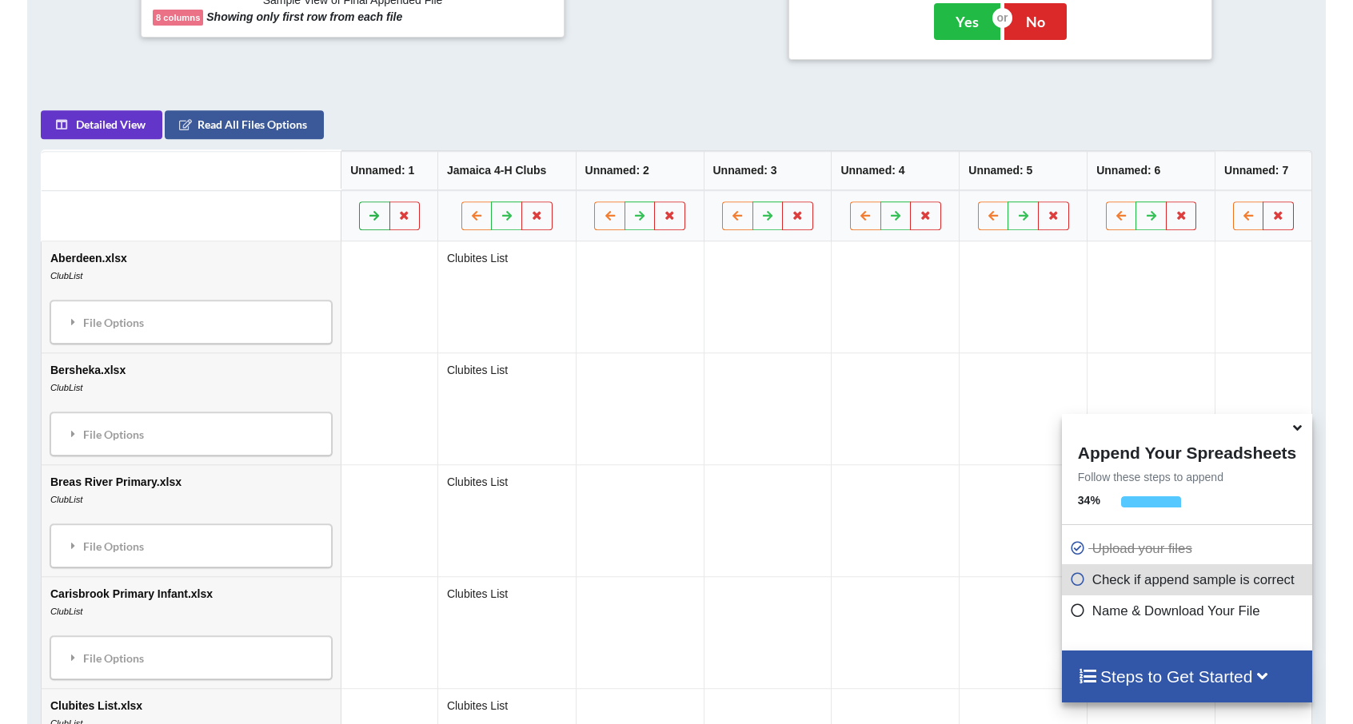
click at [368, 214] on icon at bounding box center [375, 215] width 14 height 10
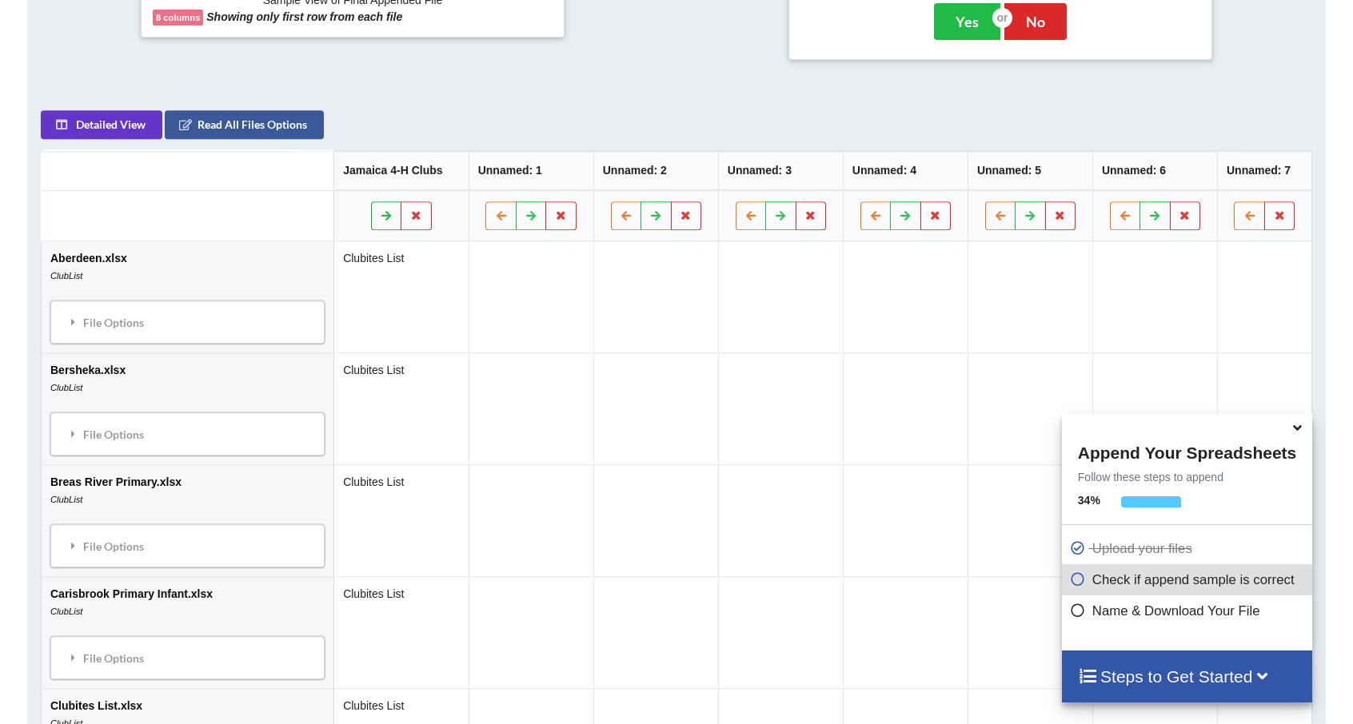
click at [371, 214] on button at bounding box center [386, 215] width 31 height 29
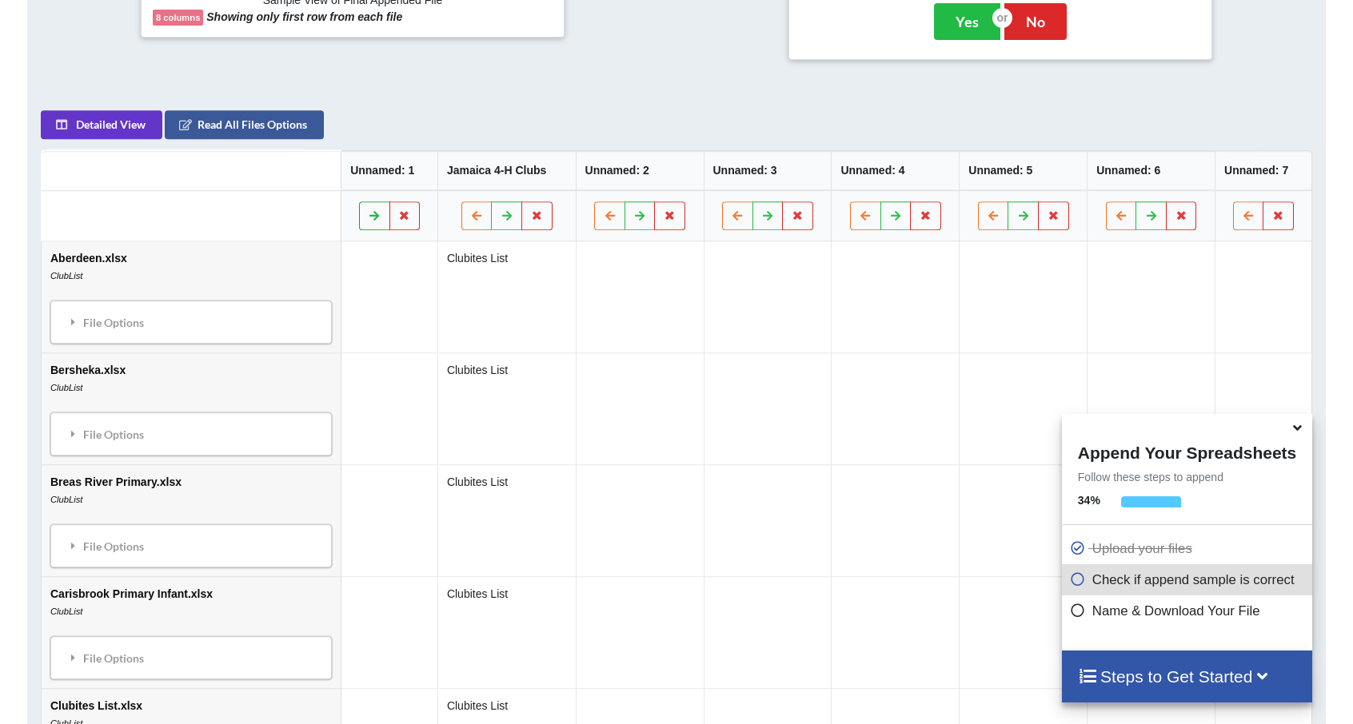
click at [368, 214] on icon at bounding box center [375, 215] width 14 height 10
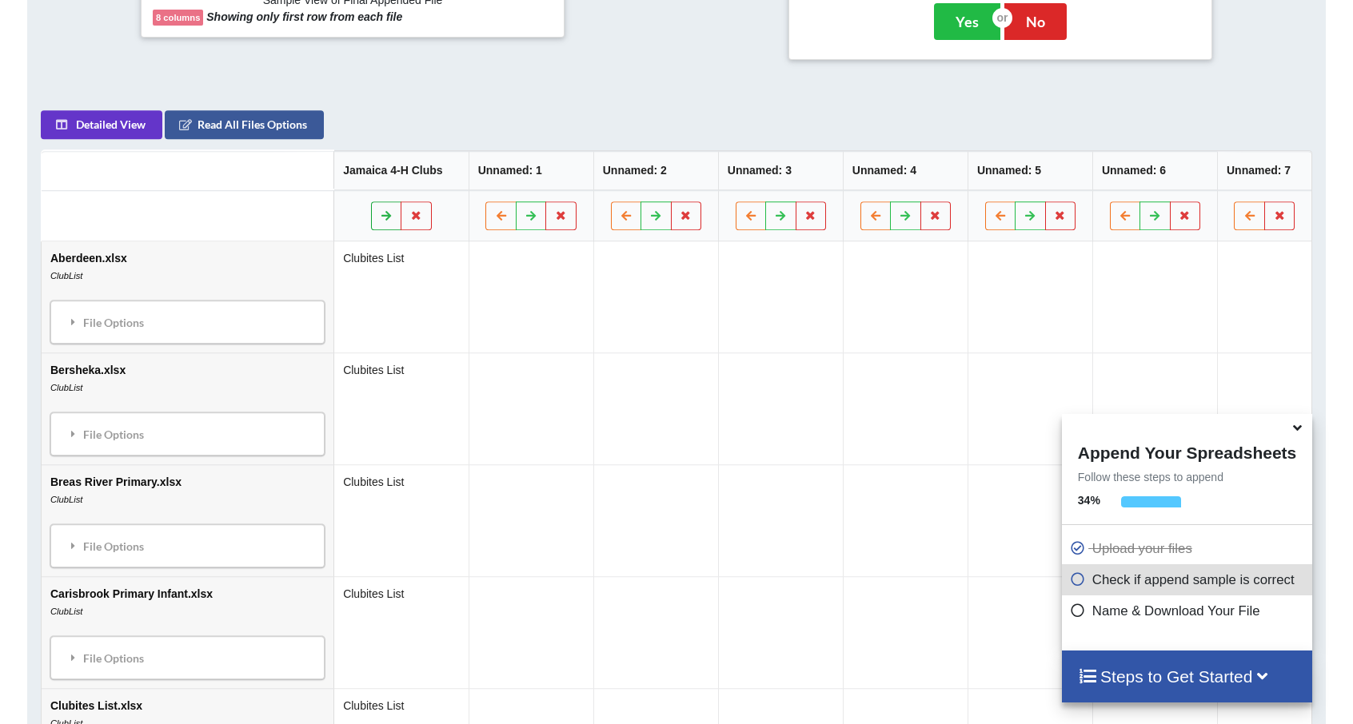
click at [371, 214] on button at bounding box center [386, 215] width 31 height 29
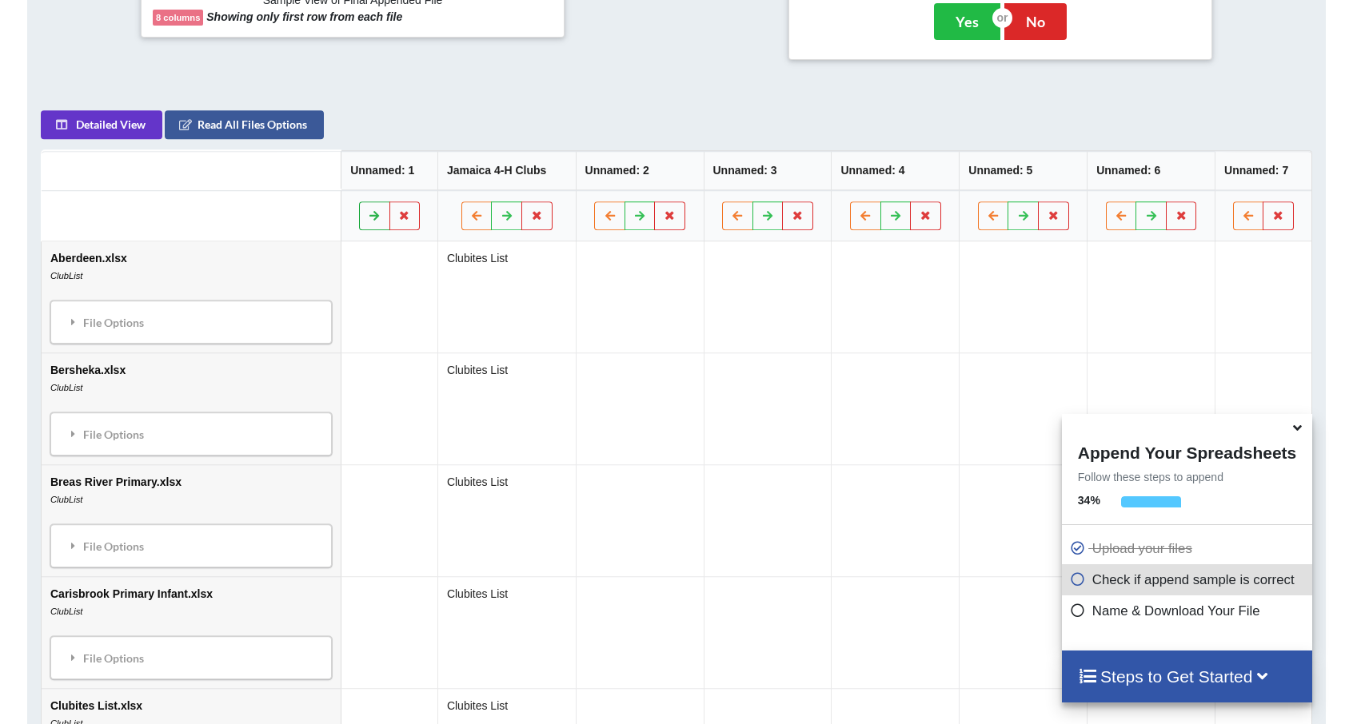
click at [368, 214] on icon at bounding box center [375, 215] width 14 height 10
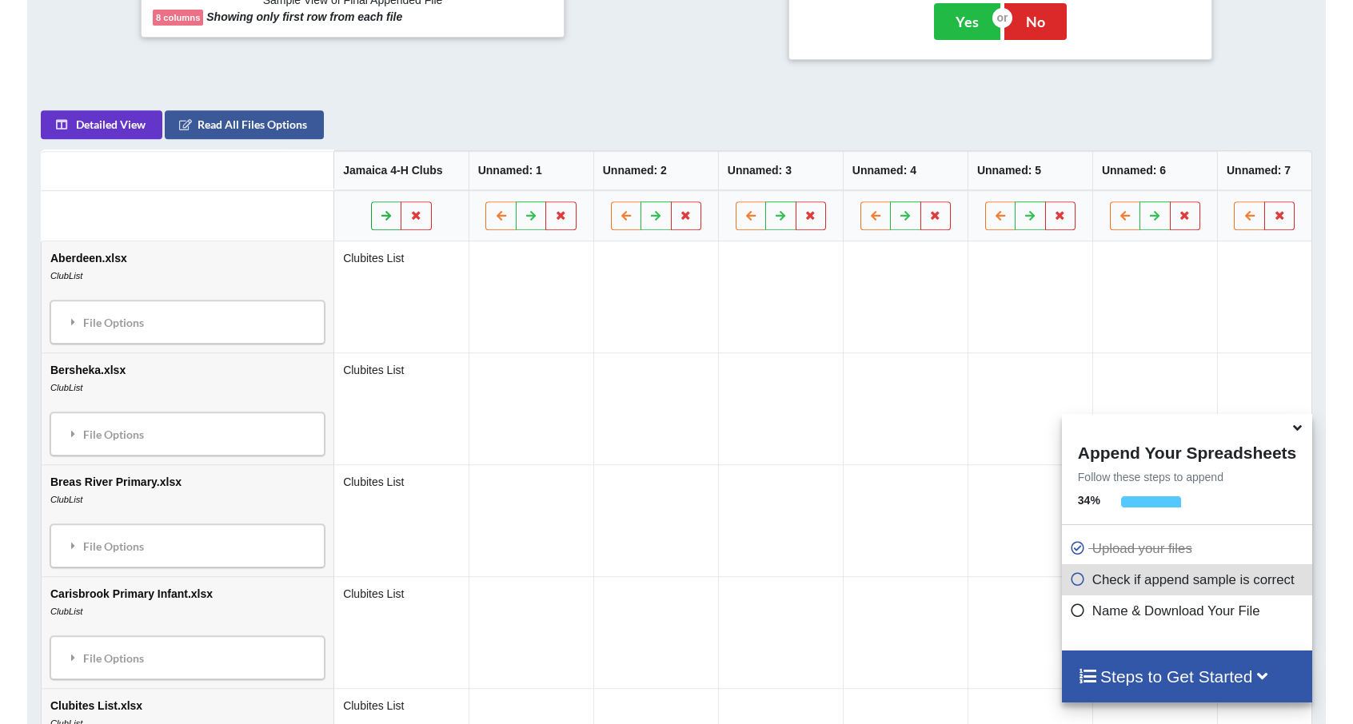
click at [380, 212] on icon at bounding box center [387, 215] width 14 height 10
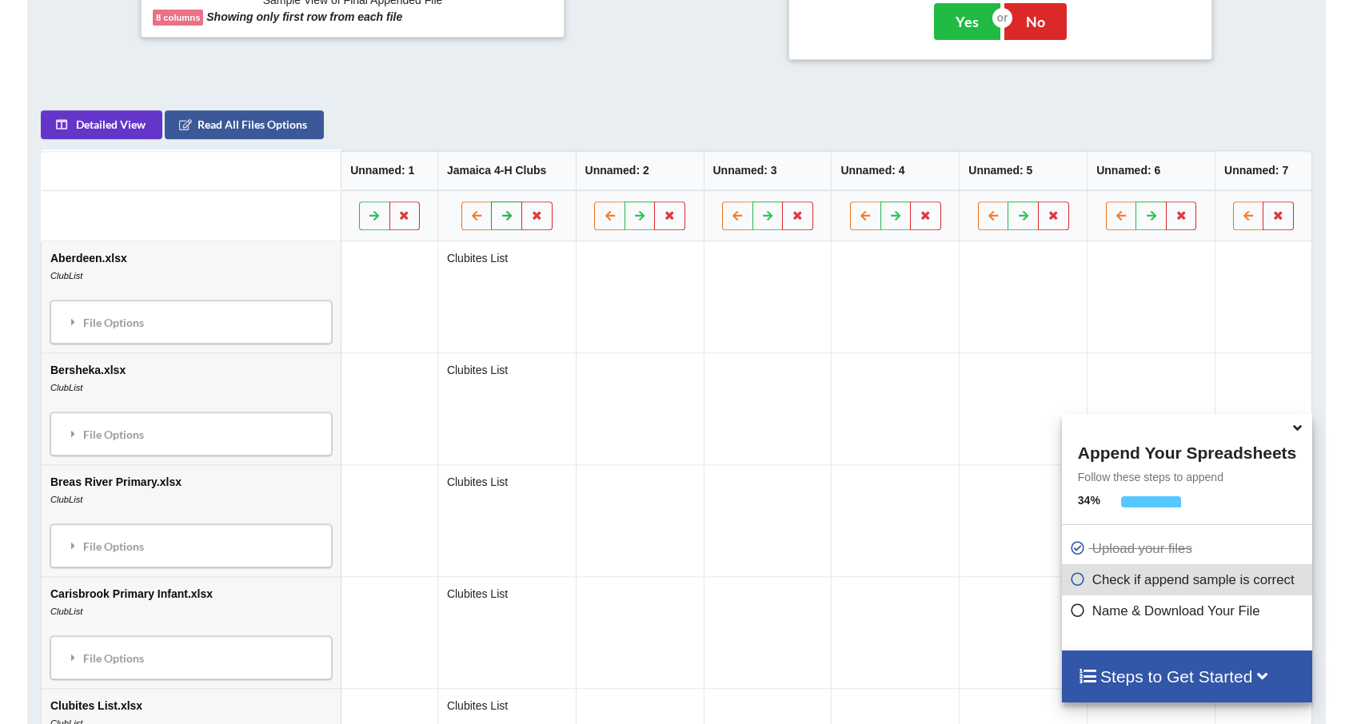
click at [500, 213] on icon at bounding box center [507, 215] width 14 height 10
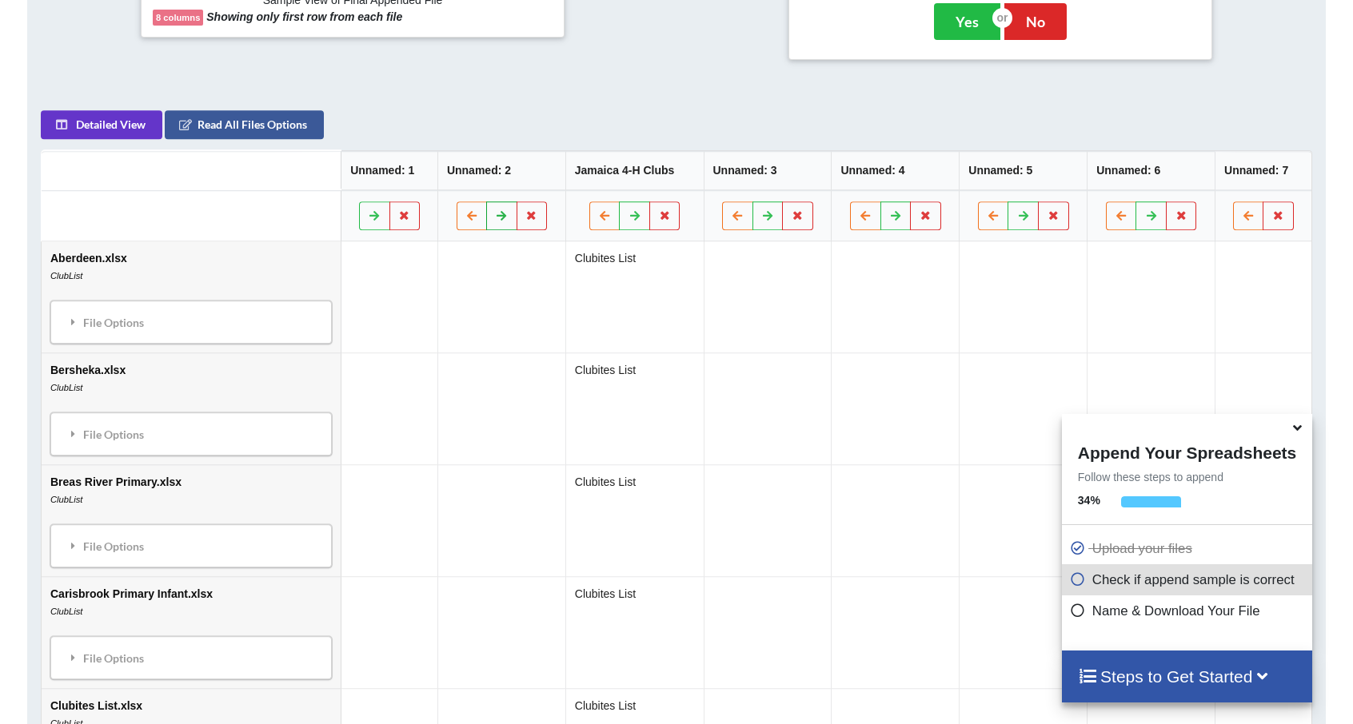
click at [495, 213] on icon at bounding box center [502, 215] width 14 height 10
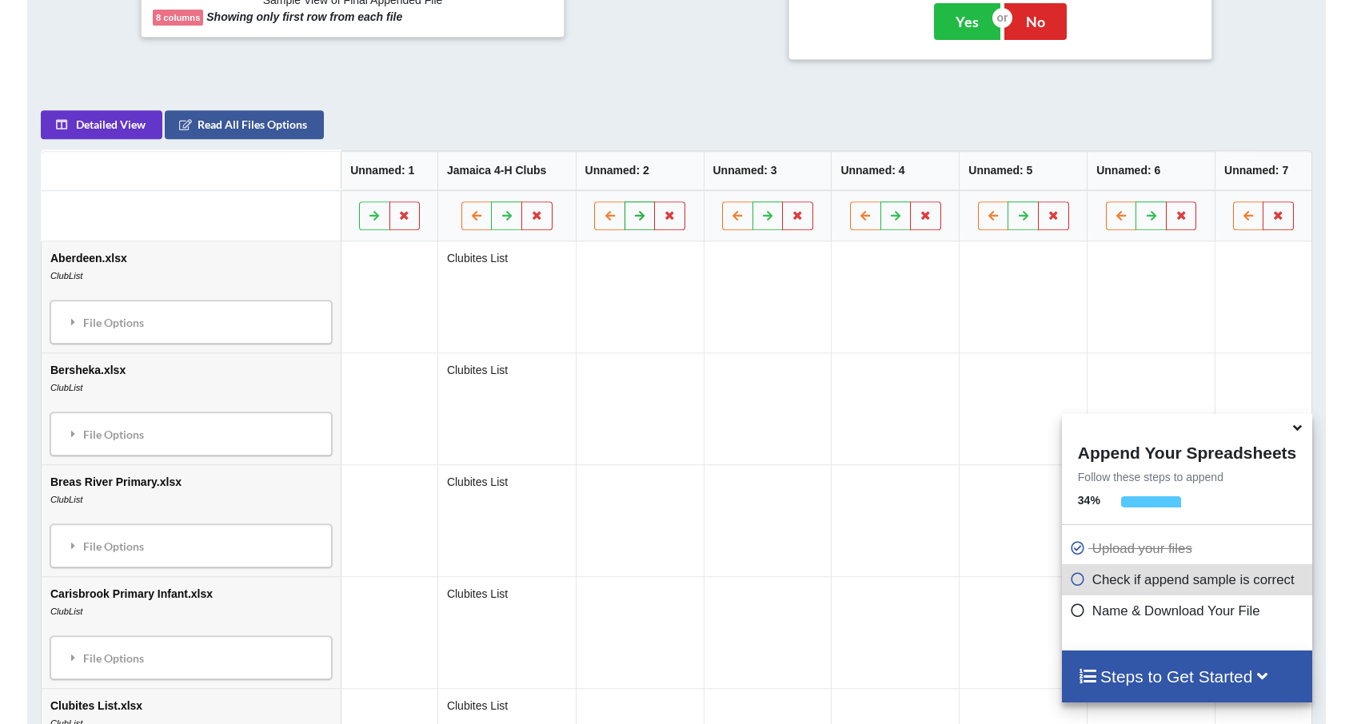
click at [624, 219] on button at bounding box center [639, 215] width 31 height 29
click at [752, 213] on button at bounding box center [767, 215] width 31 height 29
click at [889, 211] on icon at bounding box center [896, 215] width 14 height 10
click at [1022, 210] on button at bounding box center [1023, 215] width 31 height 29
click at [1146, 213] on icon at bounding box center [1151, 215] width 14 height 10
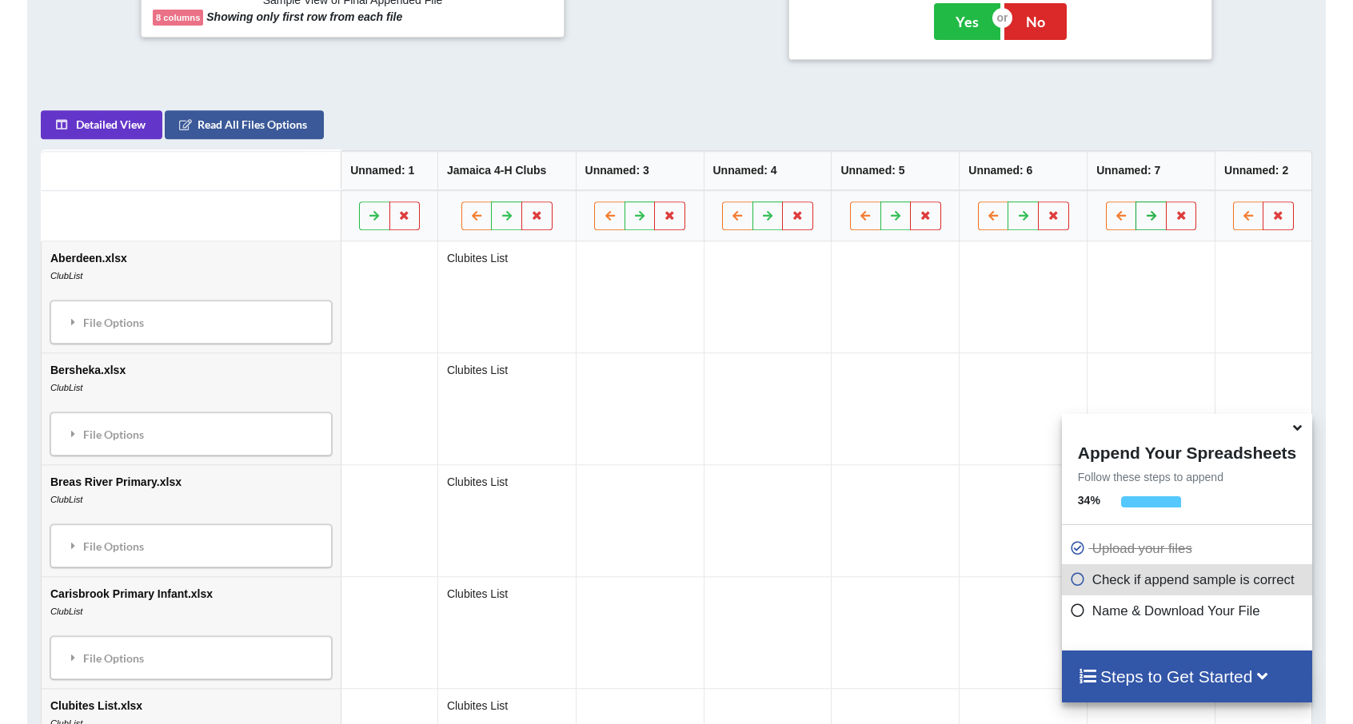
click at [1147, 212] on icon at bounding box center [1151, 215] width 14 height 10
click at [1017, 211] on icon at bounding box center [1024, 215] width 14 height 10
click at [1149, 210] on icon at bounding box center [1151, 215] width 14 height 10
click at [1021, 210] on icon at bounding box center [1024, 215] width 14 height 10
click at [1152, 210] on icon at bounding box center [1151, 215] width 14 height 10
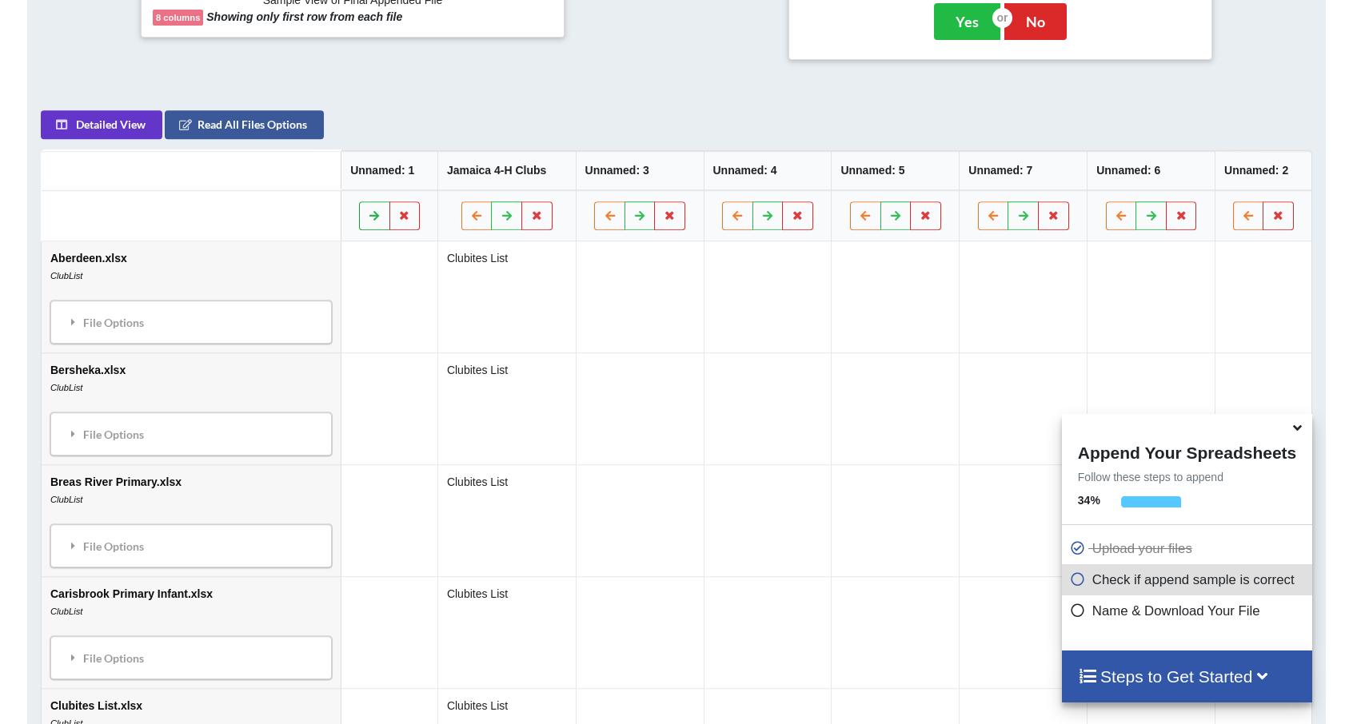
click at [363, 201] on button at bounding box center [374, 215] width 31 height 29
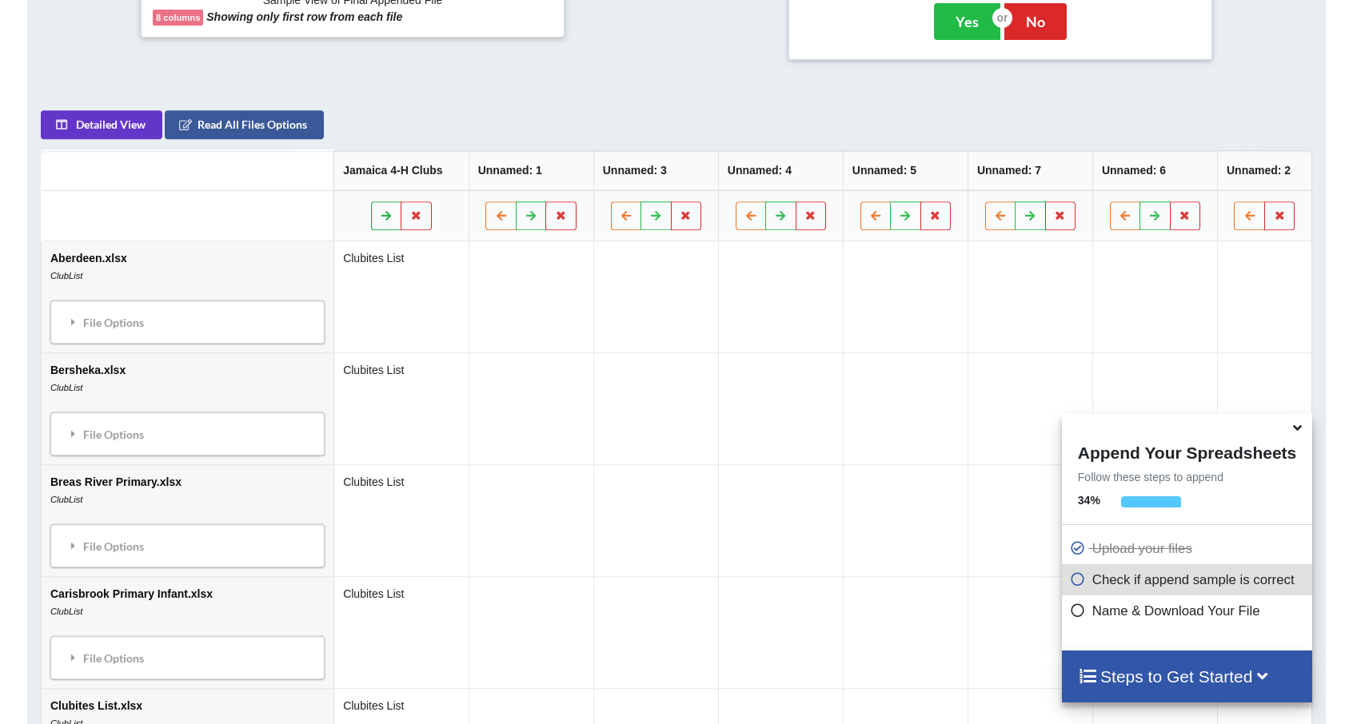
click at [380, 210] on icon at bounding box center [387, 215] width 14 height 10
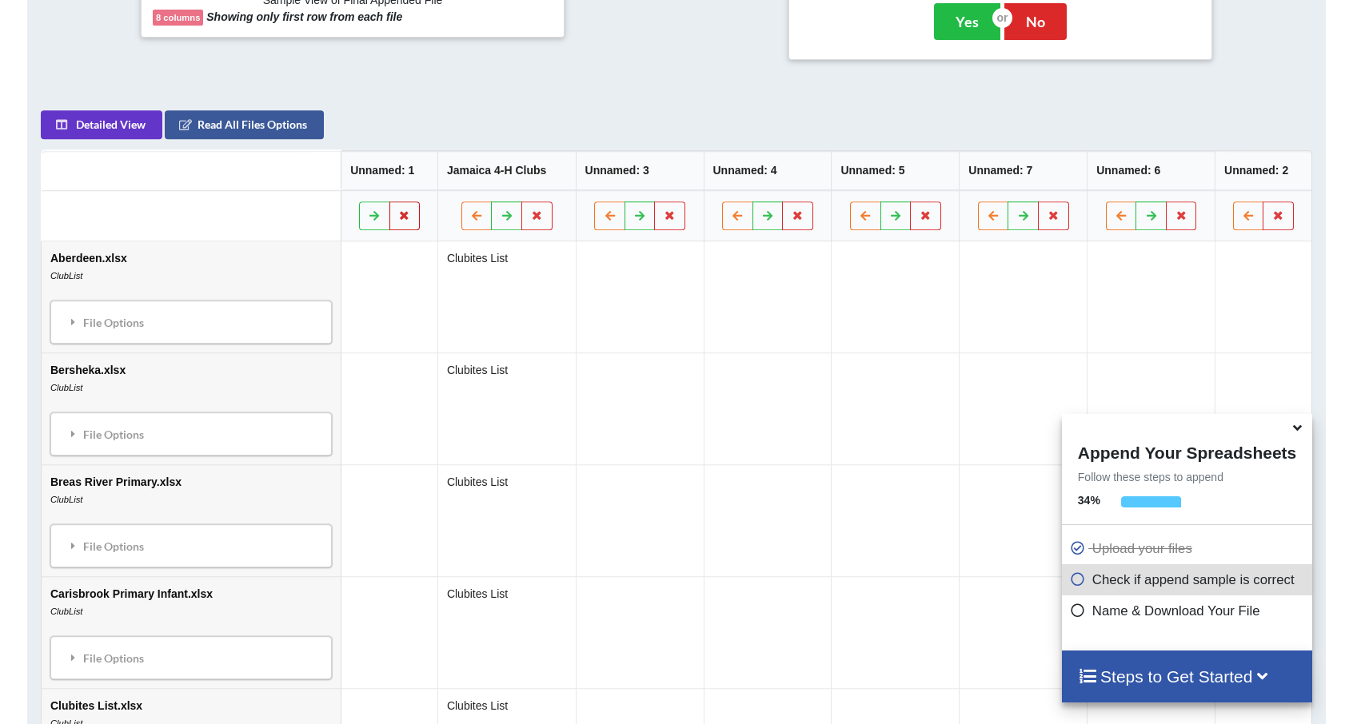
click at [389, 208] on button at bounding box center [404, 215] width 31 height 29
click at [359, 218] on button at bounding box center [374, 215] width 31 height 29
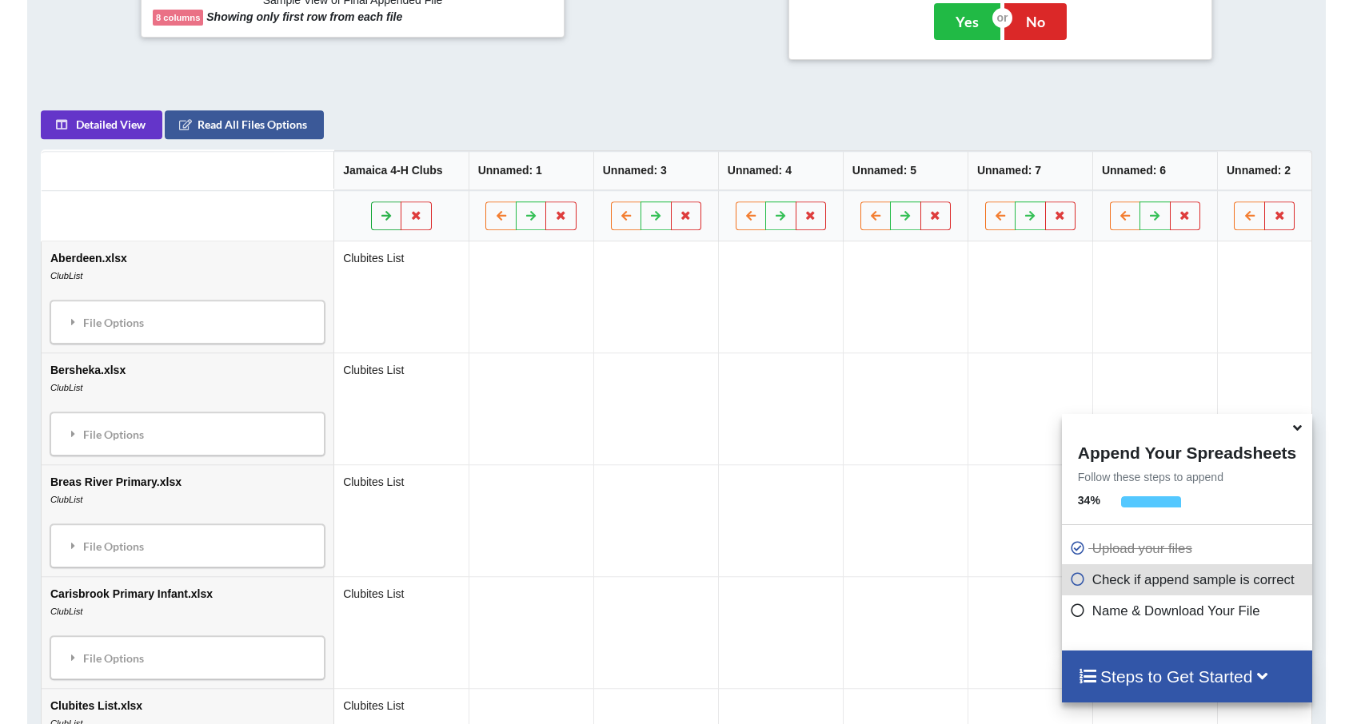
click at [371, 217] on button at bounding box center [386, 215] width 31 height 29
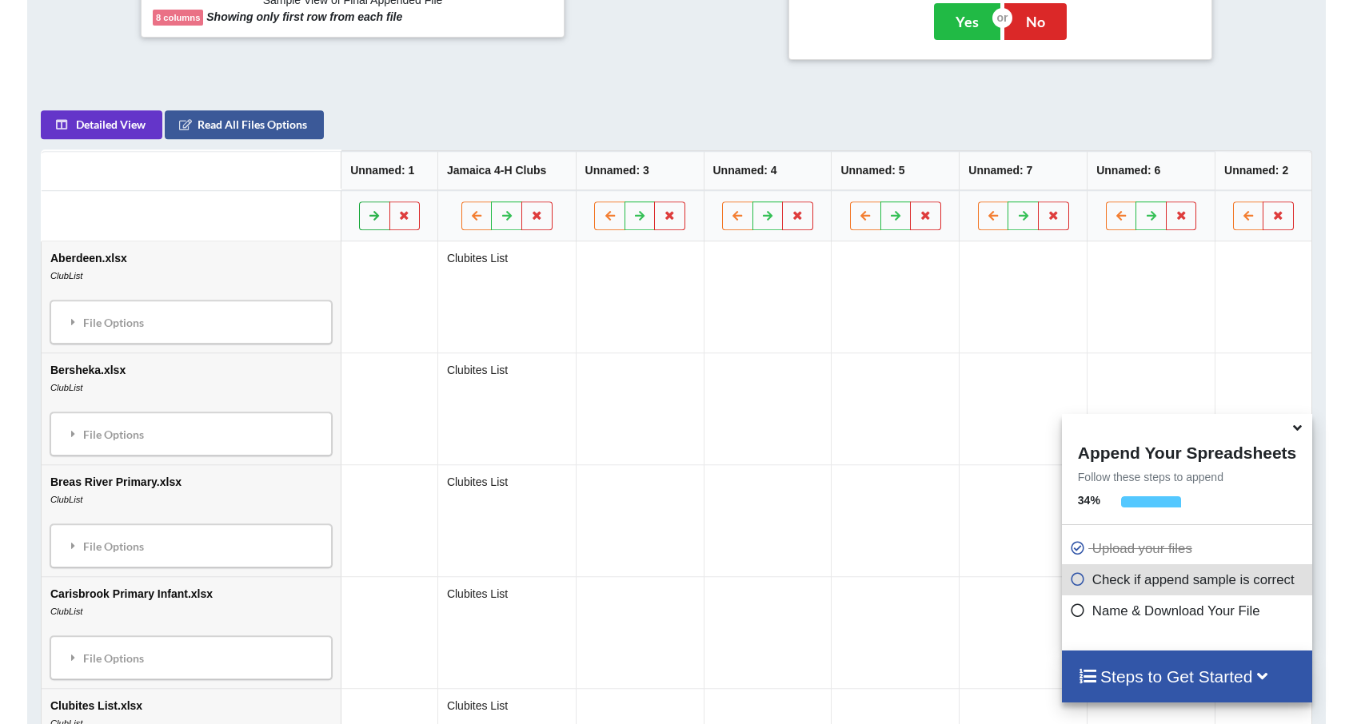
click at [359, 217] on button at bounding box center [374, 215] width 31 height 29
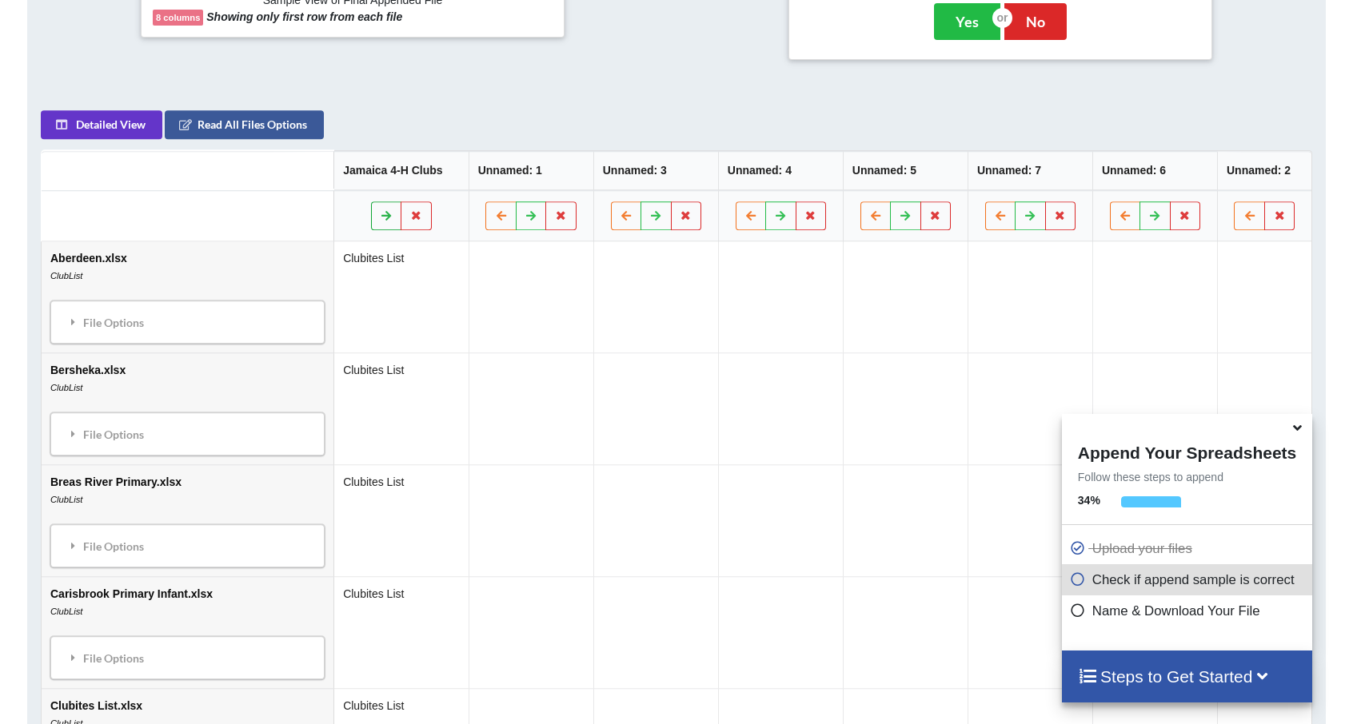
click at [371, 217] on button at bounding box center [386, 215] width 31 height 29
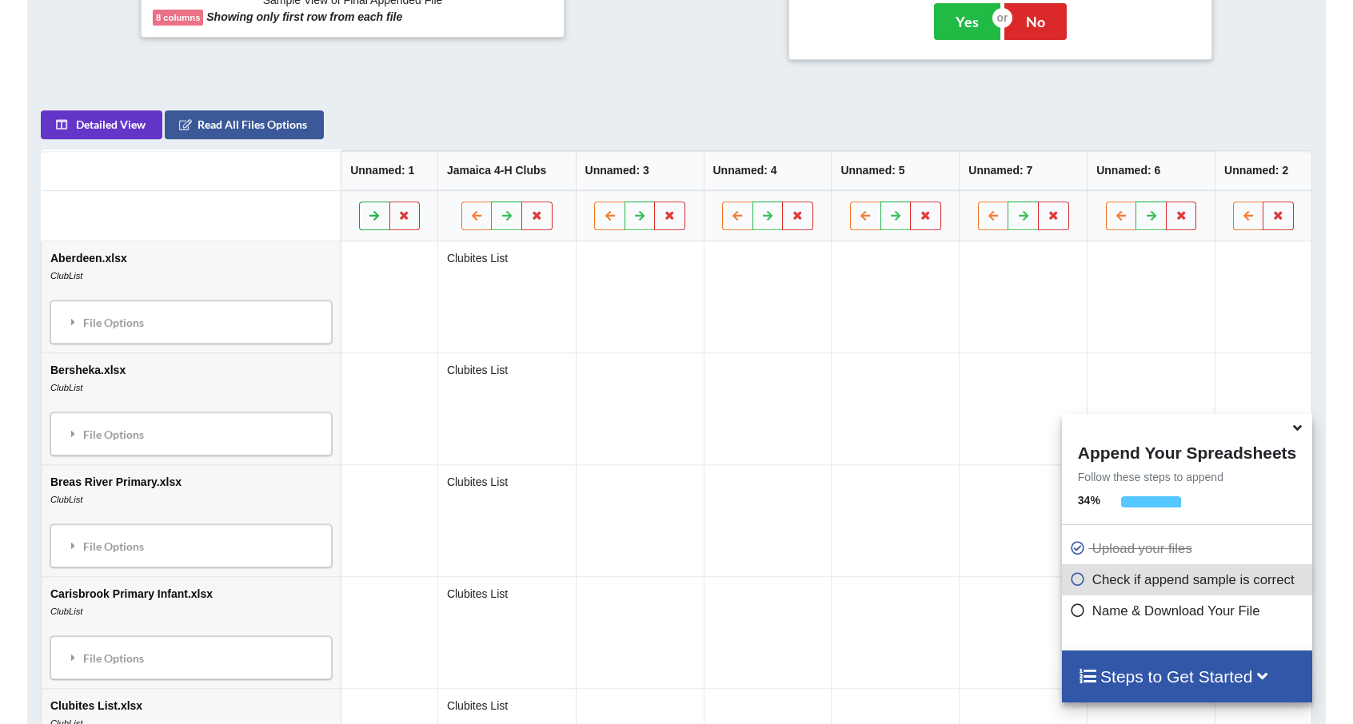
click at [359, 217] on button at bounding box center [374, 215] width 31 height 29
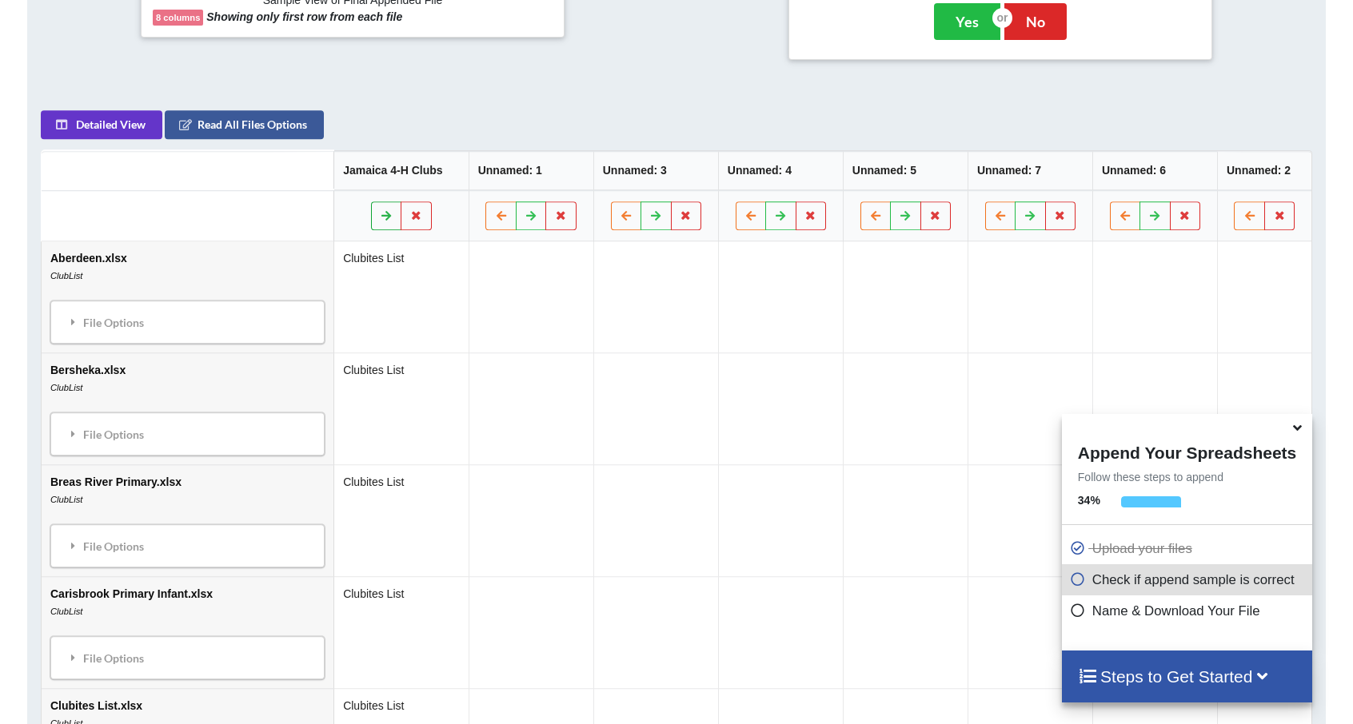
click at [371, 217] on button at bounding box center [386, 215] width 31 height 29
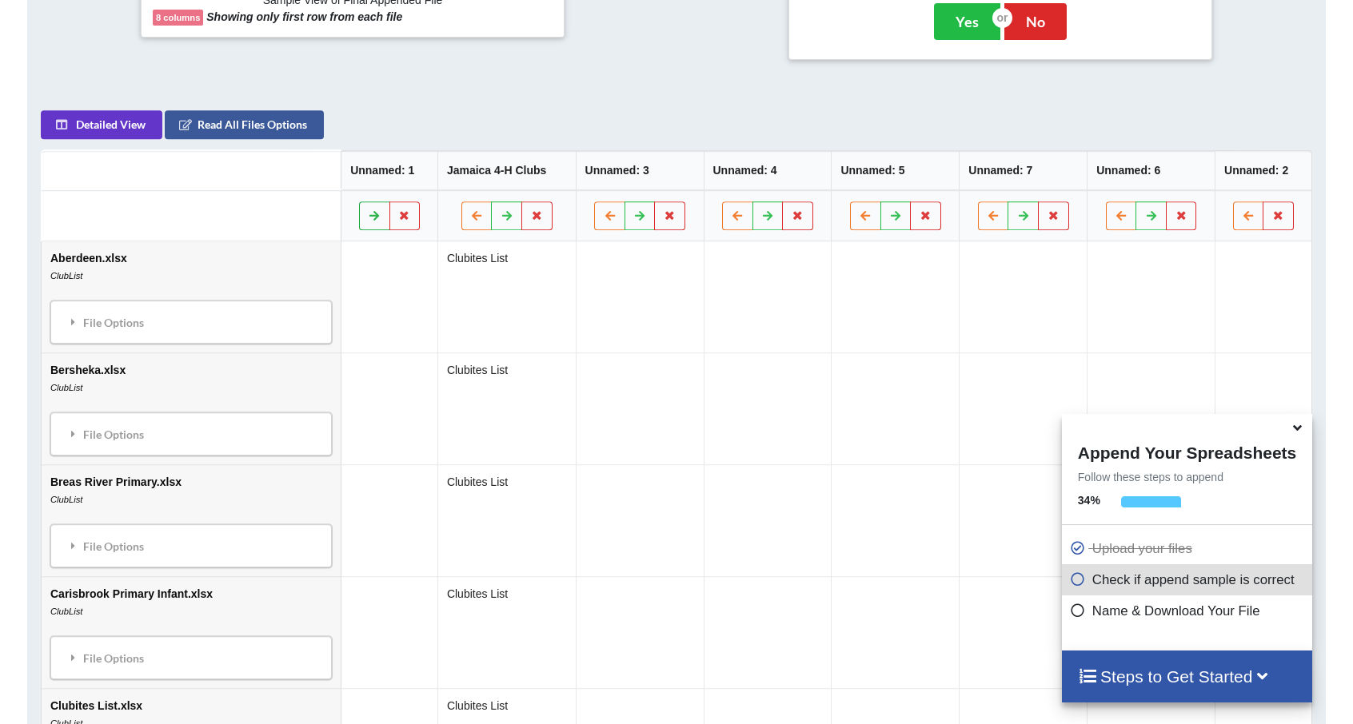
click at [359, 217] on button at bounding box center [374, 215] width 31 height 29
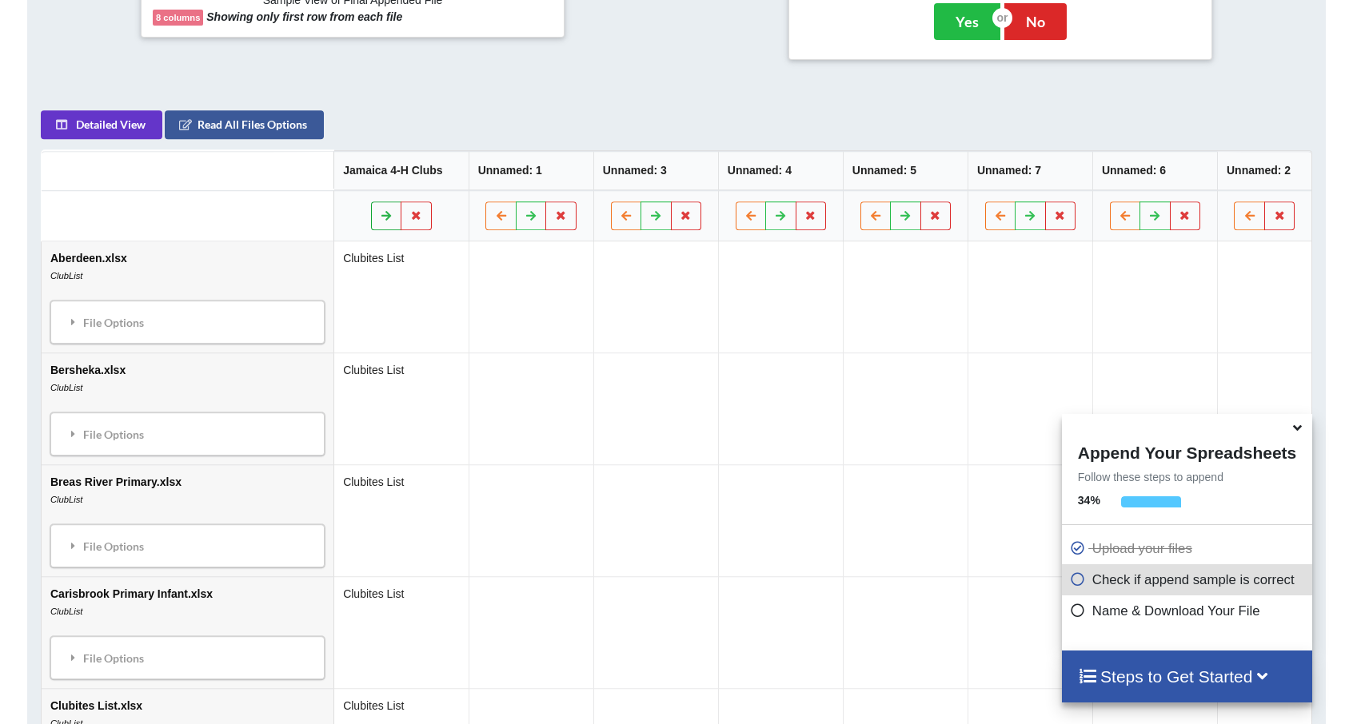
click at [371, 217] on button at bounding box center [386, 215] width 31 height 29
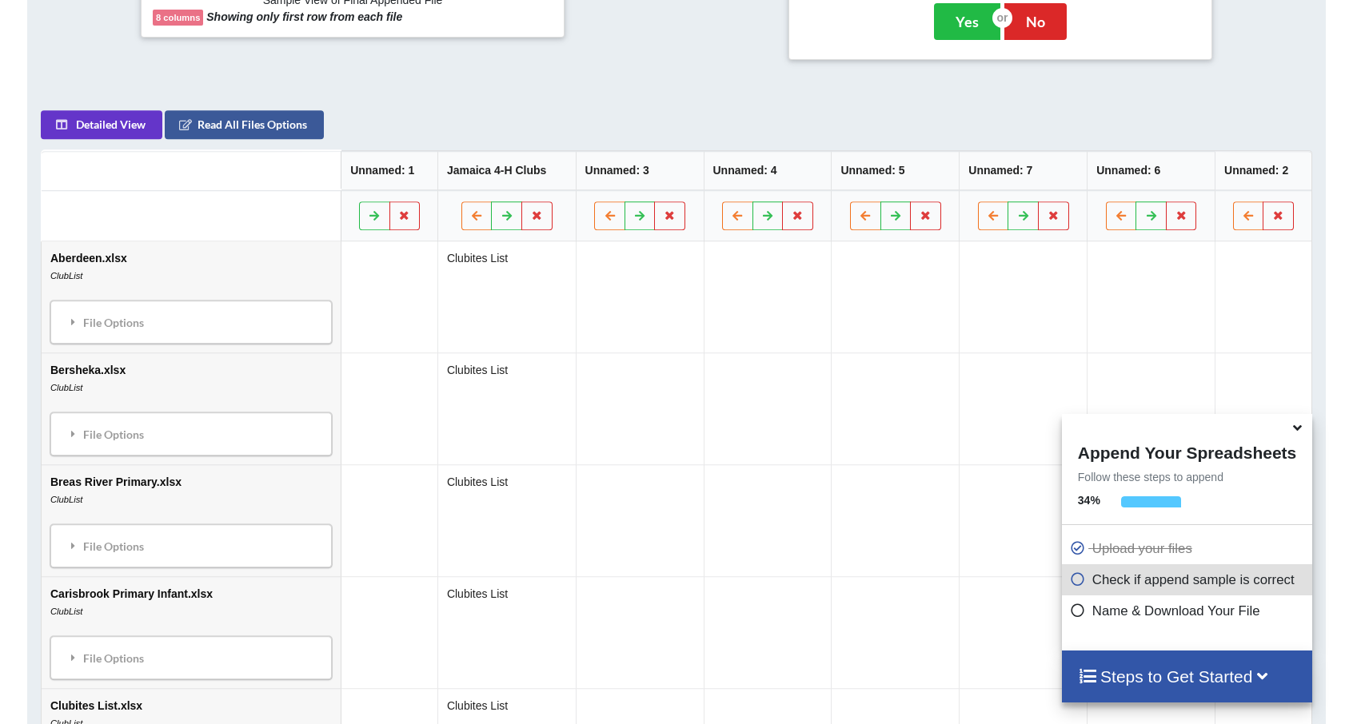
drag, startPoint x: 357, startPoint y: 217, endPoint x: 1175, endPoint y: 502, distance: 866.9
click at [1175, 502] on div at bounding box center [1150, 506] width 59 height 20
click at [1119, 675] on h4 "Steps to Get Started" at bounding box center [1187, 677] width 218 height 20
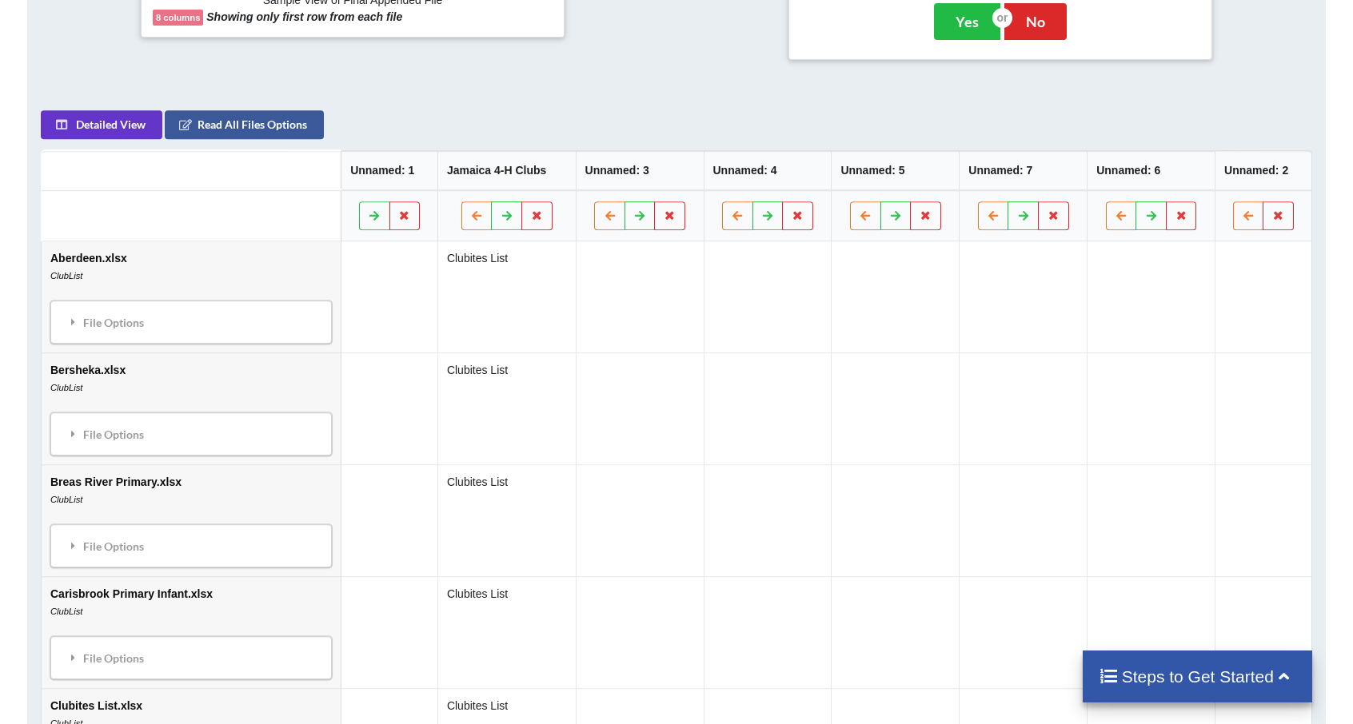
click at [1119, 675] on h4 "Steps to Get Started" at bounding box center [1196, 677] width 197 height 20
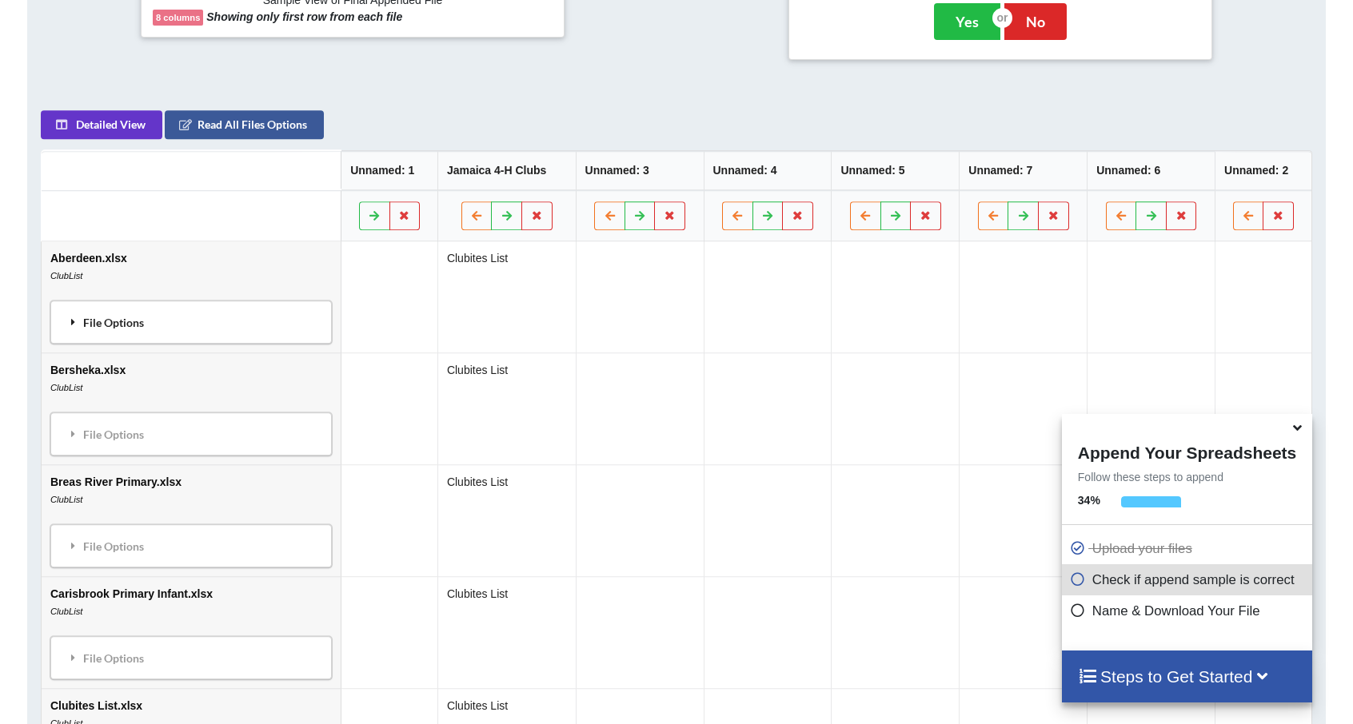
click at [86, 305] on div "File Options" at bounding box center [191, 322] width 272 height 34
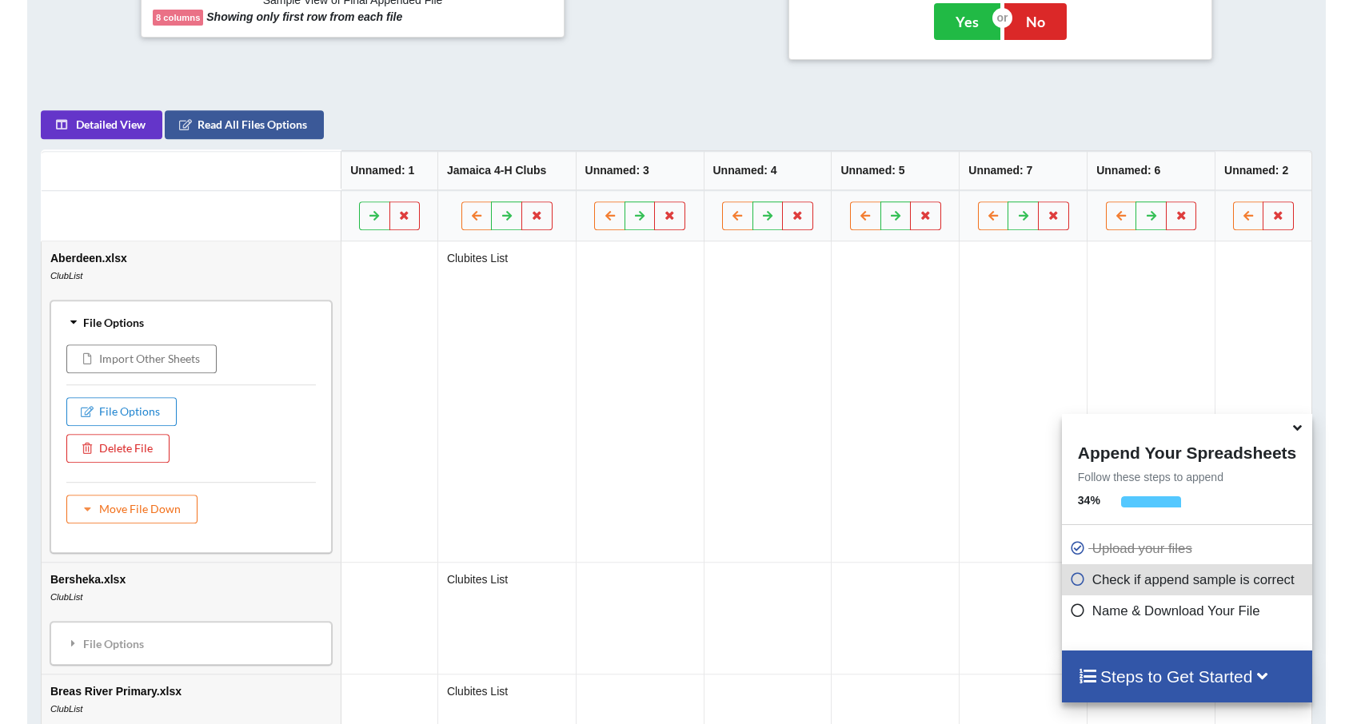
click at [138, 308] on div "File Options" at bounding box center [191, 322] width 272 height 34
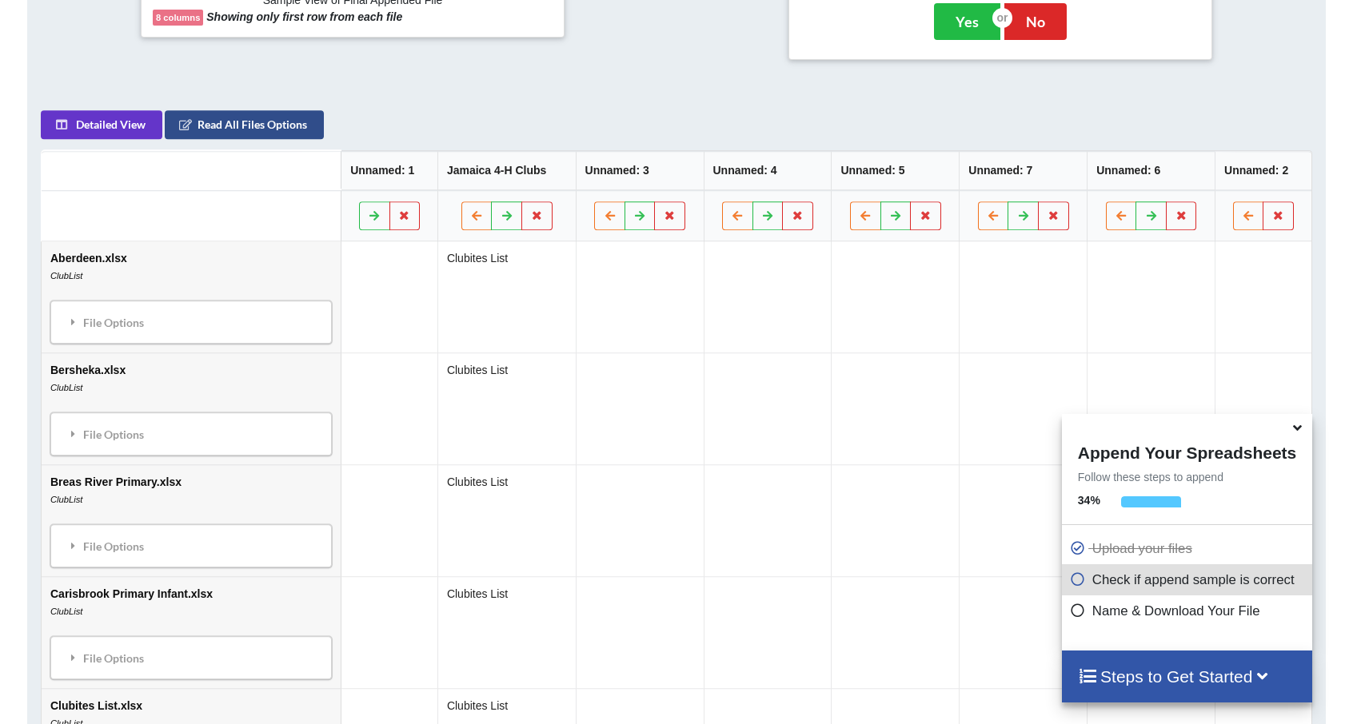
click at [201, 117] on button "Read All Files Options" at bounding box center [244, 124] width 159 height 29
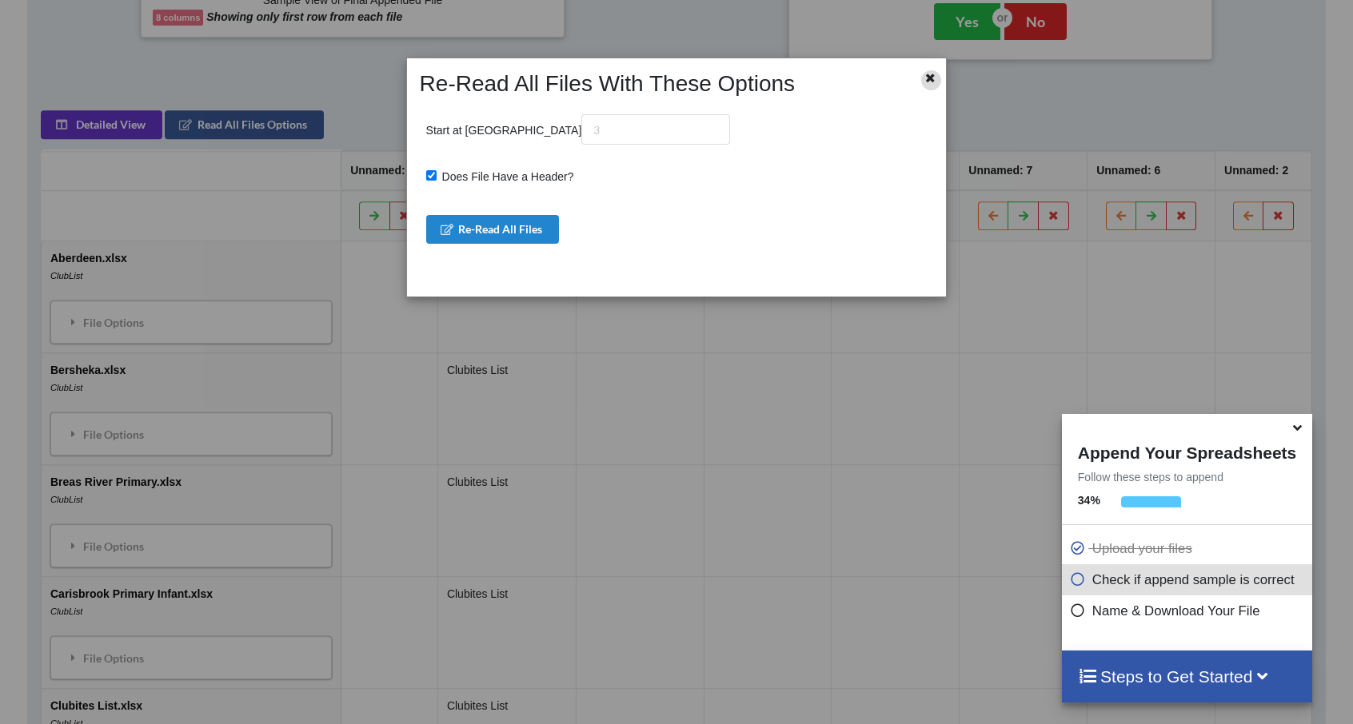
click at [924, 78] on icon at bounding box center [930, 75] width 14 height 11
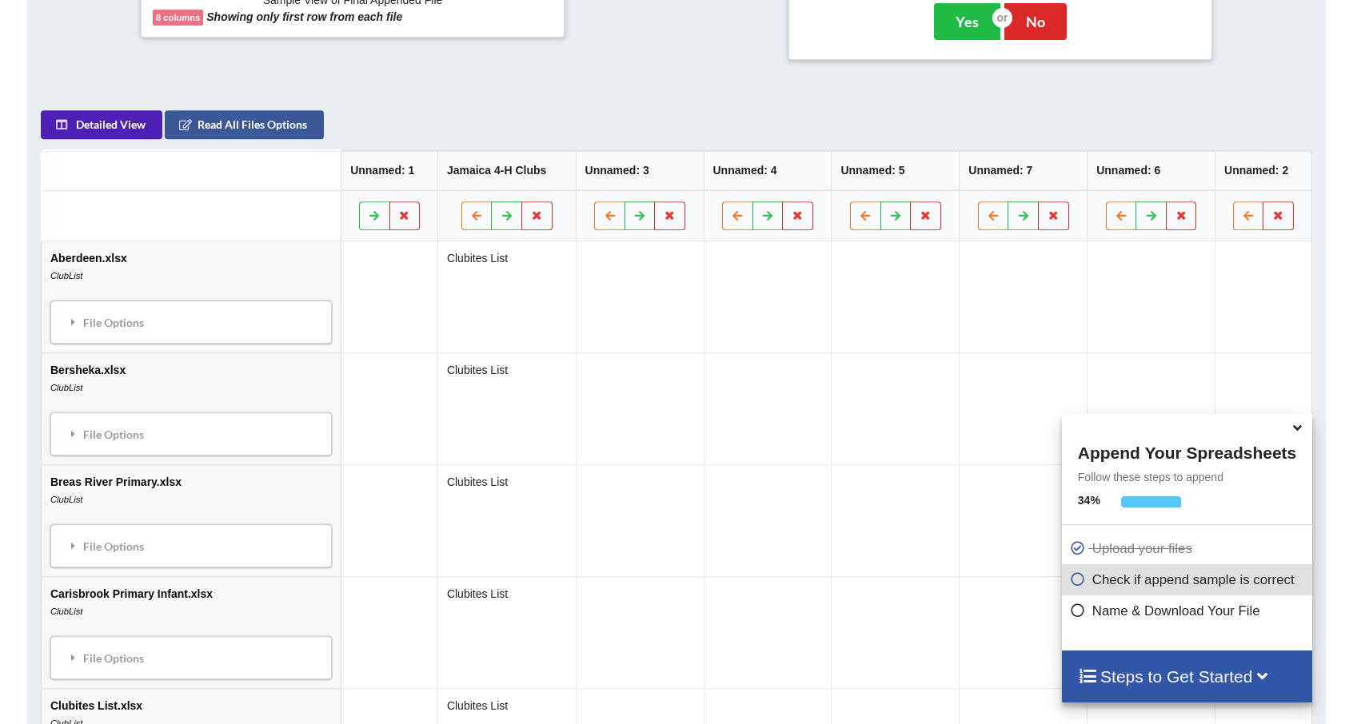
click at [121, 126] on button "Detailed View" at bounding box center [102, 124] width 122 height 29
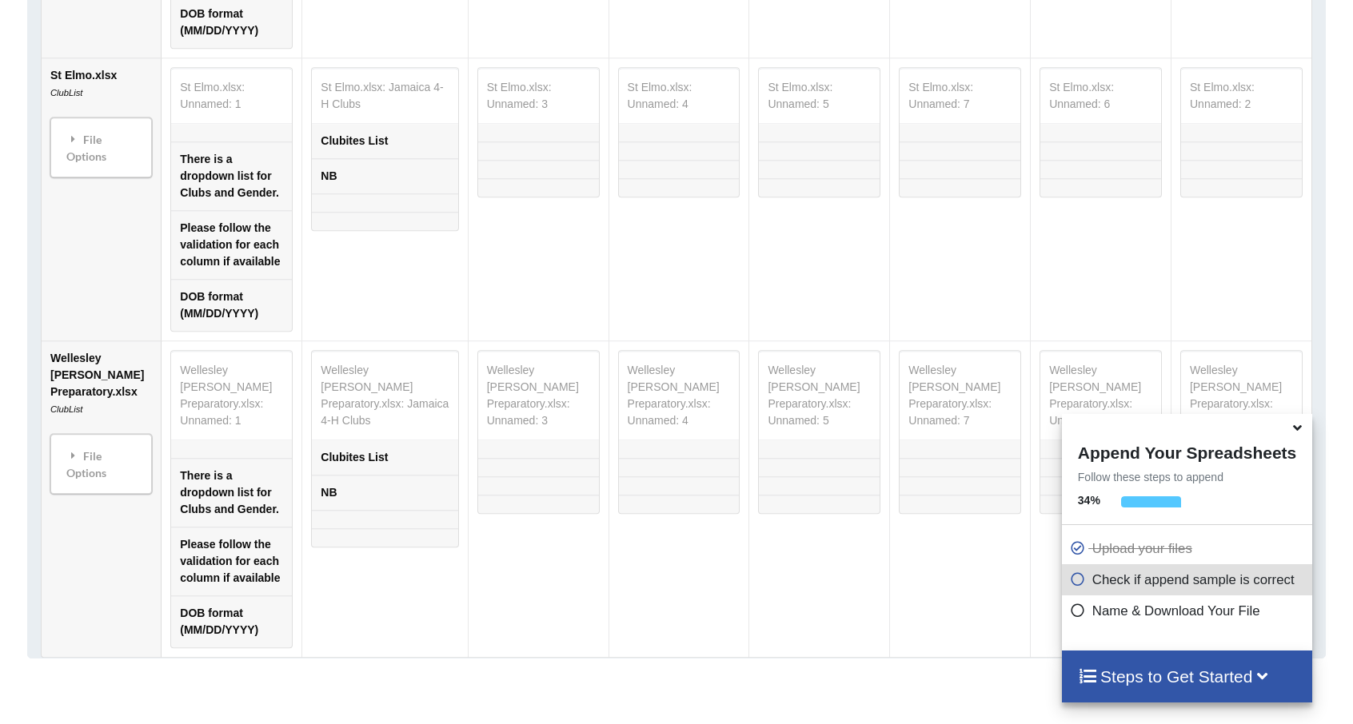
scroll to position [8926, 0]
click at [91, 438] on div "File Options" at bounding box center [101, 463] width 92 height 50
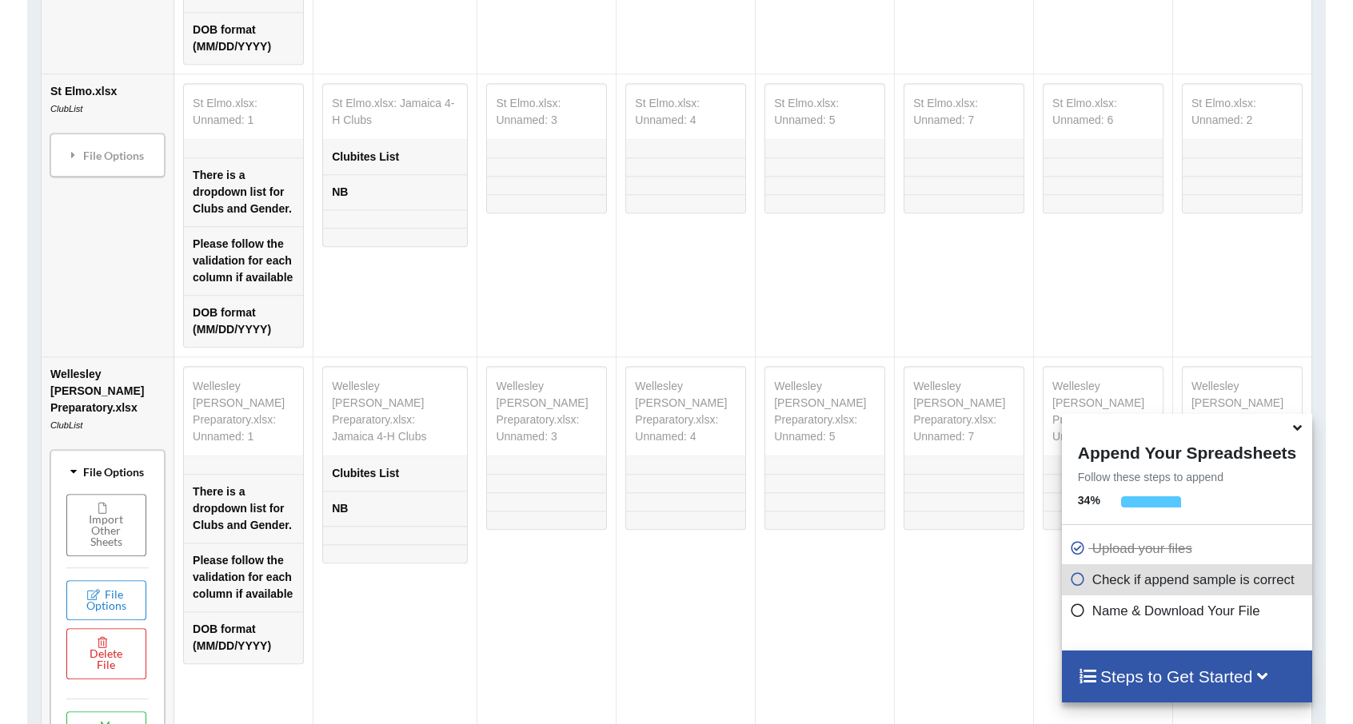
scroll to position [8942, 0]
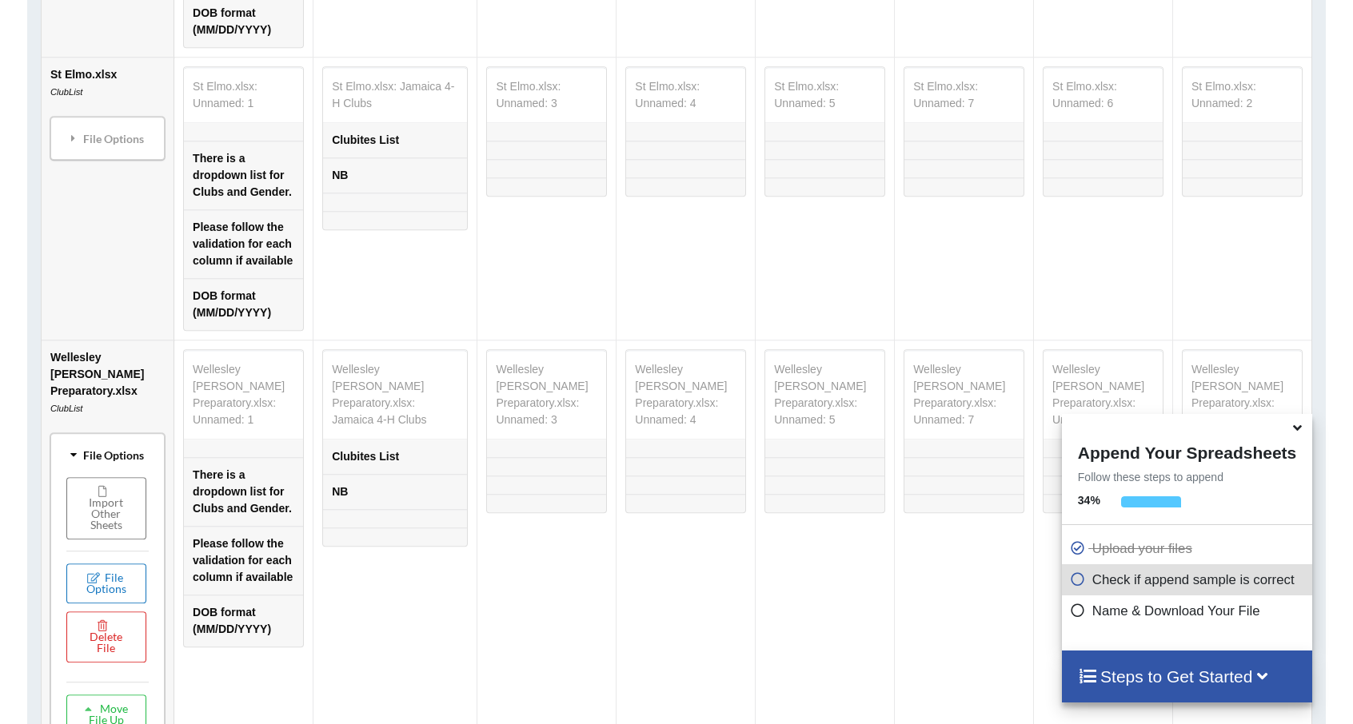
click at [115, 564] on button "File Options" at bounding box center [106, 584] width 80 height 40
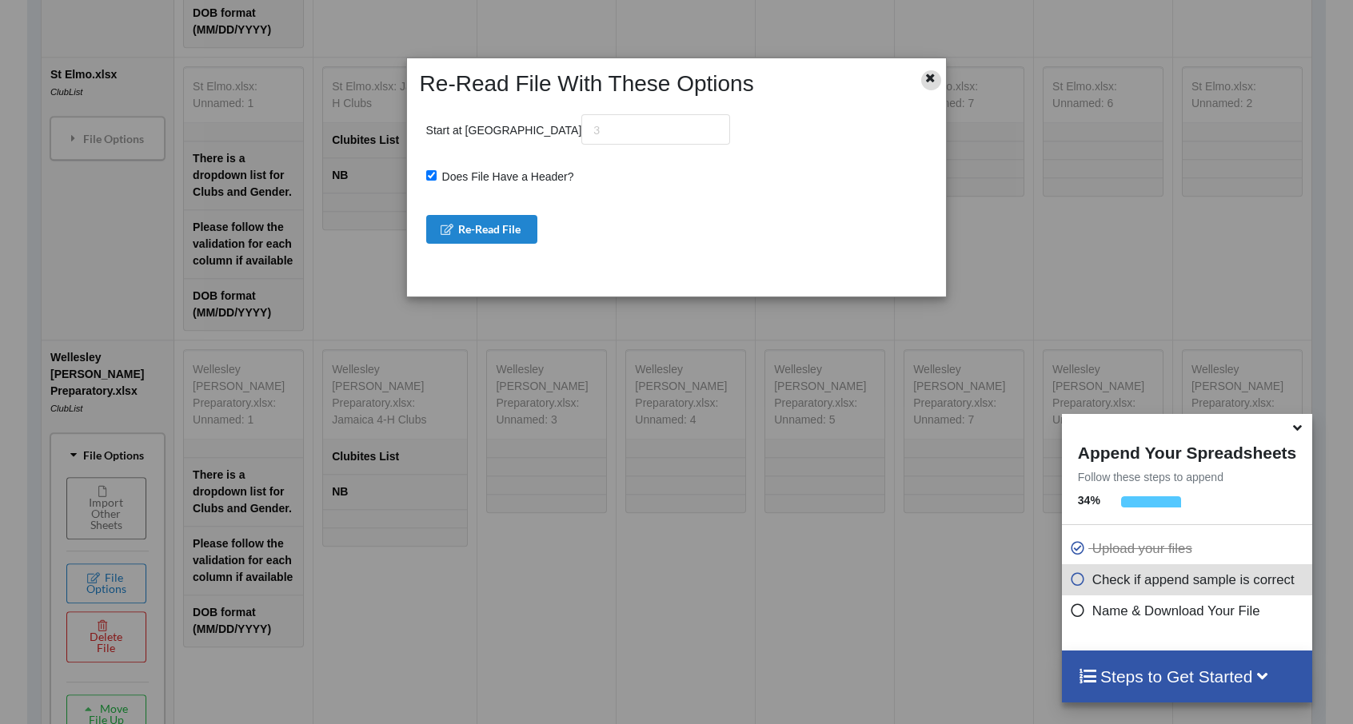
click at [927, 73] on icon at bounding box center [930, 75] width 14 height 11
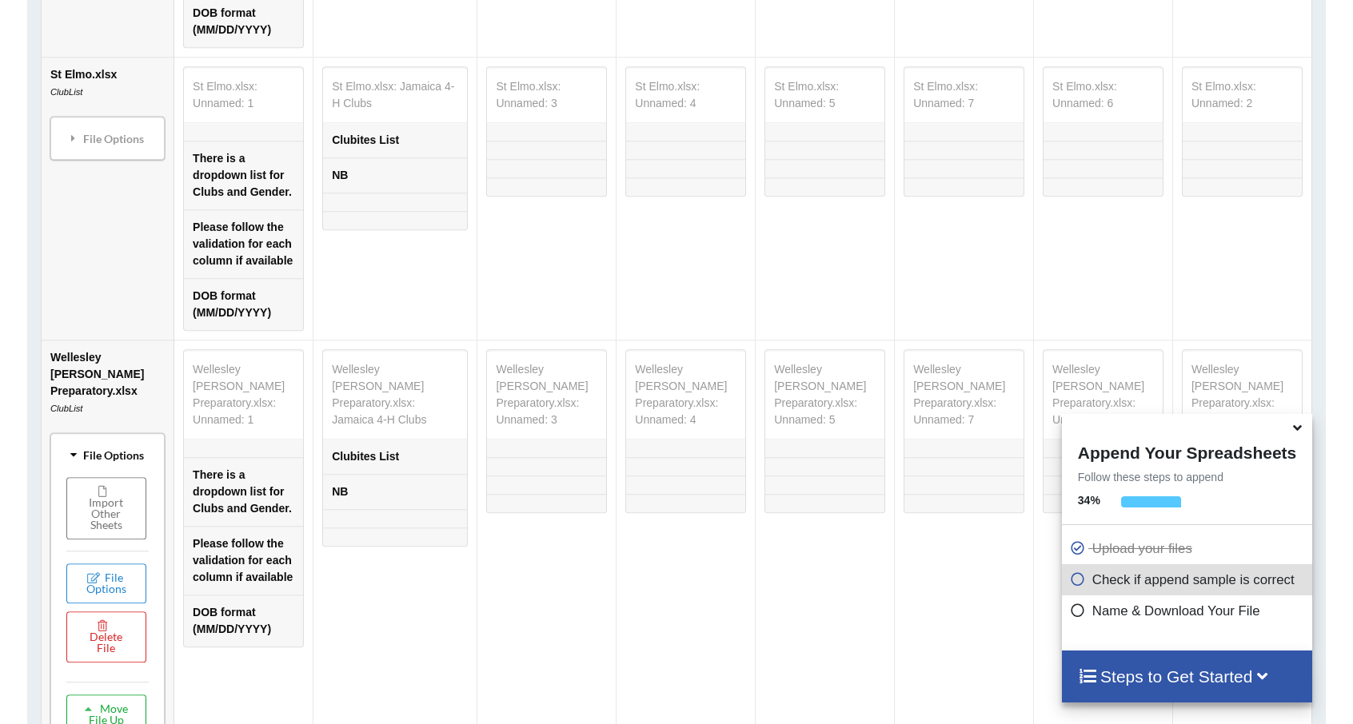
click at [138, 695] on button "Move File Up" at bounding box center [106, 715] width 80 height 40
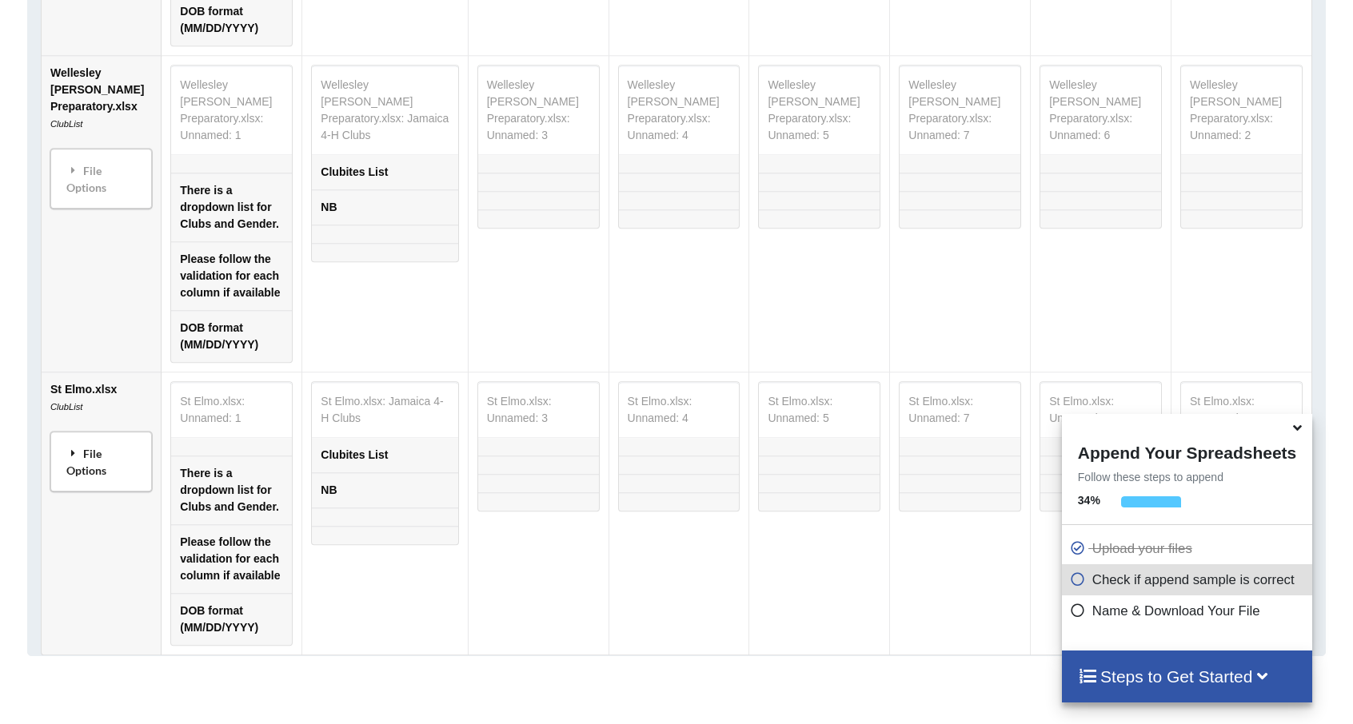
click at [60, 436] on div "File Options" at bounding box center [101, 461] width 92 height 50
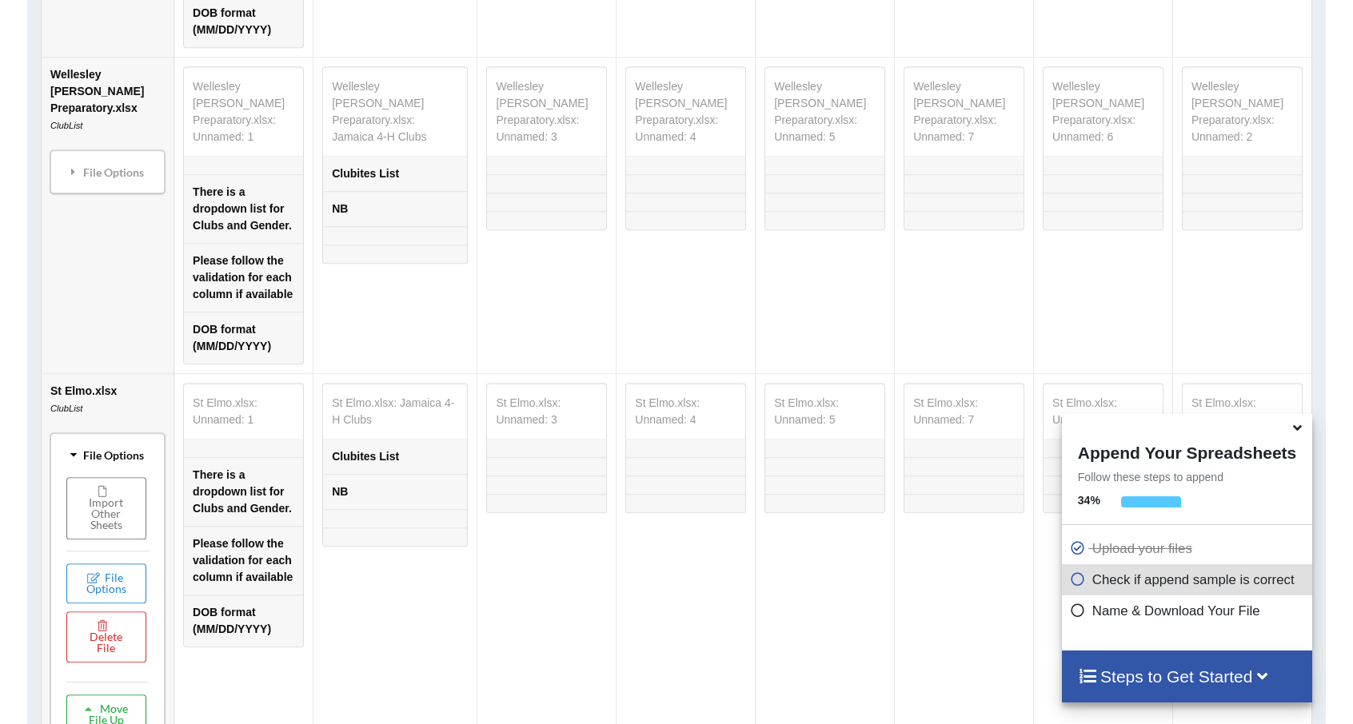
click at [122, 695] on button "Move File Up" at bounding box center [106, 715] width 80 height 40
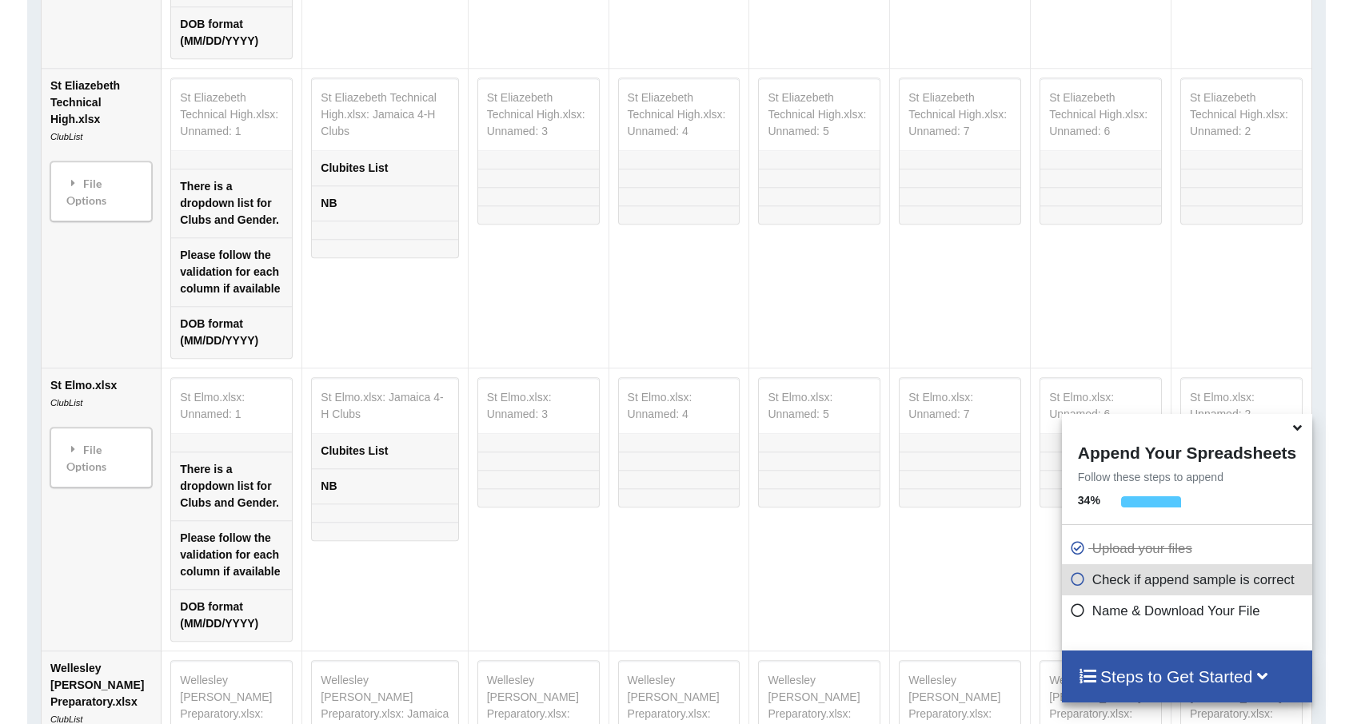
scroll to position [8591, 0]
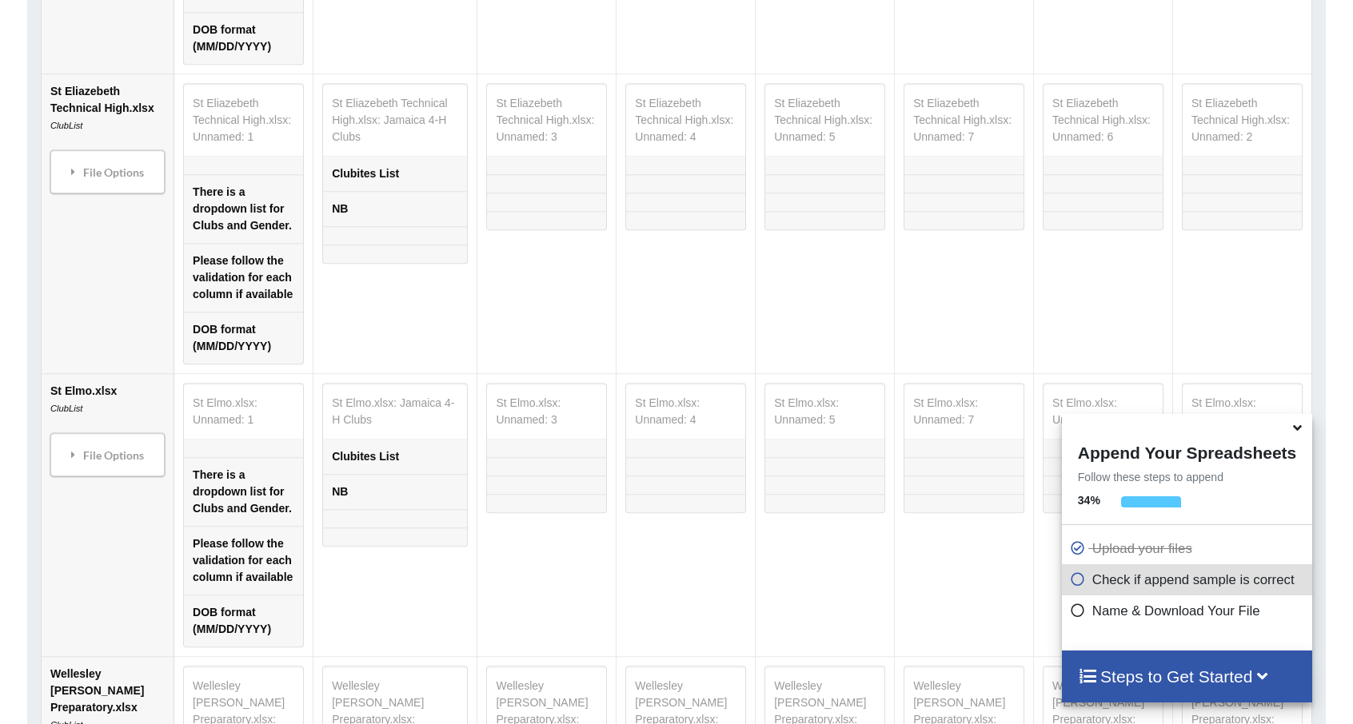
scroll to position [8623, 0]
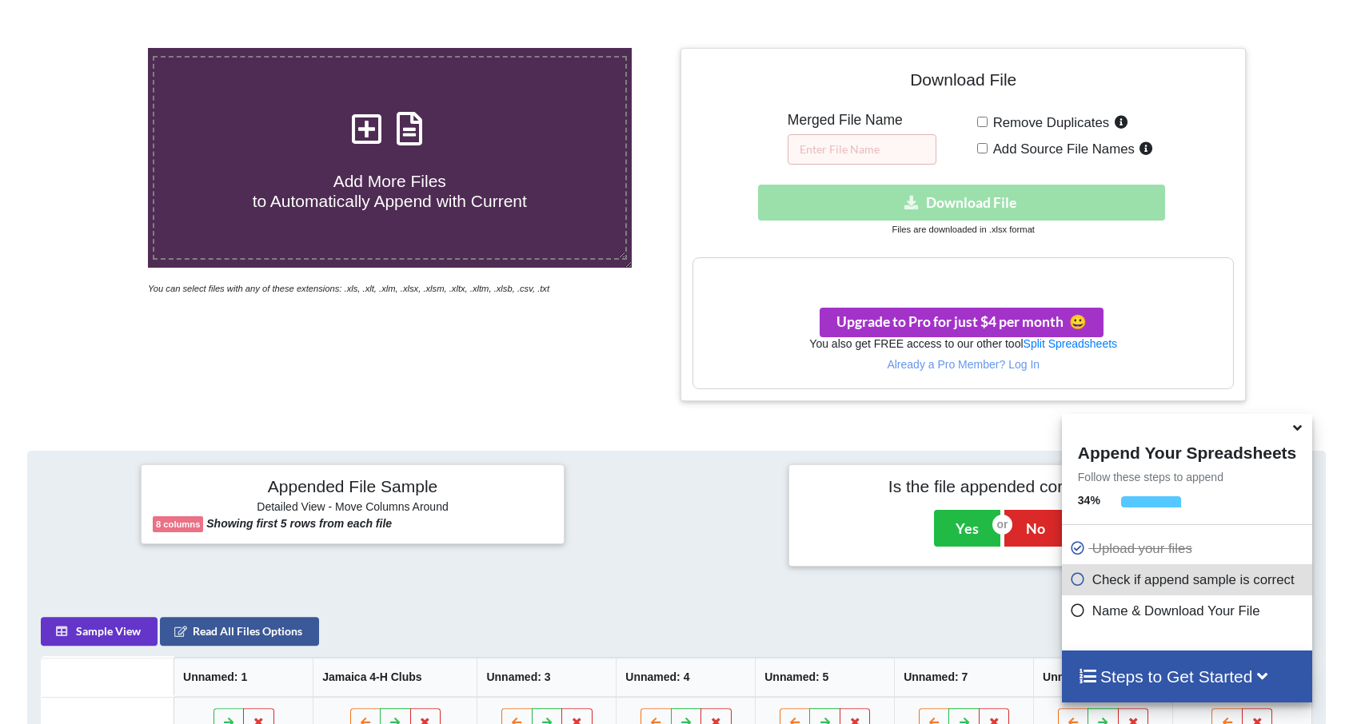
scroll to position [293, 0]
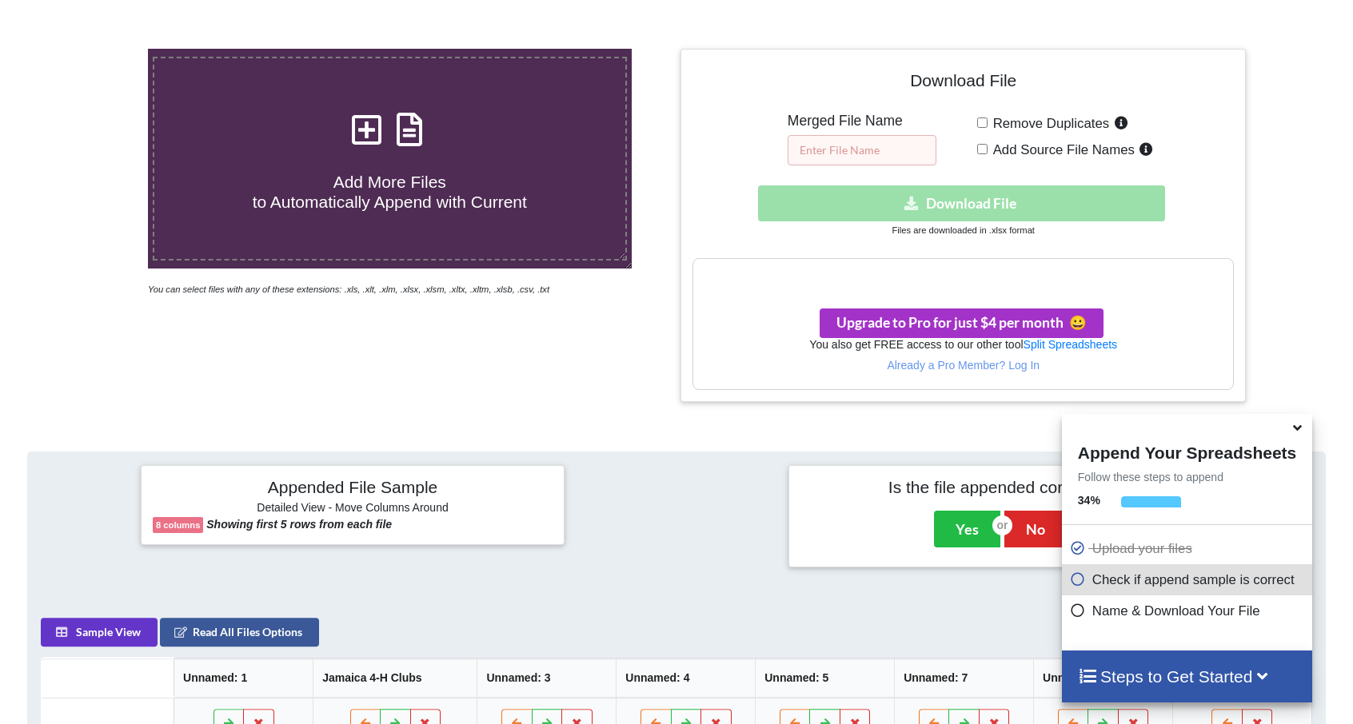
click at [869, 159] on input "text" at bounding box center [861, 150] width 149 height 30
type input "4-h Clubite Memtrack list"
click at [1301, 432] on icon at bounding box center [1297, 425] width 17 height 14
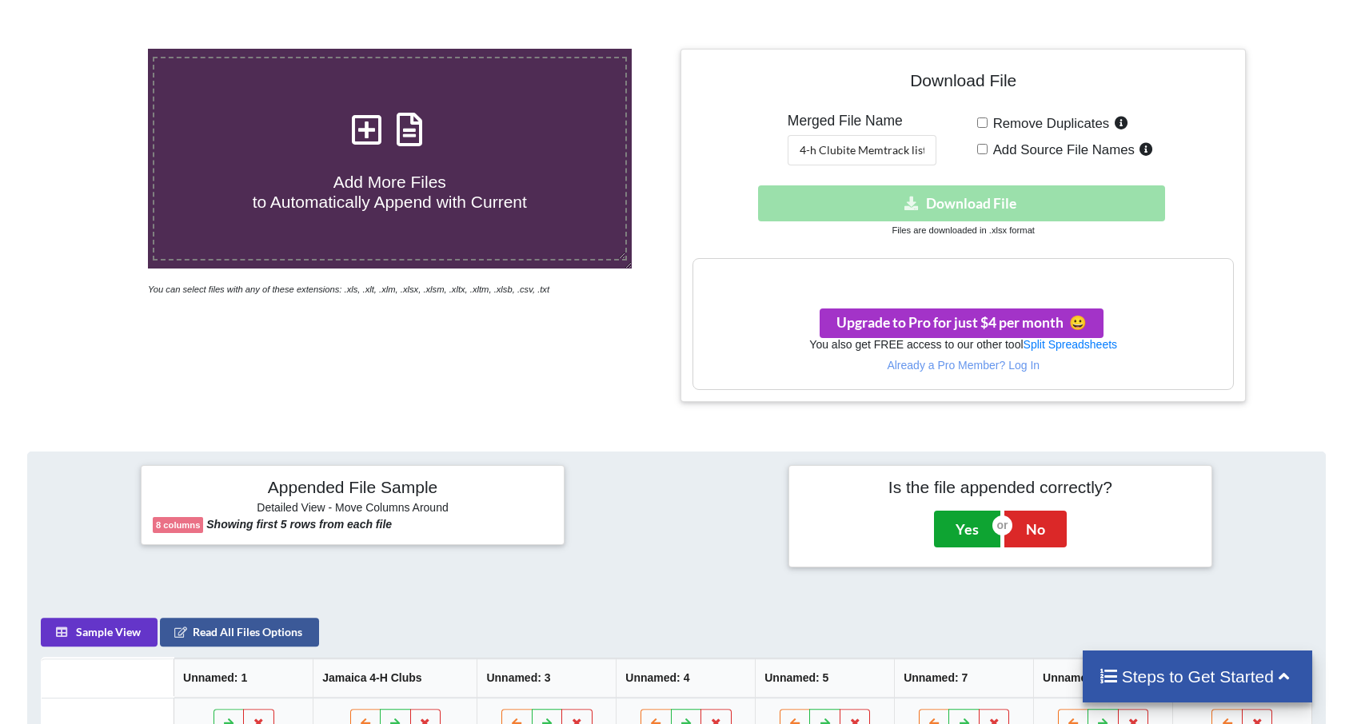
click at [990, 527] on button "Yes" at bounding box center [967, 529] width 66 height 37
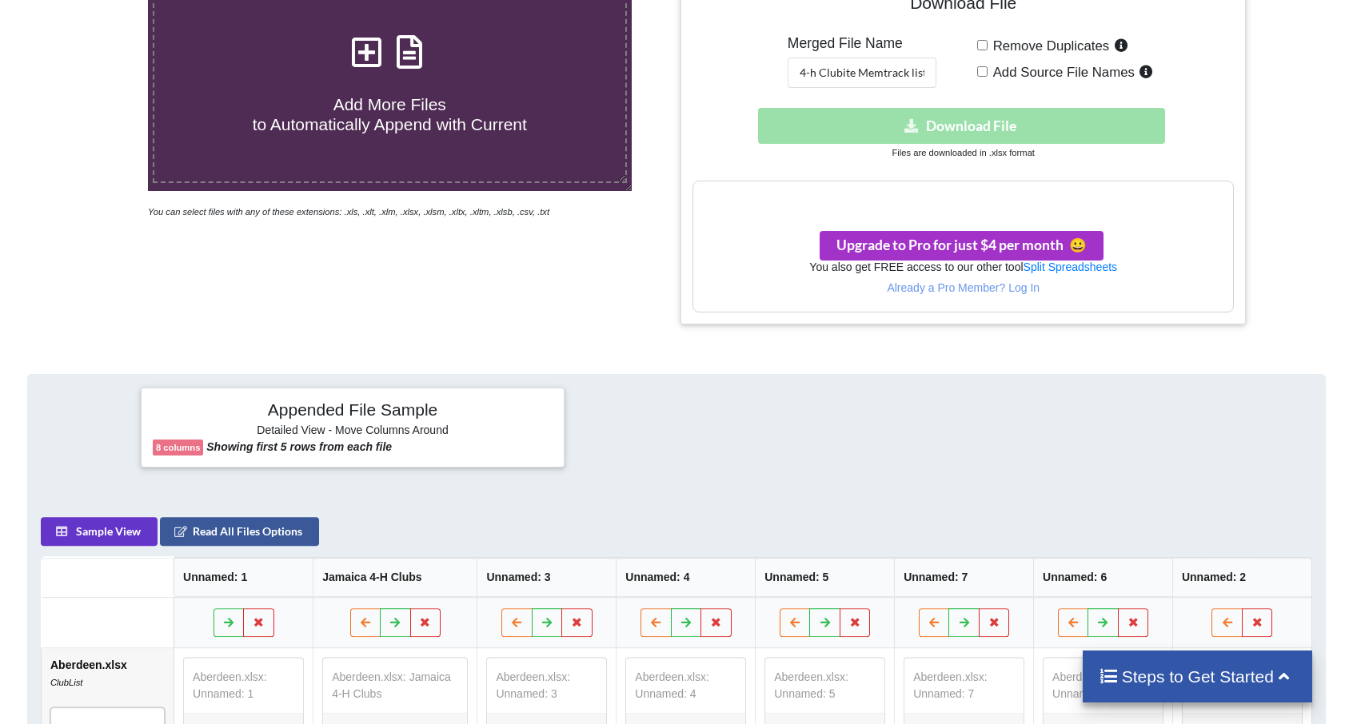
scroll to position [339, 0]
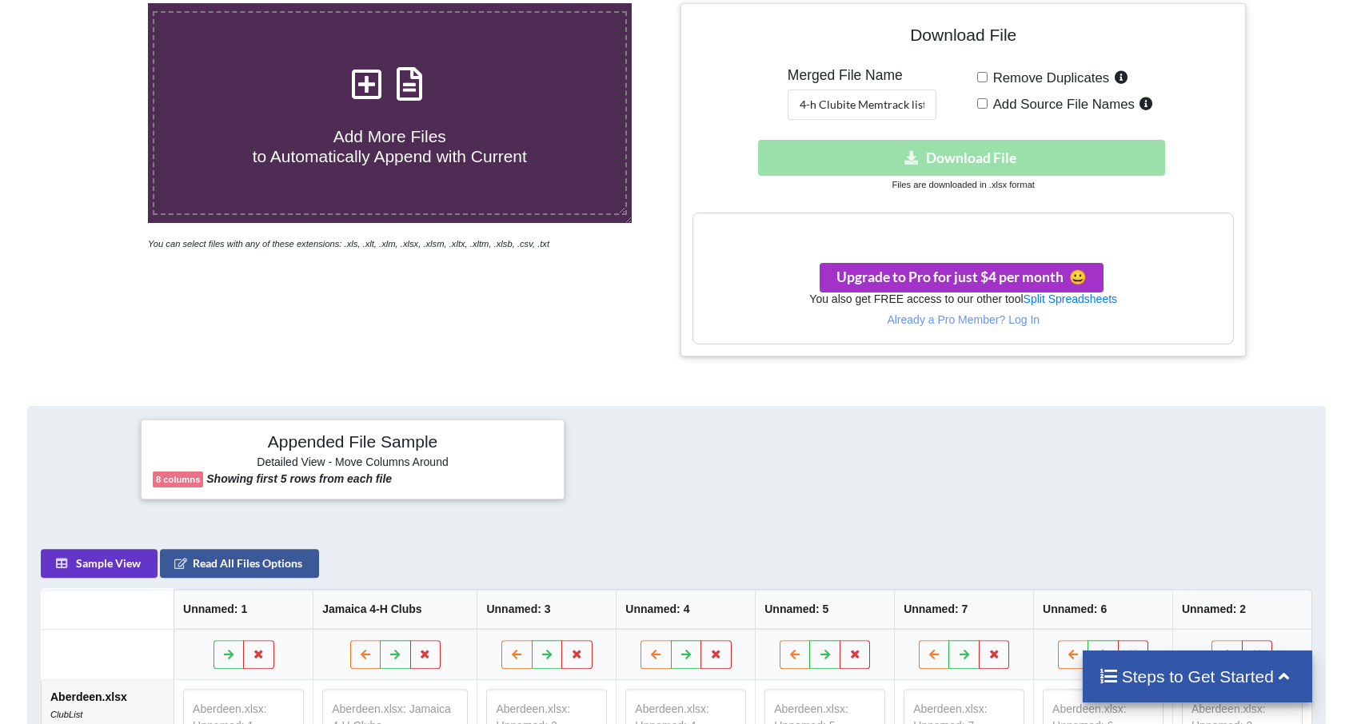
click at [177, 475] on b "8 columns" at bounding box center [178, 480] width 44 height 10
click at [957, 168] on div "Download hidden Download File" at bounding box center [963, 158] width 542 height 36
click at [955, 156] on div "Download hidden Download File" at bounding box center [963, 158] width 542 height 36
click at [1234, 669] on h4 "Steps to Get Started" at bounding box center [1196, 677] width 197 height 20
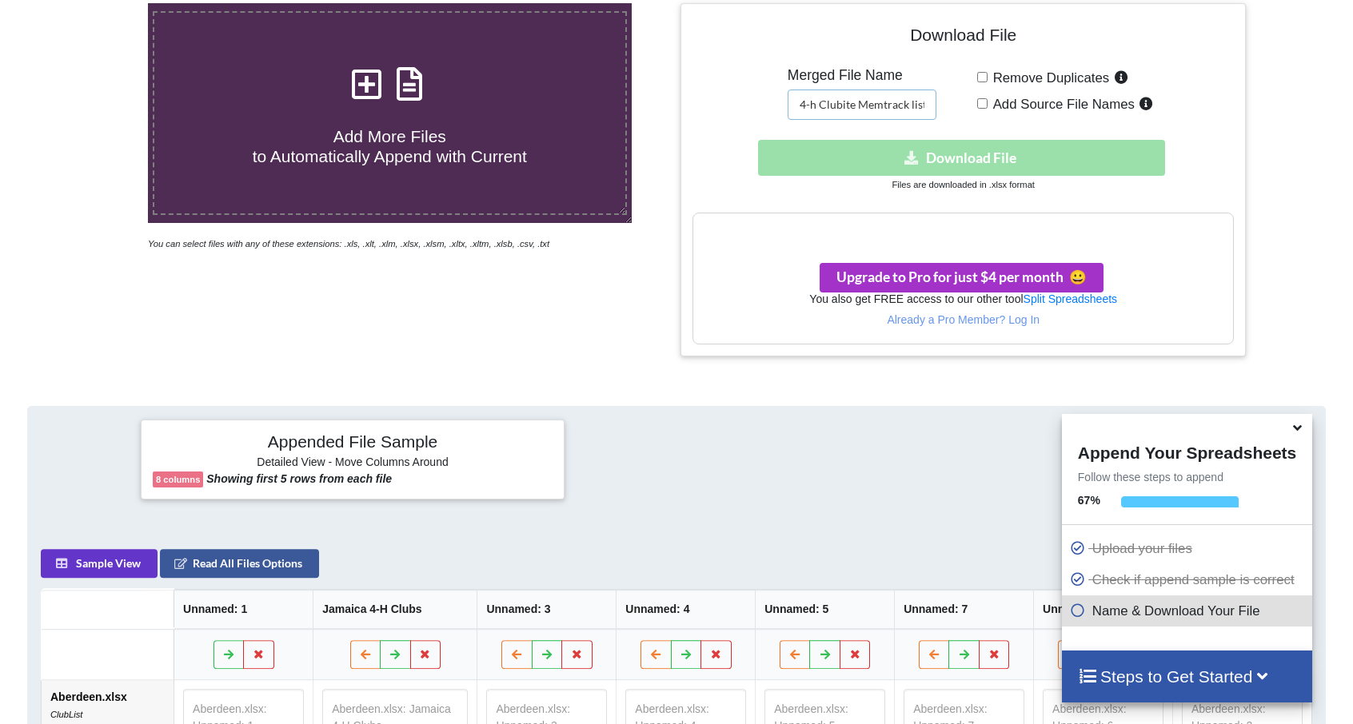
click at [929, 102] on input "4-h Clubite Memtrack list" at bounding box center [861, 105] width 149 height 30
click at [841, 105] on input "4-h Clubite Memtrack list" at bounding box center [861, 105] width 149 height 30
drag, startPoint x: 841, startPoint y: 105, endPoint x: 882, endPoint y: 84, distance: 45.8
click at [882, 84] on div "Merged File Name 4-h Clubite Memtrack list" at bounding box center [861, 93] width 149 height 53
click at [985, 72] on input "Remove Duplicates" at bounding box center [982, 77] width 10 height 10
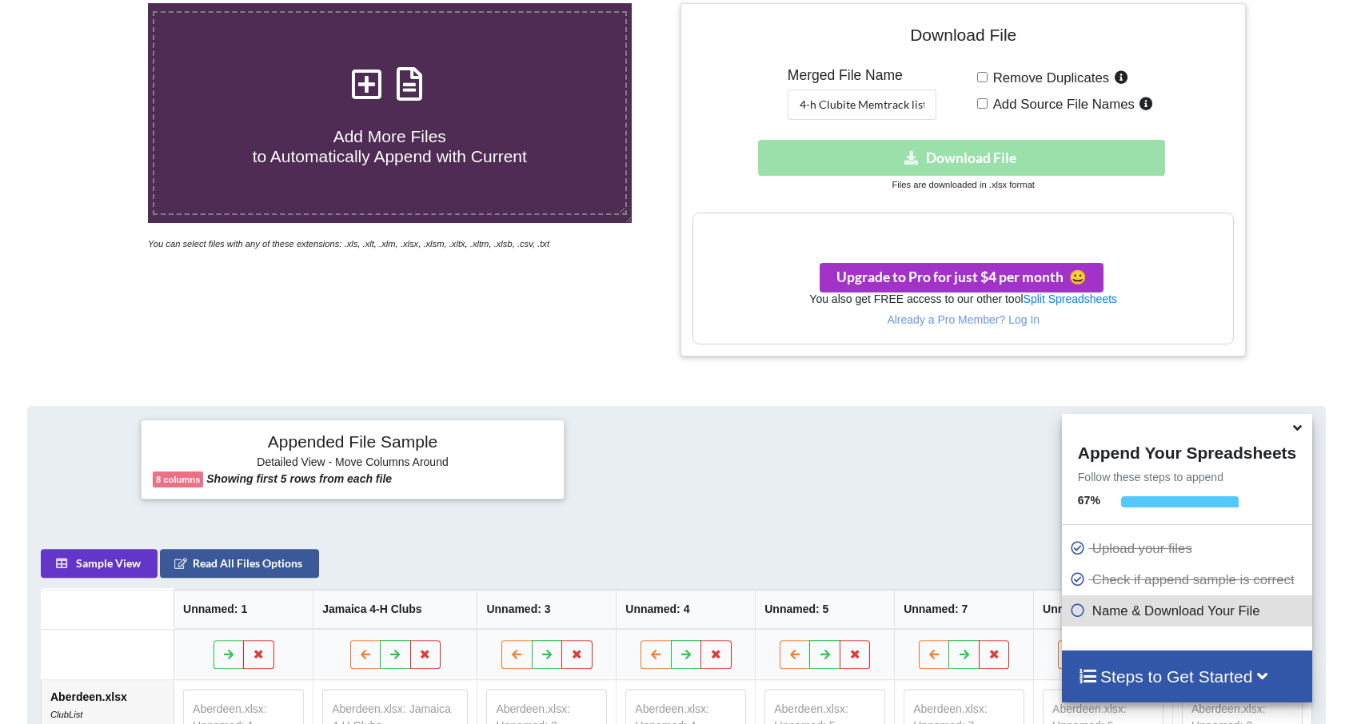
checkbox input "true"
click at [987, 101] on span "Add Source File Names" at bounding box center [1060, 104] width 147 height 15
click at [987, 101] on input "Add Source File Names" at bounding box center [982, 103] width 10 height 10
checkbox input "true"
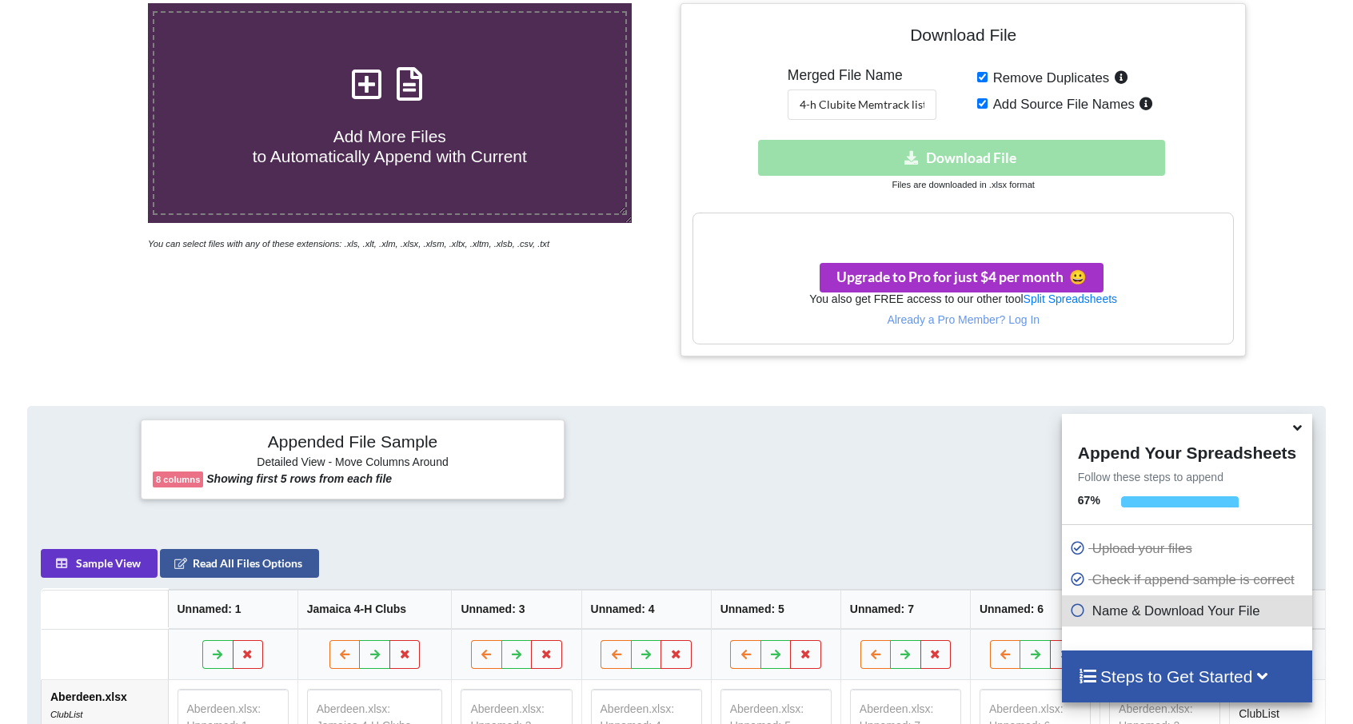
click at [984, 72] on input "Remove Duplicates" at bounding box center [982, 77] width 10 height 10
checkbox input "false"
click at [986, 107] on input "Add Source File Names" at bounding box center [982, 103] width 10 height 10
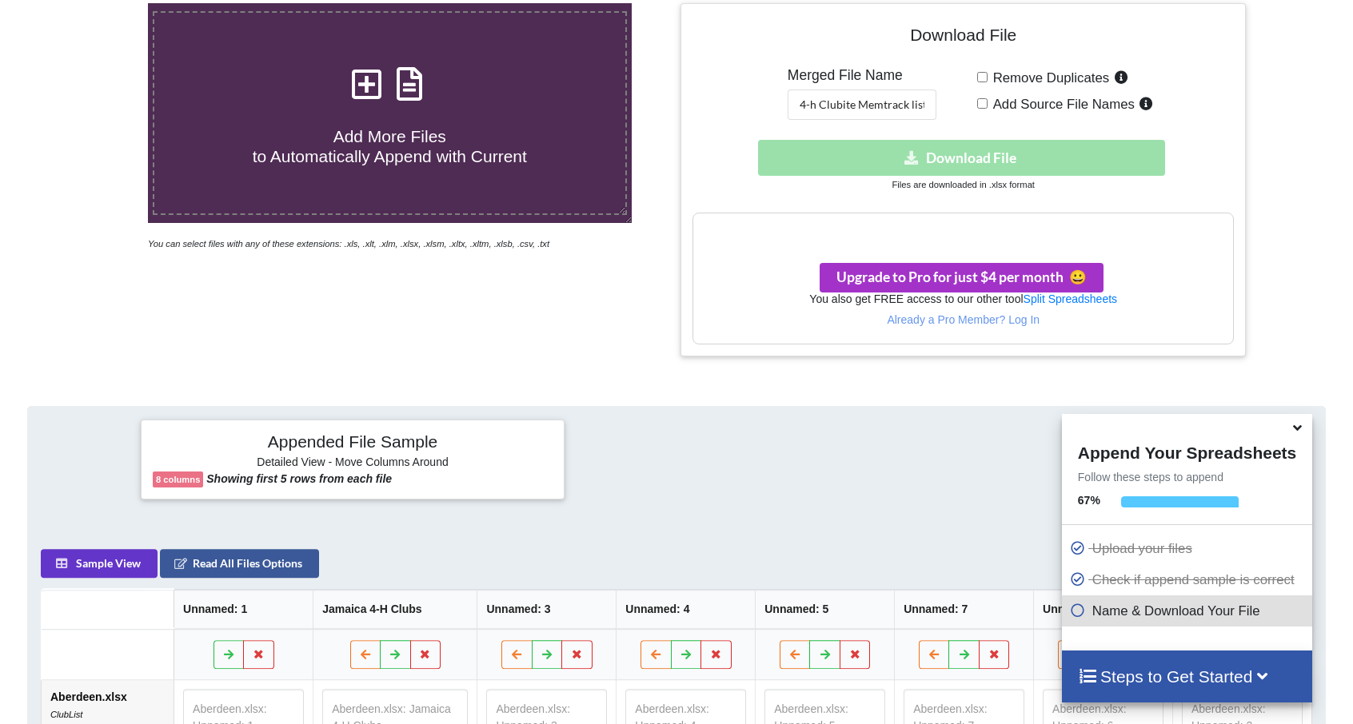
click at [986, 107] on input "Add Source File Names" at bounding box center [982, 103] width 10 height 10
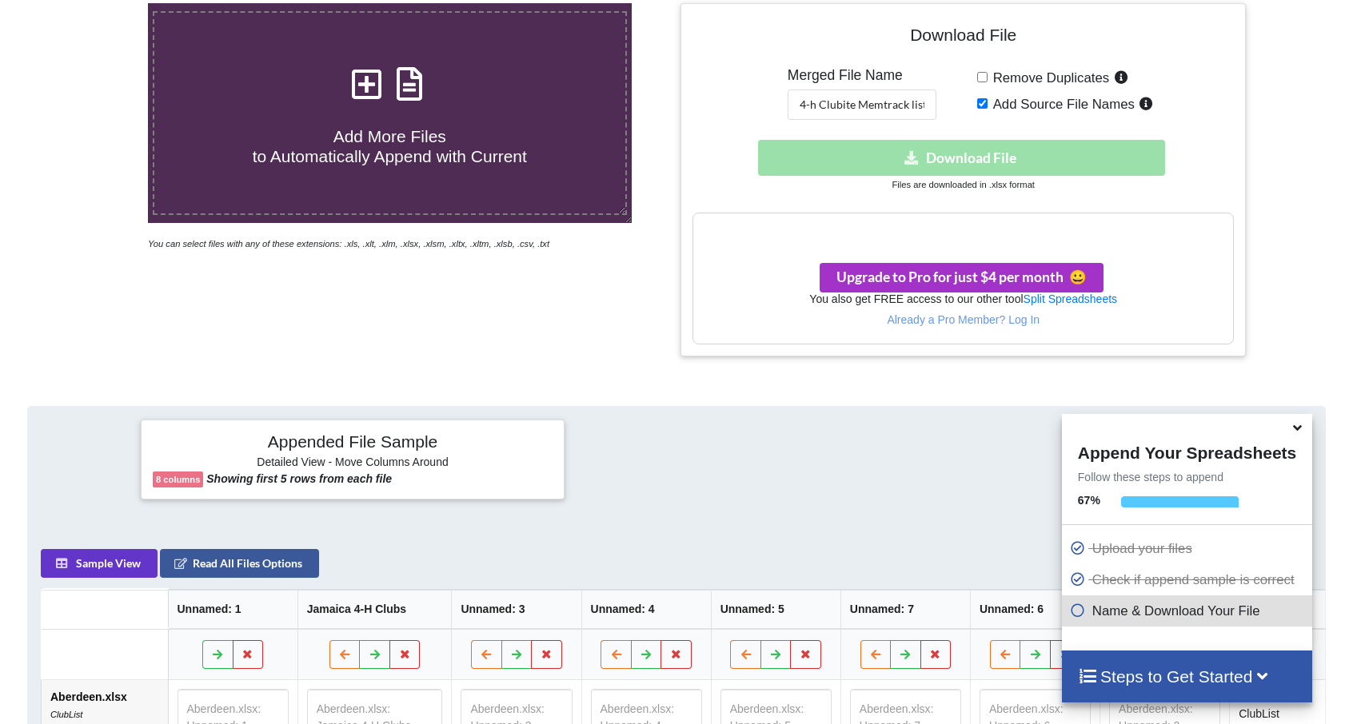
click at [986, 107] on input "Add Source File Names" at bounding box center [982, 103] width 10 height 10
checkbox input "false"
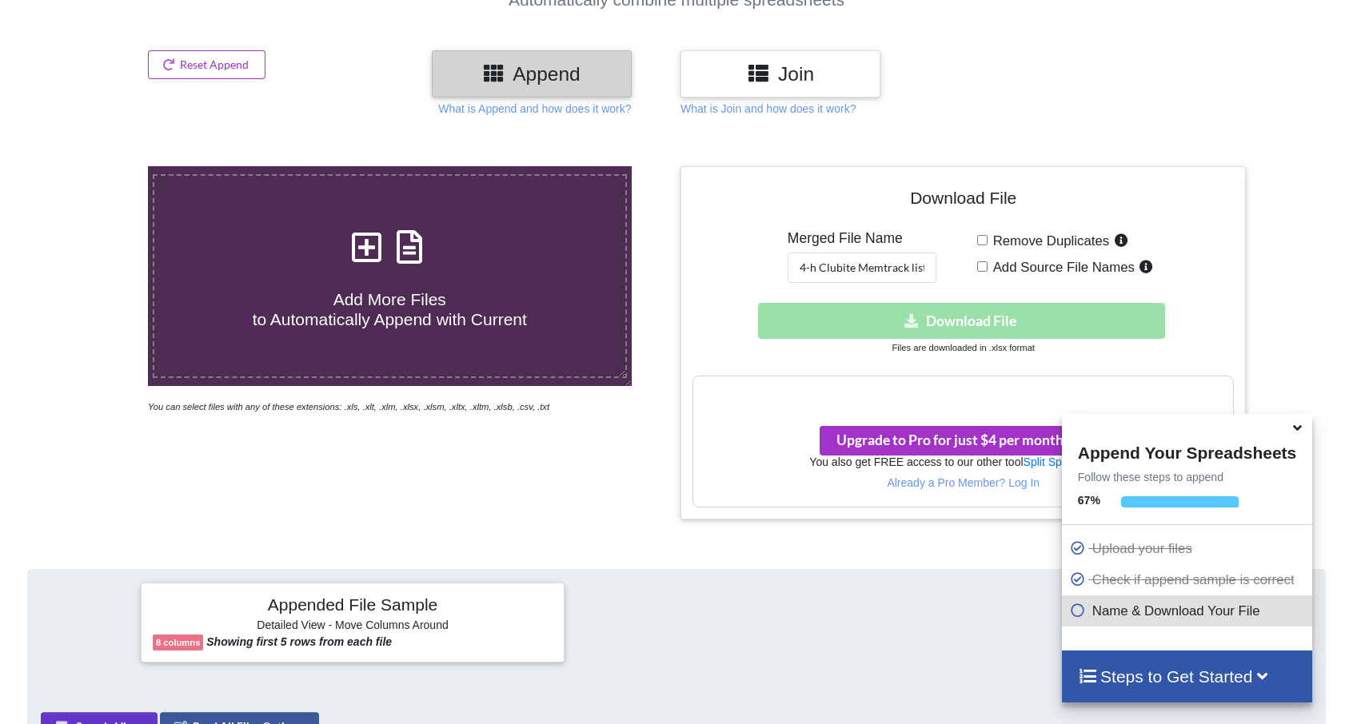
scroll to position [115, 0]
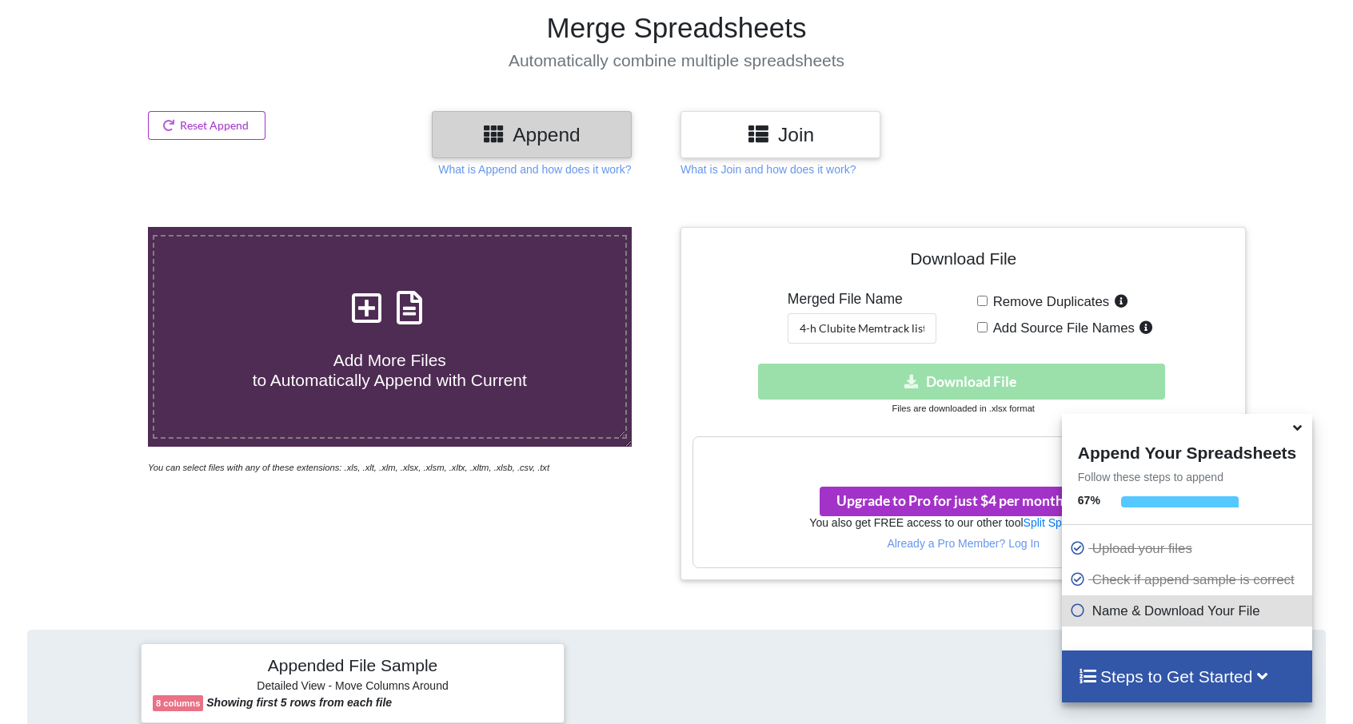
click at [902, 395] on div "Download hidden Download File" at bounding box center [963, 382] width 542 height 36
click at [899, 368] on div "Download hidden Download File" at bounding box center [963, 382] width 542 height 36
